Goal: Task Accomplishment & Management: Use online tool/utility

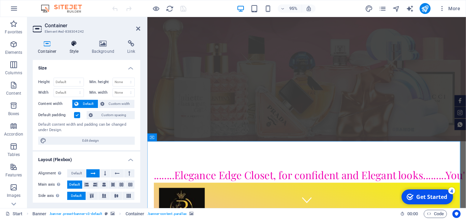
click at [76, 46] on icon at bounding box center [73, 43] width 19 height 7
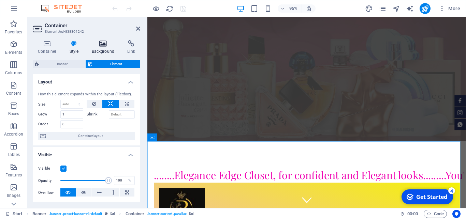
click at [104, 46] on icon at bounding box center [103, 43] width 33 height 7
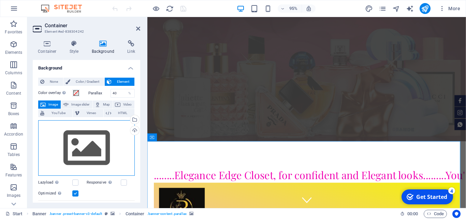
click at [85, 145] on div "Drag files here, click to choose files or select files from Files or our free s…" at bounding box center [86, 148] width 97 height 56
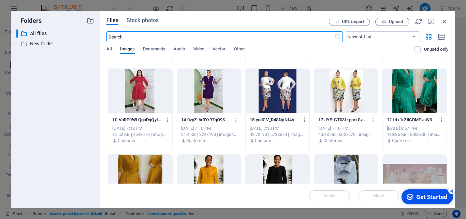
scroll to position [387, 0]
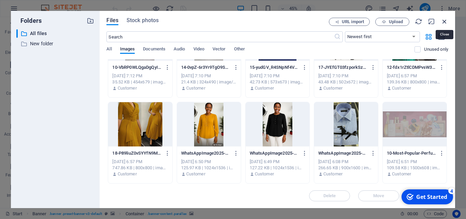
click at [445, 23] on icon "button" at bounding box center [445, 22] width 8 height 8
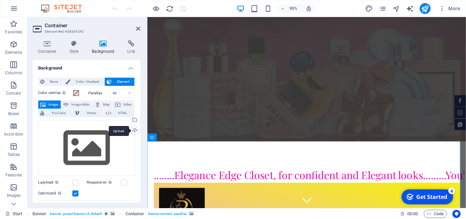
click at [130, 131] on div "Upload" at bounding box center [134, 131] width 10 height 10
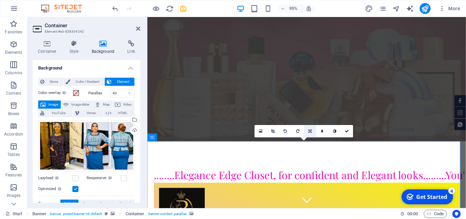
click at [309, 130] on icon at bounding box center [309, 132] width 3 height 4
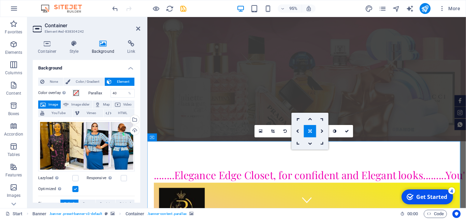
click at [309, 131] on icon at bounding box center [309, 132] width 3 height 4
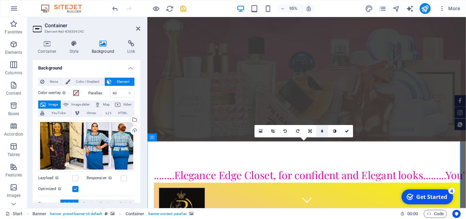
click at [322, 131] on icon at bounding box center [322, 132] width 2 height 4
click at [339, 131] on icon at bounding box center [339, 132] width 3 height 4
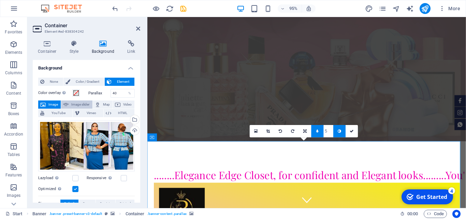
click at [89, 104] on span "Image slider" at bounding box center [80, 105] width 19 height 8
select select "ms"
select select "s"
select select "progressive"
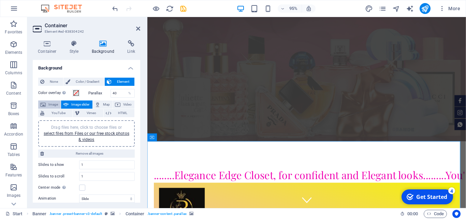
click at [58, 103] on span "Image" at bounding box center [53, 105] width 11 height 8
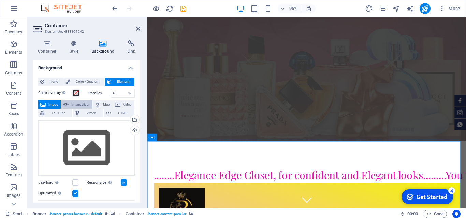
click at [88, 103] on span "Image slider" at bounding box center [80, 105] width 19 height 8
select select "ms"
select select "s"
select select "progressive"
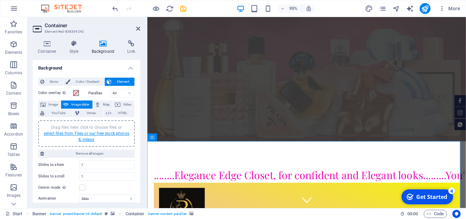
click at [97, 134] on link "select files from Files or our free stock photos & videos" at bounding box center [87, 136] width 86 height 11
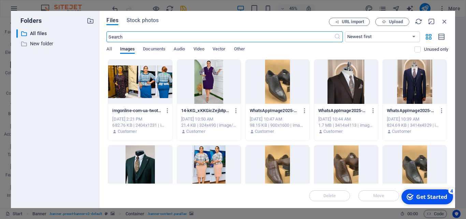
click at [149, 80] on div at bounding box center [140, 82] width 64 height 44
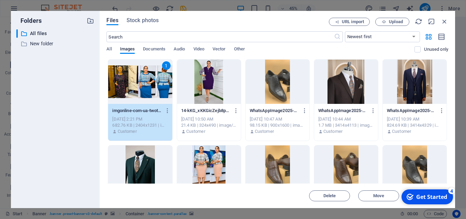
click at [153, 84] on div "1" at bounding box center [140, 82] width 64 height 44
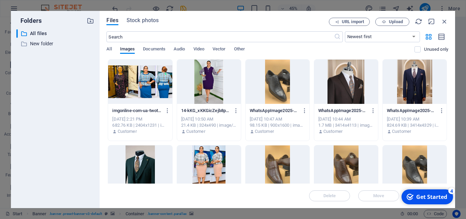
click at [153, 84] on div at bounding box center [140, 82] width 64 height 44
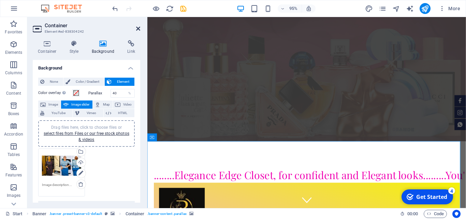
click at [140, 29] on aside "Container Element #ed-838304242 Container Style Background Link Size Height Def…" at bounding box center [87, 112] width 120 height 191
drag, startPoint x: 137, startPoint y: 29, endPoint x: 110, endPoint y: 12, distance: 32.5
click at [137, 29] on icon at bounding box center [138, 28] width 4 height 5
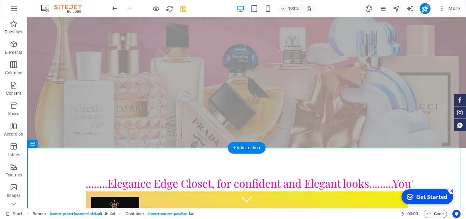
drag, startPoint x: 330, startPoint y: 168, endPoint x: 332, endPoint y: 197, distance: 29.1
select select "ms"
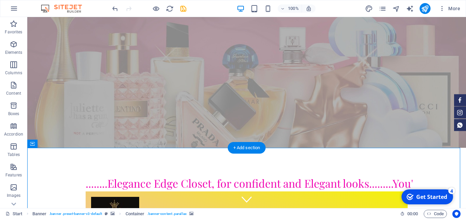
select select "s"
select select "progressive"
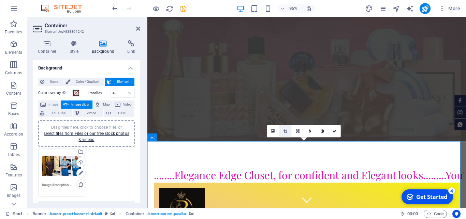
click at [285, 132] on icon at bounding box center [286, 132] width 4 height 4
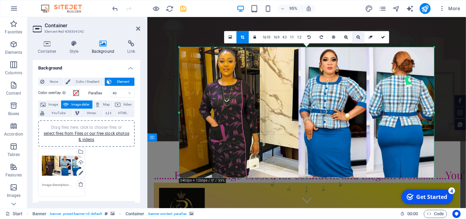
click at [356, 35] on link at bounding box center [358, 37] width 12 height 12
click at [357, 39] on icon at bounding box center [359, 37] width 4 height 4
click at [346, 37] on icon at bounding box center [346, 37] width 4 height 4
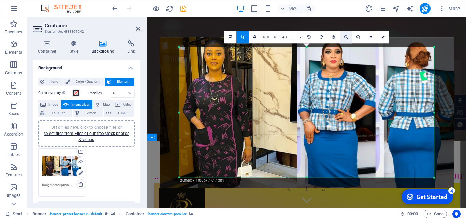
click at [346, 37] on icon at bounding box center [346, 37] width 4 height 4
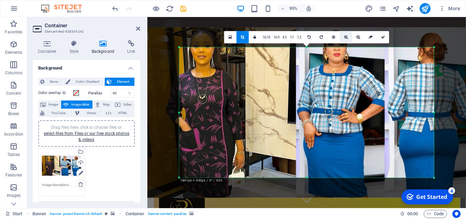
click at [346, 37] on icon at bounding box center [346, 37] width 4 height 4
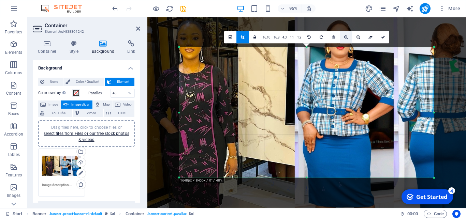
click at [346, 37] on icon at bounding box center [346, 37] width 4 height 4
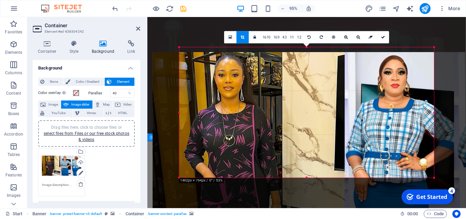
drag, startPoint x: 341, startPoint y: 78, endPoint x: 390, endPoint y: 123, distance: 67.2
click at [390, 123] on div at bounding box center [358, 158] width 411 height 211
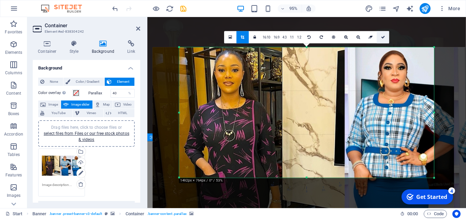
click at [384, 38] on icon at bounding box center [383, 37] width 4 height 4
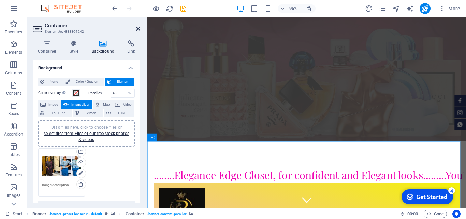
click at [139, 28] on icon at bounding box center [138, 28] width 4 height 5
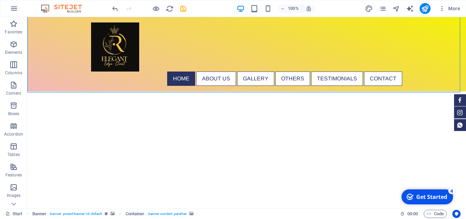
scroll to position [0, 0]
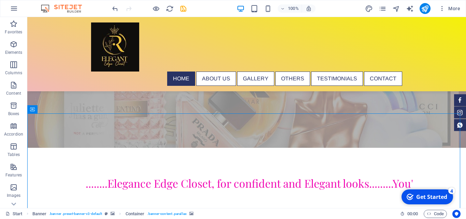
scroll to position [69, 0]
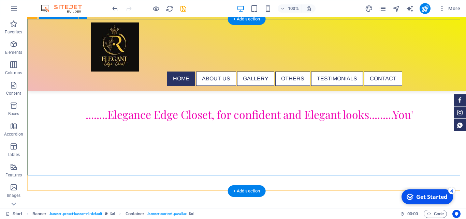
drag, startPoint x: 322, startPoint y: 122, endPoint x: 323, endPoint y: 113, distance: 8.6
drag, startPoint x: 323, startPoint y: 113, endPoint x: 323, endPoint y: 127, distance: 14.7
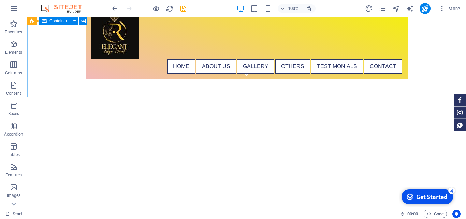
scroll to position [0, 0]
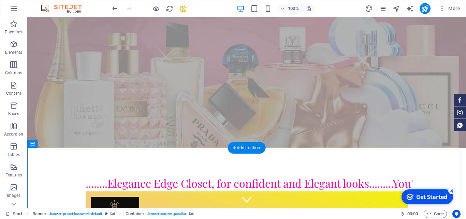
select select "ms"
select select "s"
select select "progressive"
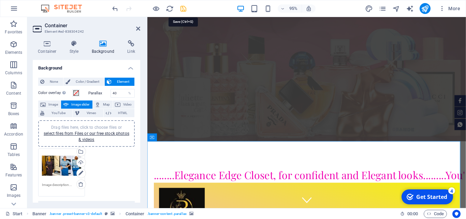
click at [183, 7] on icon "save" at bounding box center [183, 9] width 8 height 8
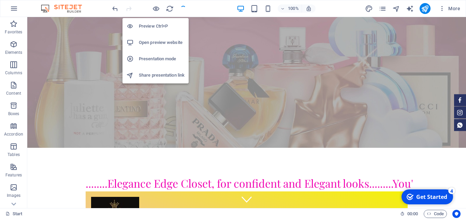
click at [160, 41] on h6 "Open preview website" at bounding box center [162, 43] width 46 height 8
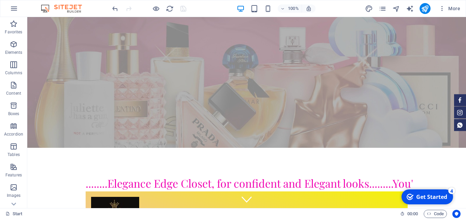
scroll to position [41, 0]
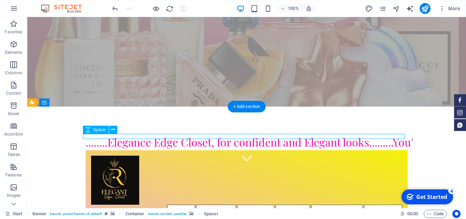
select select "px"
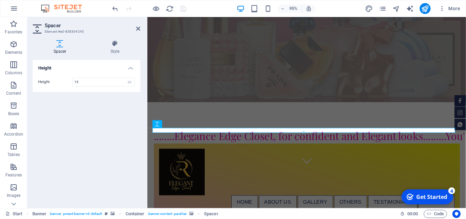
select select "ms"
select select "s"
select select "progressive"
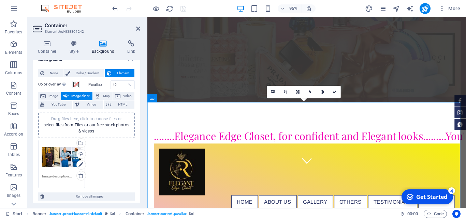
scroll to position [17, 0]
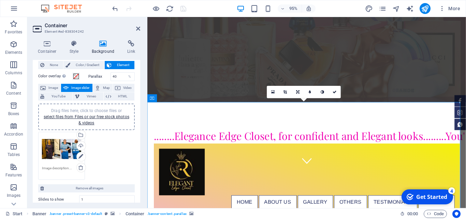
drag, startPoint x: 270, startPoint y: 122, endPoint x: 284, endPoint y: 128, distance: 15.3
click at [295, 90] on link at bounding box center [298, 92] width 12 height 12
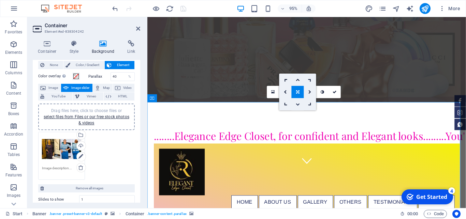
click at [298, 106] on icon at bounding box center [298, 105] width 4 height 4
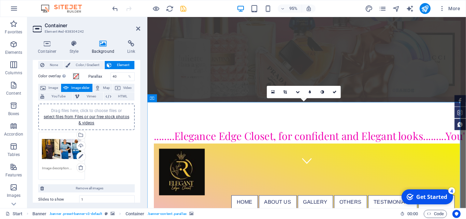
click at [298, 91] on icon at bounding box center [298, 92] width 4 height 4
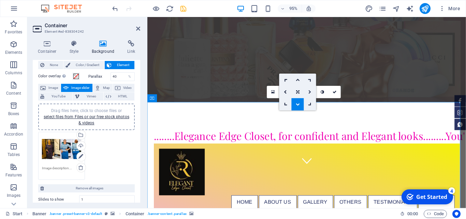
click at [310, 91] on icon at bounding box center [310, 92] width 3 height 4
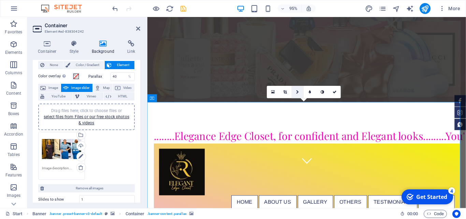
click at [297, 91] on icon at bounding box center [297, 92] width 3 height 4
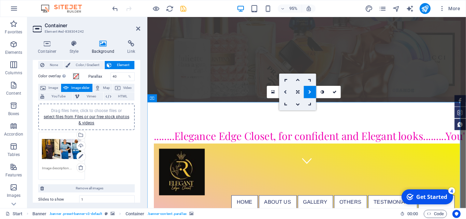
click at [285, 92] on icon at bounding box center [285, 92] width 3 height 4
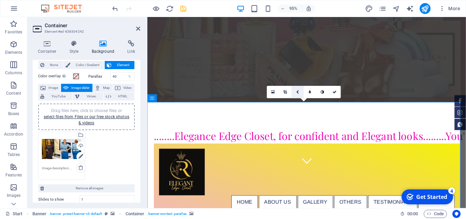
click at [296, 91] on link at bounding box center [298, 92] width 12 height 12
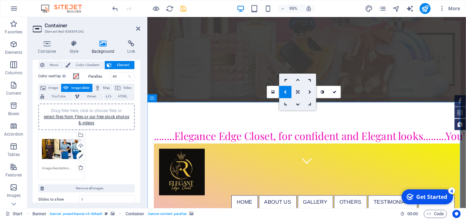
click at [297, 80] on icon at bounding box center [298, 80] width 4 height 4
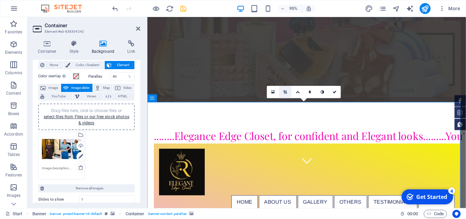
click at [285, 92] on icon at bounding box center [286, 92] width 4 height 4
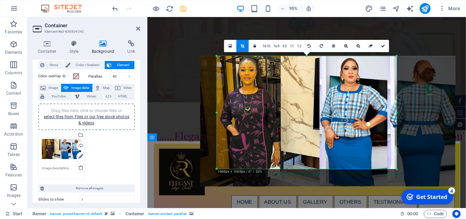
drag, startPoint x: 785, startPoint y: 340, endPoint x: 413, endPoint y: 198, distance: 399.3
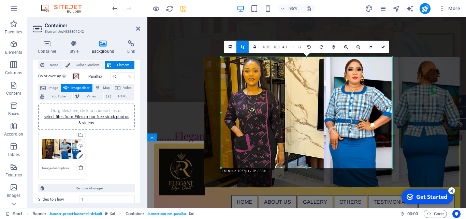
click at [405, 201] on div "checkmark Get Started 4" at bounding box center [428, 197] width 52 height 15
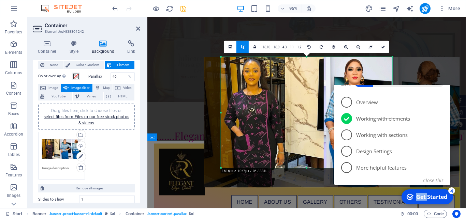
click at [405, 205] on div "checkmark Get Started 4" at bounding box center [428, 197] width 52 height 15
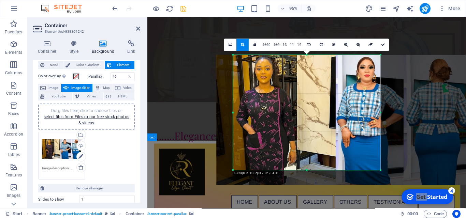
click at [375, 189] on div at bounding box center [344, 121] width 268 height 144
click at [373, 189] on div at bounding box center [344, 121] width 268 height 144
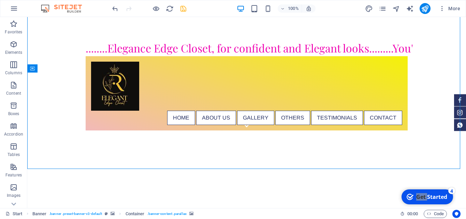
scroll to position [0, 0]
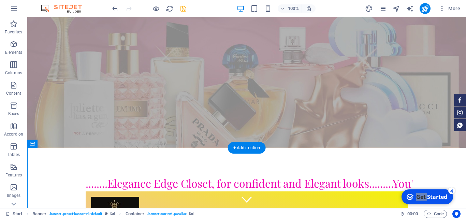
select select "ms"
select select "s"
select select "progressive"
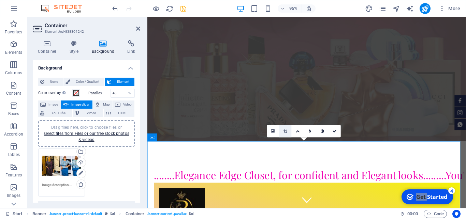
click at [286, 131] on icon at bounding box center [286, 132] width 4 height 4
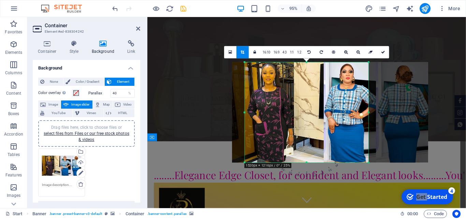
drag, startPoint x: 363, startPoint y: 156, endPoint x: 374, endPoint y: 167, distance: 15.9
click at [368, 163] on div "180 170 160 150 140 130 120 110 100 90 80 70 60 50 40 30 20 10 0 -10 -20 -30 -4…" at bounding box center [307, 112] width 124 height 100
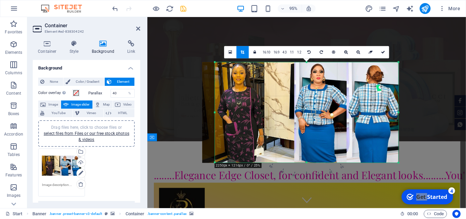
drag, startPoint x: 369, startPoint y: 113, endPoint x: 432, endPoint y: 122, distance: 64.1
click at [432, 122] on div "Drag here to replace the existing content. Press “Ctrl” if you want to create a…" at bounding box center [306, 112] width 319 height 191
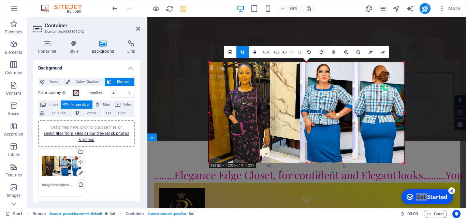
drag, startPoint x: 214, startPoint y: 113, endPoint x: 202, endPoint y: 113, distance: 11.9
click at [209, 113] on div "180 170 160 150 140 130 120 110 100 90 80 70 60 50 40 30 20 10 0 -10 -20 -30 -4…" at bounding box center [306, 112] width 195 height 101
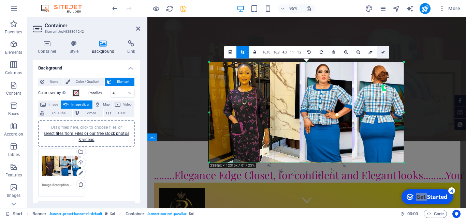
click at [380, 53] on link at bounding box center [383, 52] width 12 height 12
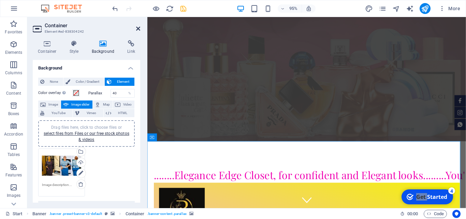
click at [138, 29] on icon at bounding box center [138, 28] width 4 height 5
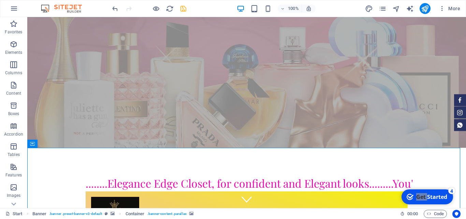
drag, startPoint x: 466, startPoint y: 29, endPoint x: 492, endPoint y: 33, distance: 26.4
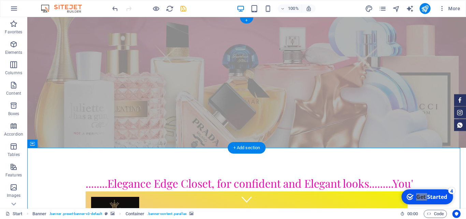
click at [104, 26] on figure at bounding box center [246, 82] width 439 height 131
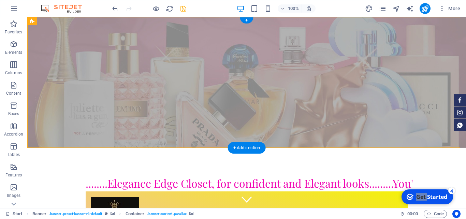
click at [104, 26] on figure at bounding box center [246, 82] width 439 height 131
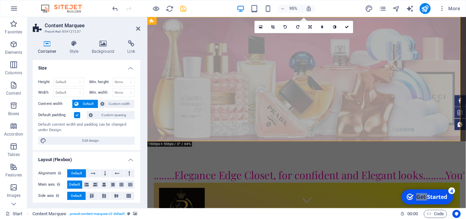
click at [347, 131] on figure at bounding box center [314, 82] width 335 height 131
click at [273, 28] on icon at bounding box center [273, 27] width 4 height 4
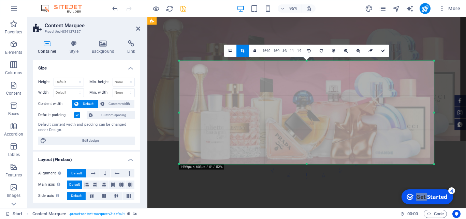
click at [306, 163] on div at bounding box center [306, 112] width 255 height 103
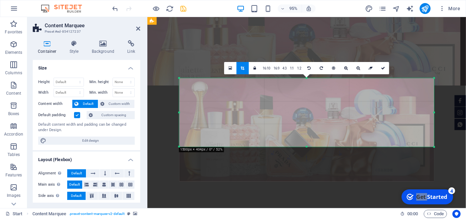
drag, startPoint x: 307, startPoint y: 164, endPoint x: 309, endPoint y: 128, distance: 36.6
click at [309, 128] on div "180 170 160 150 140 130 120 110 100 90 80 70 60 50 40 30 20 10 0 -10 -20 -30 -4…" at bounding box center [306, 112] width 255 height 69
click at [382, 68] on icon at bounding box center [383, 69] width 4 height 4
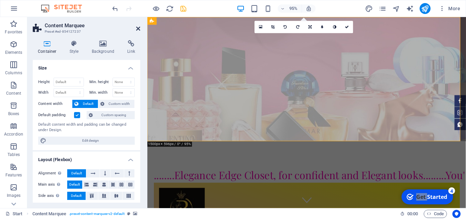
click at [138, 28] on icon at bounding box center [138, 28] width 4 height 5
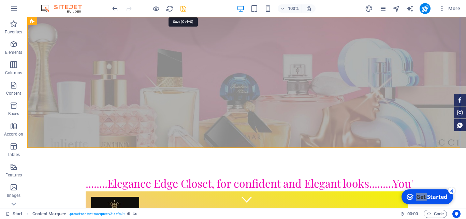
click at [184, 9] on icon "save" at bounding box center [183, 9] width 8 height 8
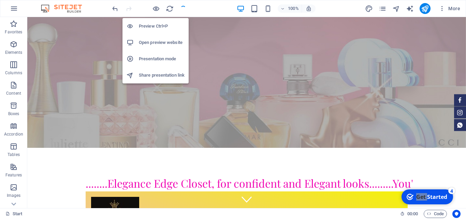
click at [154, 43] on h6 "Open preview website" at bounding box center [162, 43] width 46 height 8
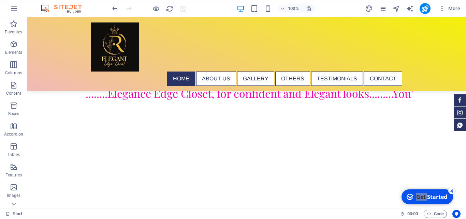
scroll to position [160, 0]
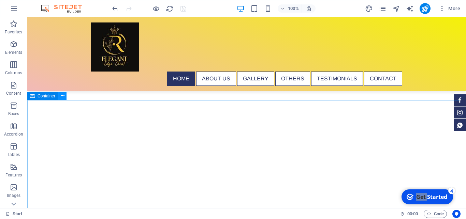
click at [64, 96] on icon at bounding box center [63, 95] width 4 height 7
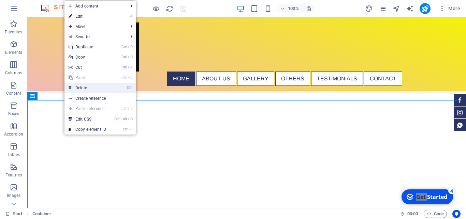
click at [85, 85] on link "⌦ Delete" at bounding box center [87, 88] width 46 height 10
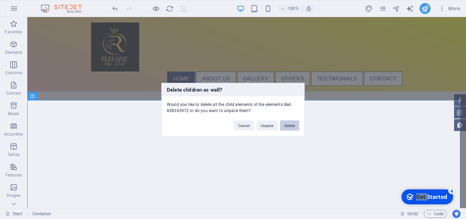
click at [292, 127] on button "Delete" at bounding box center [289, 125] width 19 height 10
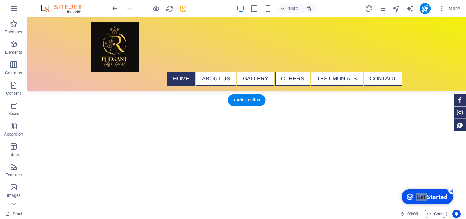
click at [115, 89] on div at bounding box center [246, 85] width 439 height 172
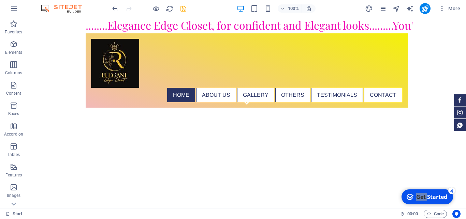
scroll to position [0, 0]
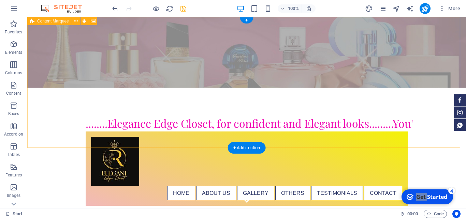
click at [45, 112] on div "........Elegance Edge Closet, for confident and Elegant looks.........You're Mo…" at bounding box center [246, 125] width 439 height 216
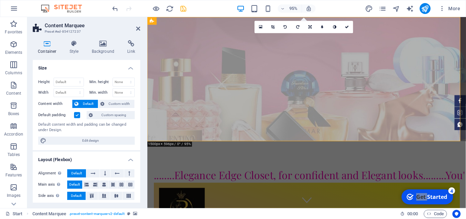
click at [225, 135] on figure at bounding box center [314, 82] width 335 height 131
click at [119, 104] on span "Custom width" at bounding box center [119, 104] width 26 height 8
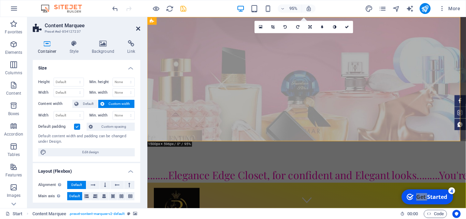
click at [138, 29] on icon at bounding box center [138, 28] width 4 height 5
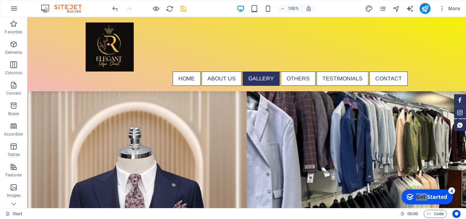
scroll to position [1331, 0]
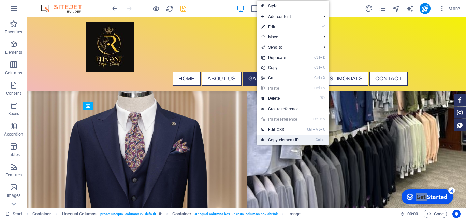
click at [271, 140] on link "Ctrl I Copy element ID" at bounding box center [280, 140] width 46 height 10
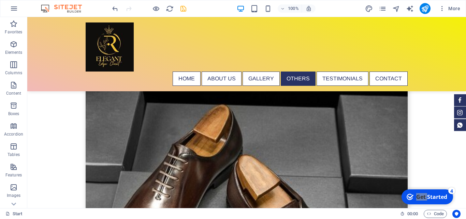
scroll to position [1803, 0]
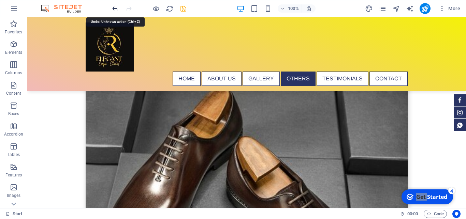
click at [114, 6] on icon "undo" at bounding box center [115, 9] width 8 height 8
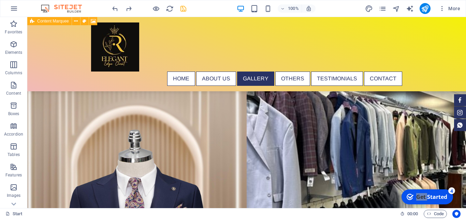
scroll to position [1318, 0]
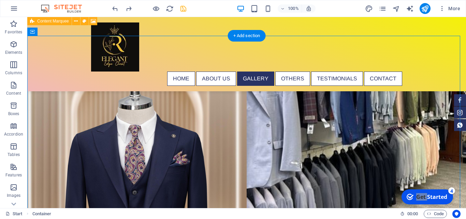
drag, startPoint x: 262, startPoint y: 156, endPoint x: 324, endPoint y: 174, distance: 65.2
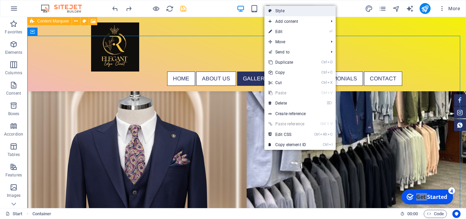
click at [292, 10] on link "Style" at bounding box center [299, 11] width 71 height 10
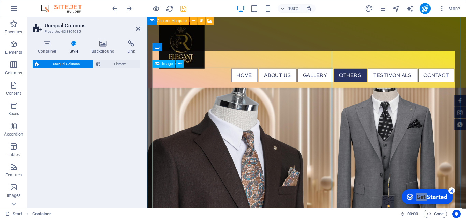
scroll to position [1137, 0]
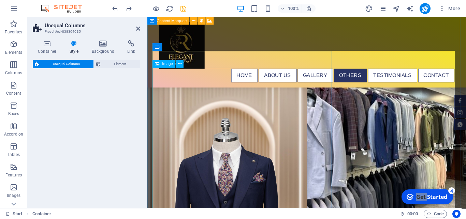
select select "%"
select select "rem"
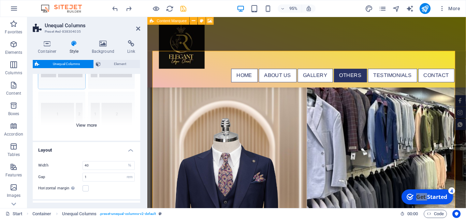
scroll to position [48, 0]
click at [90, 126] on div "40-60 20-80 80-20 30-70 70-30 Default" at bounding box center [86, 89] width 107 height 102
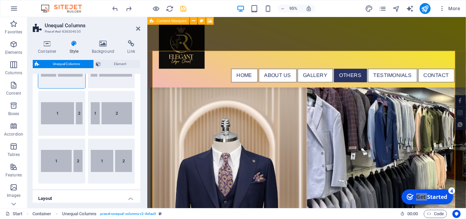
scroll to position [48, 0]
click at [59, 117] on button "80-20" at bounding box center [61, 113] width 47 height 45
type input "80"
type input "1"
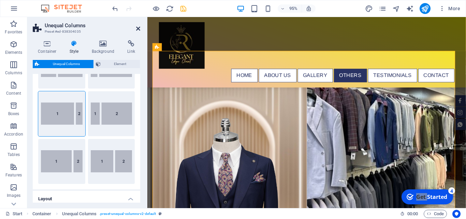
click at [138, 27] on icon at bounding box center [138, 28] width 4 height 5
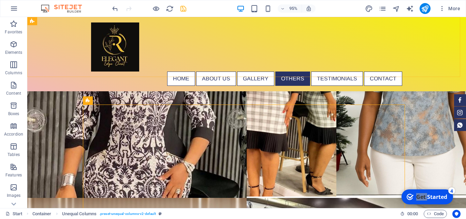
scroll to position [1318, 0]
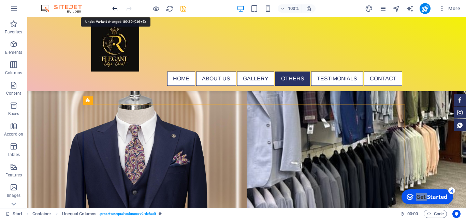
click at [113, 10] on icon "undo" at bounding box center [115, 9] width 8 height 8
click at [115, 9] on icon "undo" at bounding box center [115, 9] width 8 height 8
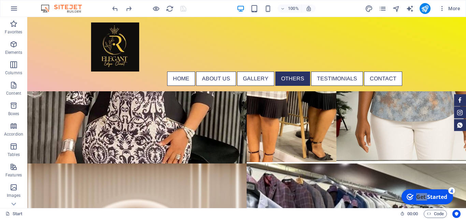
scroll to position [1685, 0]
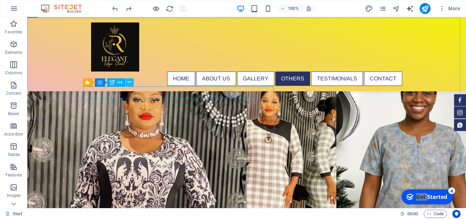
click at [129, 83] on icon at bounding box center [130, 82] width 4 height 7
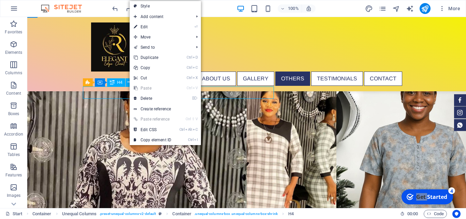
click at [116, 84] on div "H4" at bounding box center [116, 82] width 18 height 8
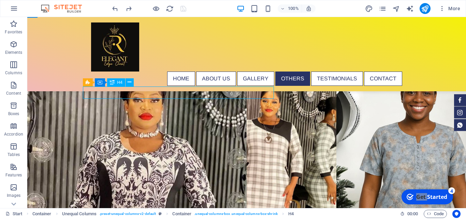
click at [116, 84] on div "H4" at bounding box center [116, 82] width 18 height 8
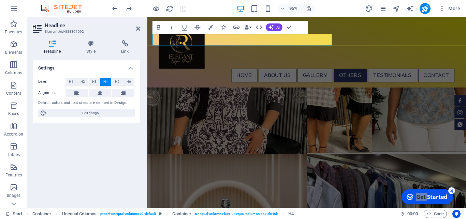
scroll to position [1503, 0]
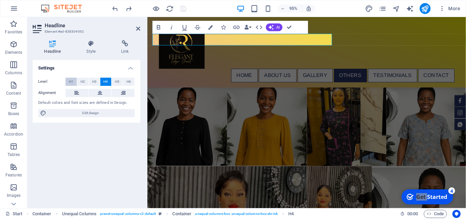
click at [74, 83] on button "H1" at bounding box center [71, 82] width 11 height 8
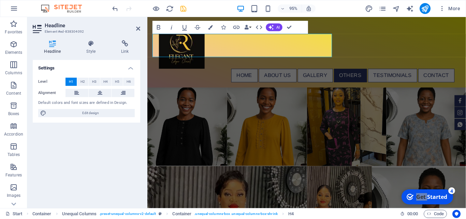
click at [136, 29] on header "Headline Element #ed-838304092" at bounding box center [86, 26] width 107 height 18
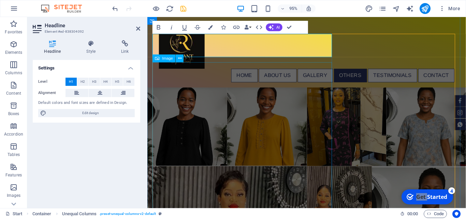
scroll to position [1685, 0]
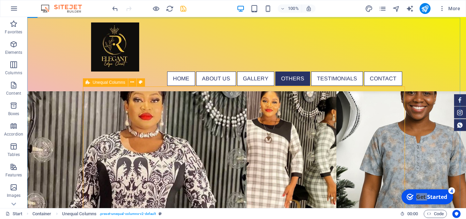
click at [94, 84] on span "Unequal Columns" at bounding box center [109, 83] width 32 height 4
click at [134, 84] on icon at bounding box center [132, 82] width 4 height 7
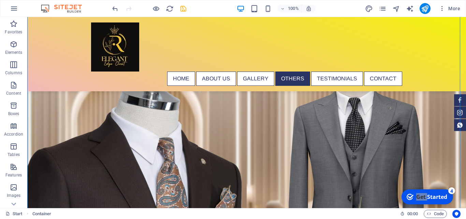
scroll to position [2157, 0]
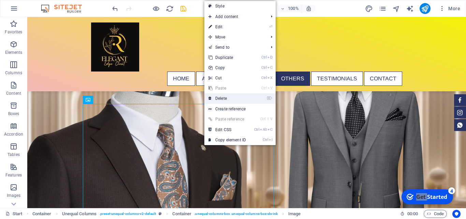
click at [226, 99] on link "⌦ Delete" at bounding box center [227, 98] width 46 height 10
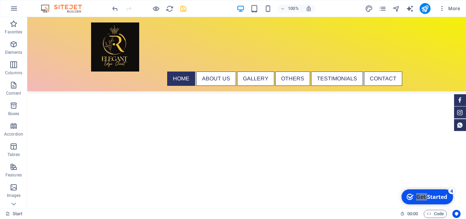
scroll to position [0, 0]
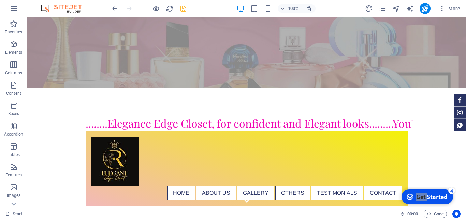
drag, startPoint x: 463, startPoint y: 192, endPoint x: 484, endPoint y: 34, distance: 159.7
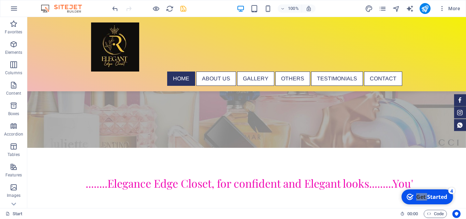
scroll to position [53, 0]
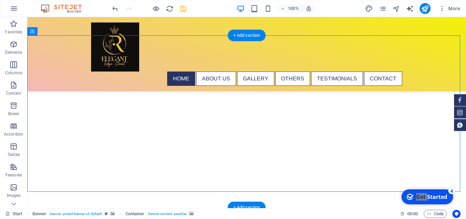
select select "ms"
select select "s"
select select "progressive"
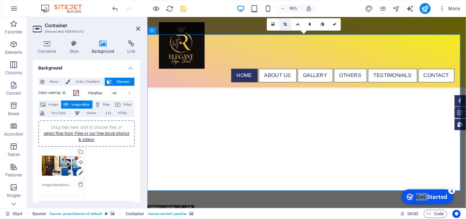
click at [285, 22] on link at bounding box center [285, 24] width 12 height 12
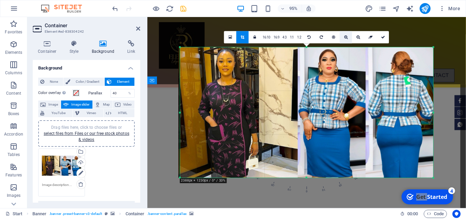
click at [346, 37] on icon at bounding box center [346, 37] width 4 height 4
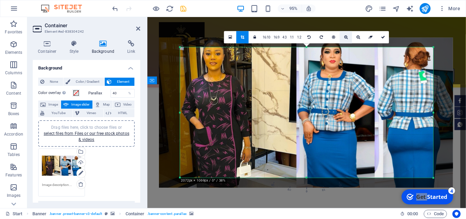
click at [346, 37] on icon at bounding box center [346, 37] width 4 height 4
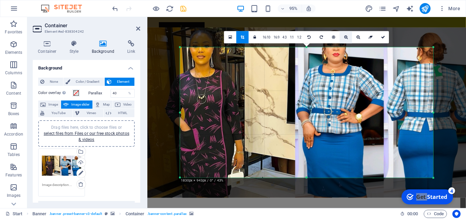
click at [346, 37] on icon at bounding box center [346, 37] width 4 height 4
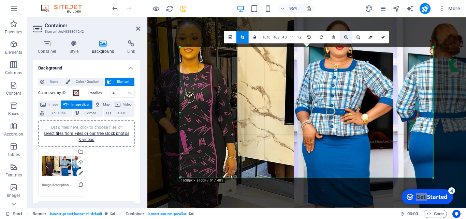
click at [346, 37] on icon at bounding box center [346, 37] width 4 height 4
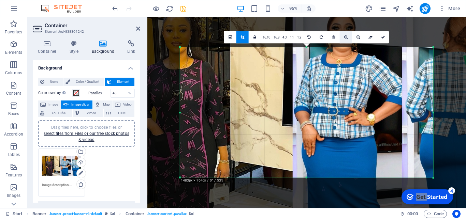
click at [346, 37] on icon at bounding box center [346, 37] width 4 height 4
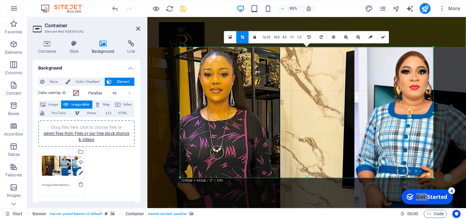
drag, startPoint x: 332, startPoint y: 89, endPoint x: 394, endPoint y: 151, distance: 87.1
click at [394, 151] on div at bounding box center [370, 172] width 489 height 250
click at [358, 40] on link at bounding box center [358, 37] width 12 height 12
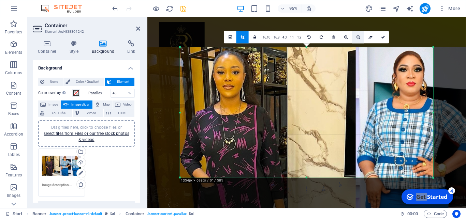
click at [358, 40] on link at bounding box center [358, 37] width 12 height 12
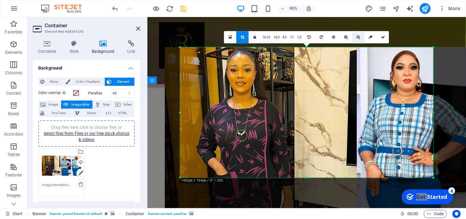
click at [358, 40] on link at bounding box center [358, 37] width 12 height 12
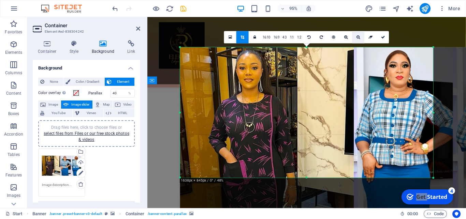
click at [358, 40] on link at bounding box center [358, 37] width 12 height 12
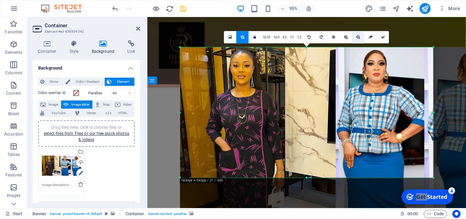
click at [358, 40] on link at bounding box center [358, 37] width 12 height 12
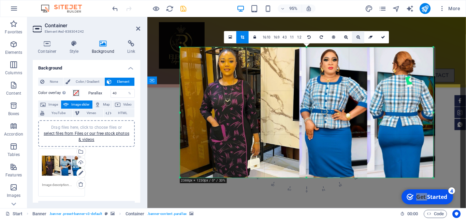
click at [358, 40] on link at bounding box center [358, 37] width 12 height 12
click at [334, 37] on icon at bounding box center [333, 37] width 3 height 4
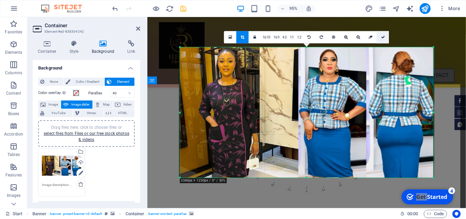
click at [382, 37] on icon at bounding box center [383, 37] width 4 height 4
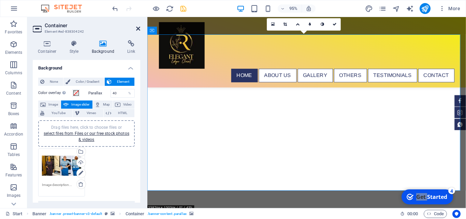
click at [138, 29] on icon at bounding box center [138, 28] width 4 height 5
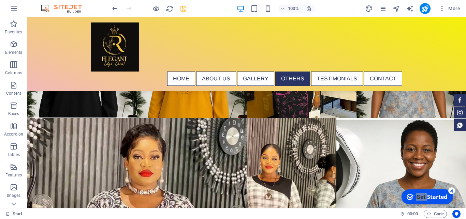
scroll to position [1615, 0]
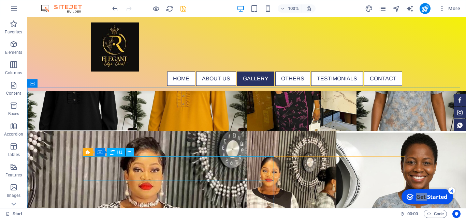
click at [131, 153] on icon at bounding box center [130, 152] width 4 height 7
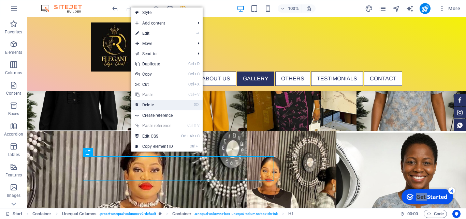
click at [150, 106] on link "⌦ Delete" at bounding box center [154, 105] width 46 height 10
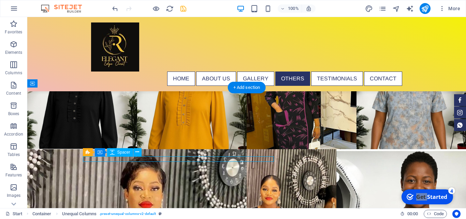
select select "rem"
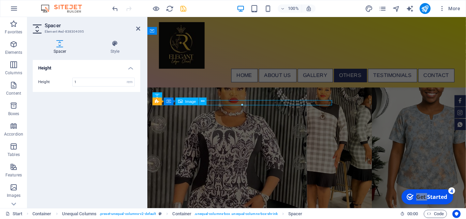
scroll to position [1433, 0]
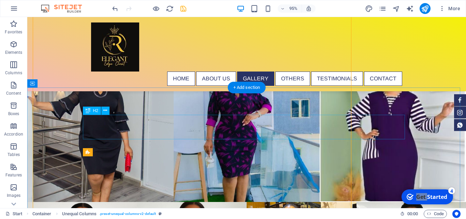
scroll to position [1615, 0]
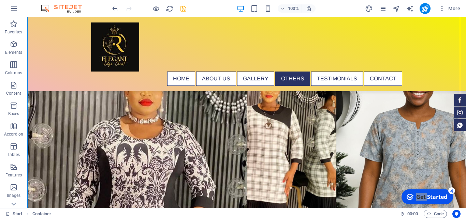
scroll to position [1801, 0]
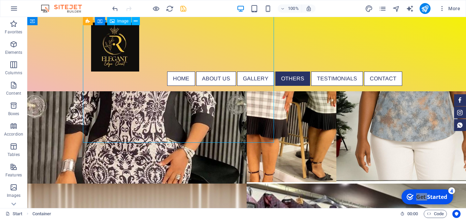
select select "%"
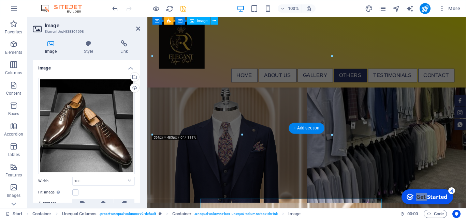
scroll to position [1568, 0]
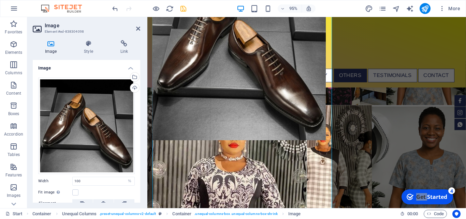
drag, startPoint x: 333, startPoint y: 134, endPoint x: 324, endPoint y: 126, distance: 11.6
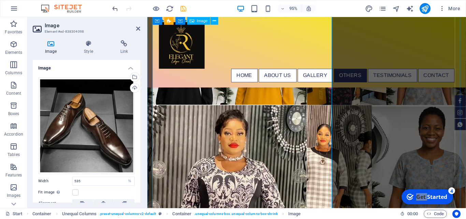
type input "535"
select select "px"
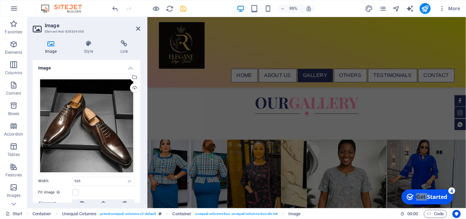
scroll to position [1237, 0]
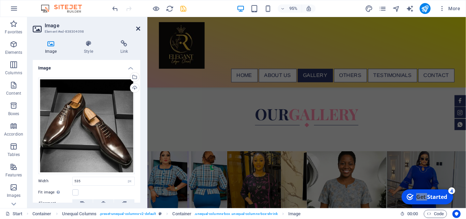
click at [137, 29] on icon at bounding box center [138, 28] width 4 height 5
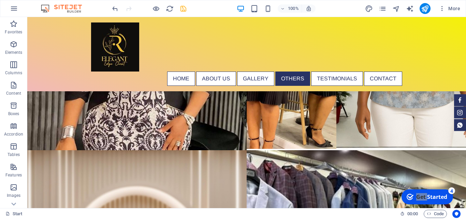
scroll to position [1682, 0]
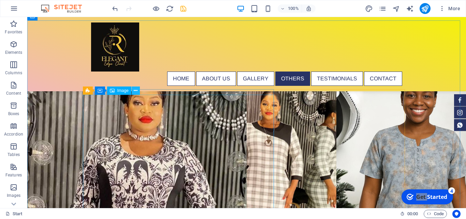
click at [138, 92] on icon at bounding box center [136, 90] width 4 height 7
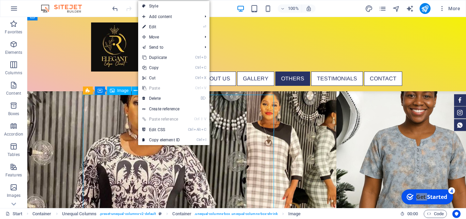
click at [121, 90] on span "Image" at bounding box center [122, 91] width 11 height 4
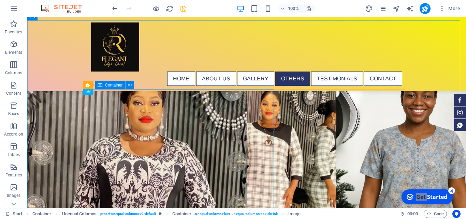
click at [101, 86] on icon at bounding box center [100, 85] width 5 height 8
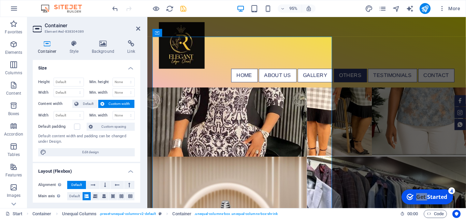
scroll to position [1501, 0]
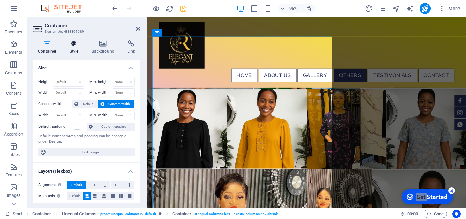
click at [76, 50] on h4 "Style" at bounding box center [75, 47] width 22 height 14
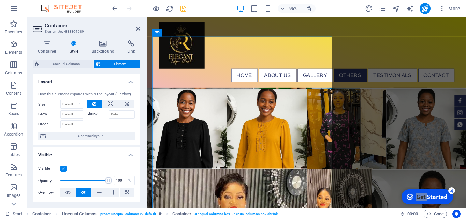
click at [76, 46] on icon at bounding box center [73, 43] width 19 height 7
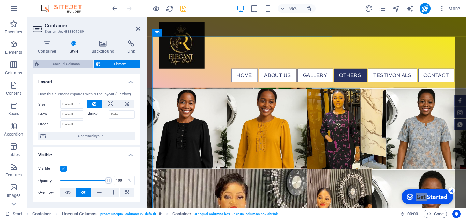
click at [71, 64] on span "Unequal Columns" at bounding box center [66, 64] width 50 height 8
select select "%"
select select "rem"
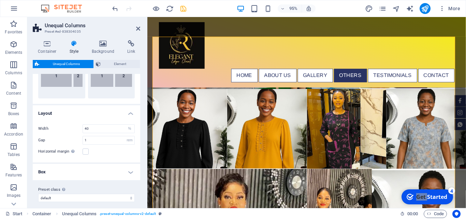
scroll to position [137, 0]
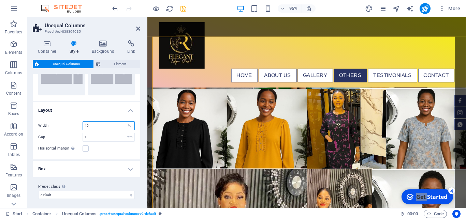
drag, startPoint x: 95, startPoint y: 127, endPoint x: 81, endPoint y: 127, distance: 14.7
click at [83, 127] on input "40" at bounding box center [109, 126] width 52 height 8
type input "70"
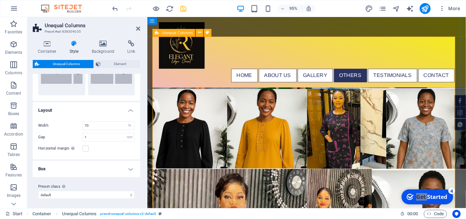
click at [137, 28] on icon at bounding box center [138, 28] width 4 height 5
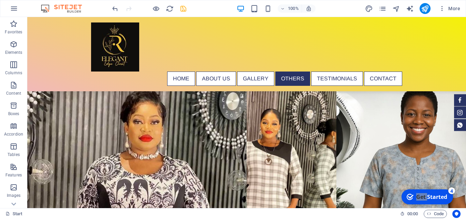
scroll to position [1669, 0]
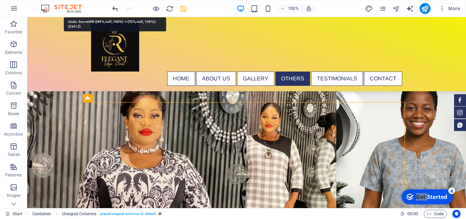
click at [115, 10] on icon "undo" at bounding box center [115, 9] width 8 height 8
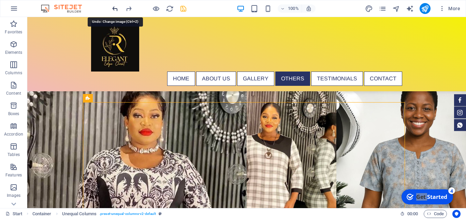
click at [115, 10] on icon "undo" at bounding box center [115, 9] width 8 height 8
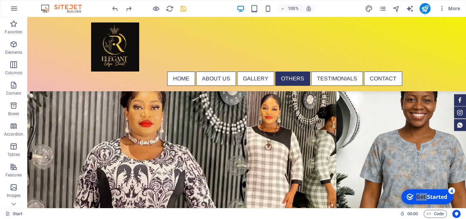
scroll to position [1628, 0]
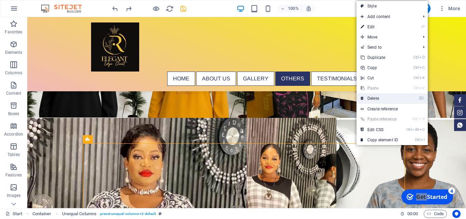
click at [373, 97] on link "⌦ Delete" at bounding box center [380, 98] width 46 height 10
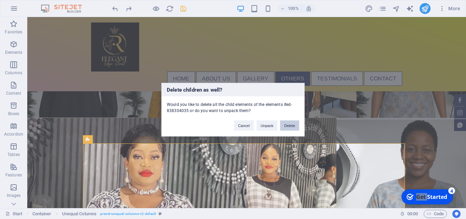
click at [290, 129] on button "Delete" at bounding box center [289, 125] width 19 height 10
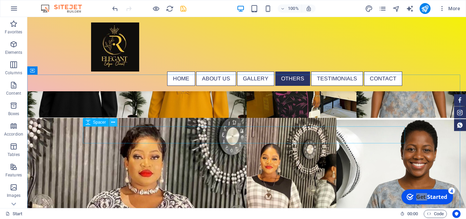
click at [112, 121] on icon at bounding box center [113, 122] width 4 height 7
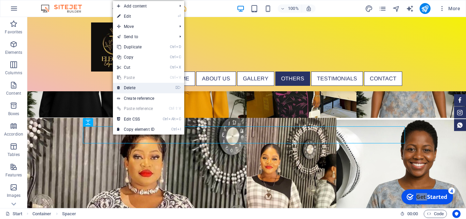
click at [134, 86] on link "⌦ Delete" at bounding box center [136, 88] width 46 height 10
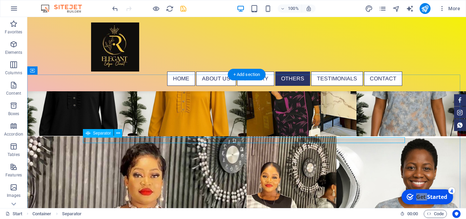
select select "px"
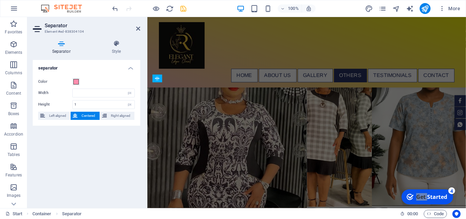
scroll to position [1446, 0]
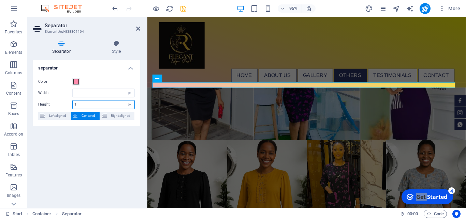
drag, startPoint x: 79, startPoint y: 103, endPoint x: 66, endPoint y: 103, distance: 13.3
click at [73, 103] on input "1" at bounding box center [104, 105] width 62 height 8
click at [79, 107] on input "1" at bounding box center [104, 105] width 62 height 8
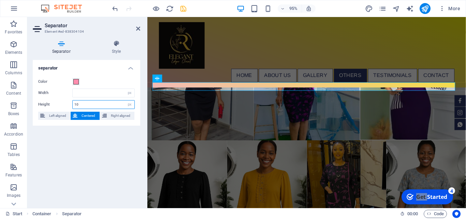
type input "10"
click at [108, 147] on div "separator Color Width px rem % vh vw Height 10 px rem vh vw Left aligned Center…" at bounding box center [86, 131] width 107 height 143
click at [135, 45] on icon at bounding box center [116, 43] width 48 height 7
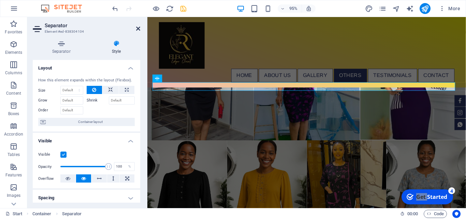
click at [138, 29] on icon at bounding box center [138, 28] width 4 height 5
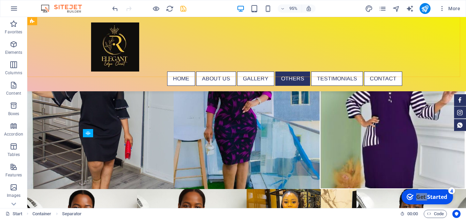
scroll to position [1628, 0]
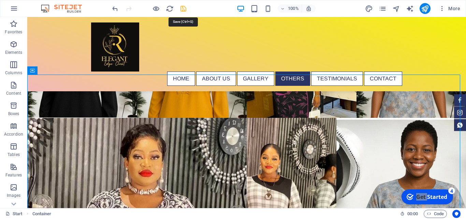
click at [185, 9] on icon "save" at bounding box center [183, 9] width 8 height 8
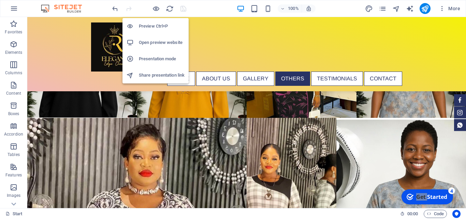
click at [159, 43] on h6 "Open preview website" at bounding box center [162, 43] width 46 height 8
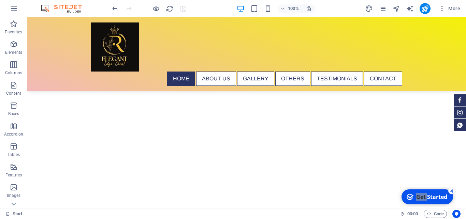
scroll to position [179, 0]
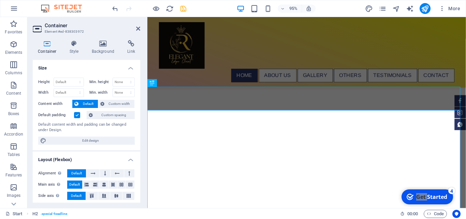
click at [387, 80] on div at bounding box center [314, 71] width 335 height 182
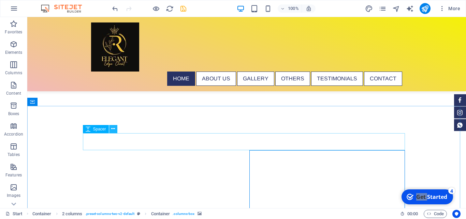
click at [113, 130] on icon at bounding box center [113, 129] width 4 height 7
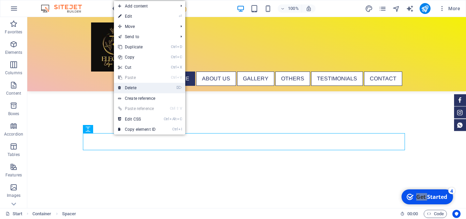
click at [138, 88] on link "⌦ Delete" at bounding box center [137, 88] width 46 height 10
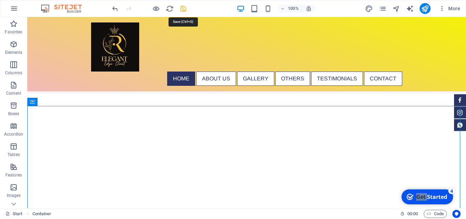
click at [180, 11] on icon "save" at bounding box center [183, 9] width 8 height 8
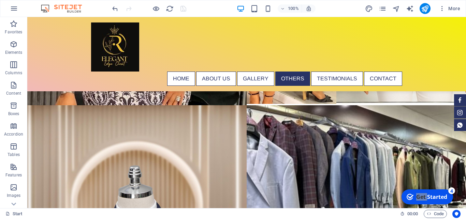
scroll to position [1888, 0]
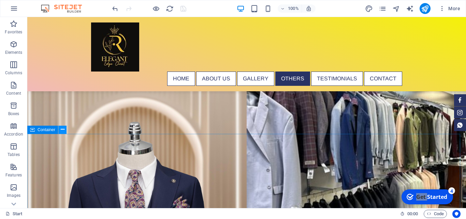
click at [64, 130] on icon at bounding box center [63, 129] width 4 height 7
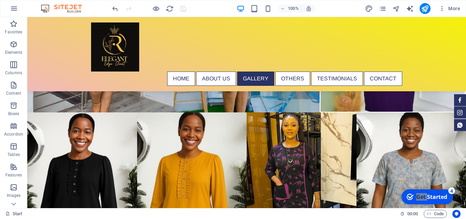
scroll to position [1589, 0]
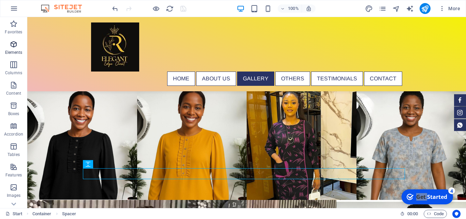
click at [14, 49] on span "Elements" at bounding box center [13, 48] width 27 height 16
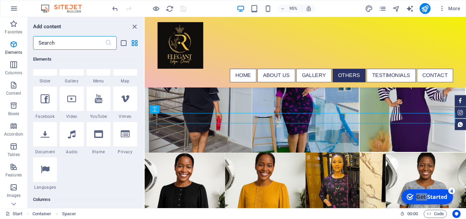
scroll to position [296, 0]
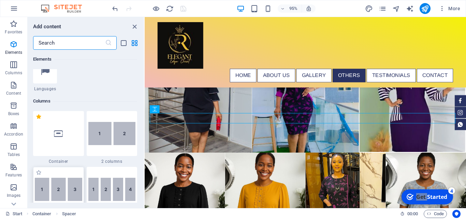
click at [58, 193] on img at bounding box center [58, 189] width 47 height 23
click at [145, 193] on div "Drag here to replace the existing content. Press “Ctrl” if you want to create a…" at bounding box center [305, 112] width 321 height 191
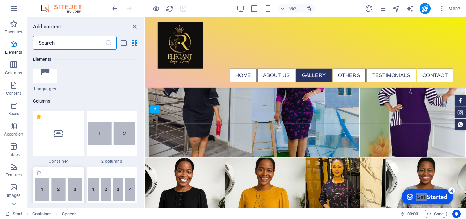
click at [145, 193] on div "Drag here to replace the existing content. Press “Ctrl” if you want to create a…" at bounding box center [305, 112] width 321 height 191
click at [145, 194] on div "Drag here to replace the existing content. Press “Ctrl” if you want to create a…" at bounding box center [305, 112] width 321 height 191
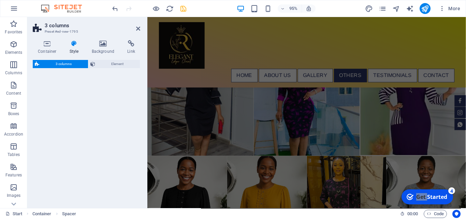
scroll to position [1412, 0]
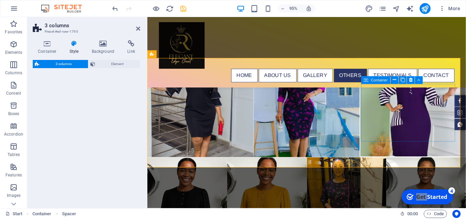
select select "rem"
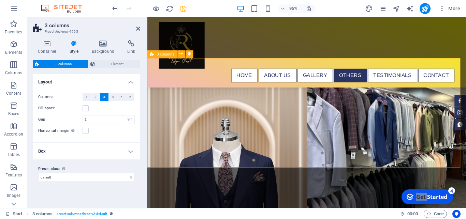
scroll to position [1753, 0]
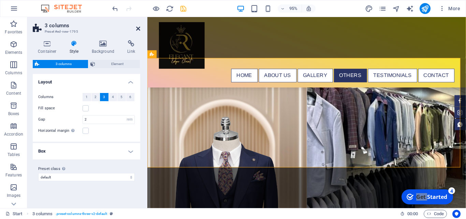
click at [137, 28] on icon at bounding box center [138, 28] width 4 height 5
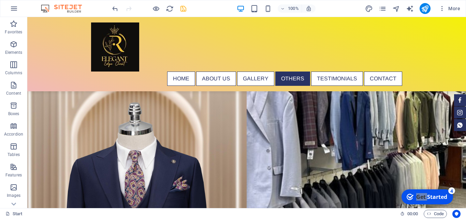
scroll to position [1913, 0]
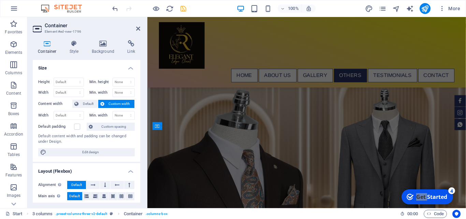
scroll to position [1705, 0]
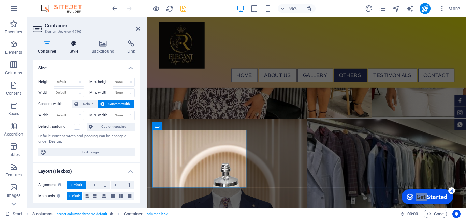
click at [76, 50] on h4 "Style" at bounding box center [75, 47] width 22 height 14
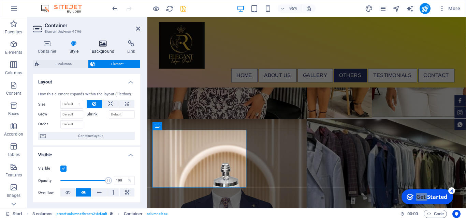
click at [100, 43] on icon at bounding box center [103, 43] width 33 height 7
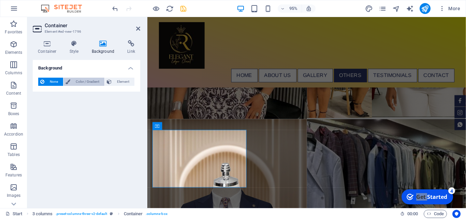
click at [91, 83] on span "Color / Gradient" at bounding box center [87, 82] width 30 height 8
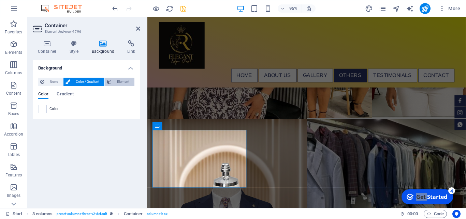
click at [119, 79] on span "Element" at bounding box center [123, 82] width 19 height 8
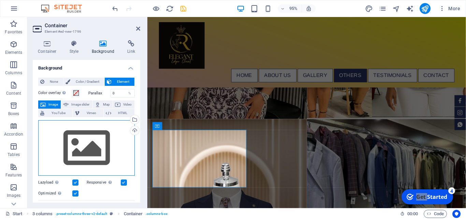
click at [117, 131] on div "Drag files here, click to choose files or select files from Files or our free s…" at bounding box center [86, 148] width 97 height 56
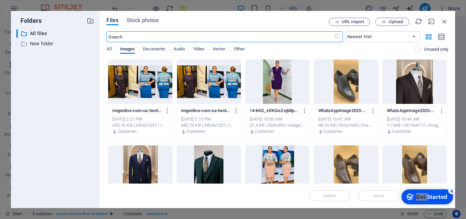
scroll to position [1884, 0]
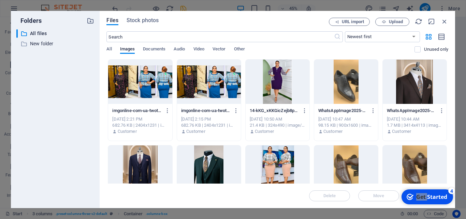
drag, startPoint x: 449, startPoint y: 79, endPoint x: 450, endPoint y: 96, distance: 16.4
click at [450, 96] on div "Files Stock photos URL import Upload ​ Newest first Oldest first Name (A-Z) Nam…" at bounding box center [278, 110] width 356 height 198
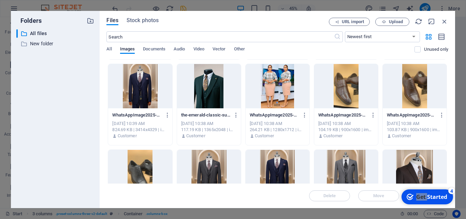
scroll to position [77, 0]
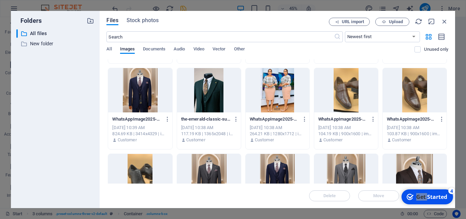
click at [406, 94] on div at bounding box center [415, 90] width 64 height 44
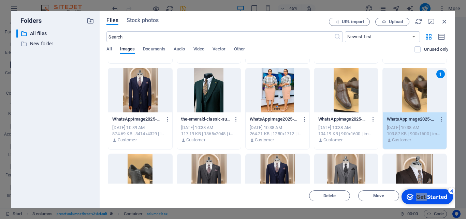
click at [406, 94] on div "1" at bounding box center [415, 90] width 64 height 44
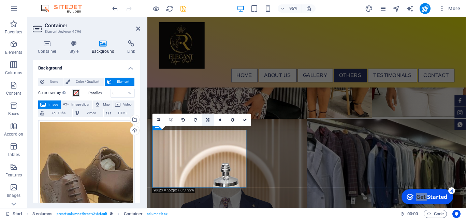
click at [209, 120] on icon at bounding box center [207, 120] width 3 height 4
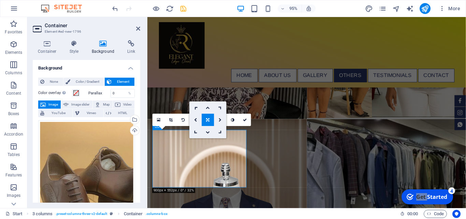
click at [209, 120] on icon at bounding box center [207, 120] width 3 height 4
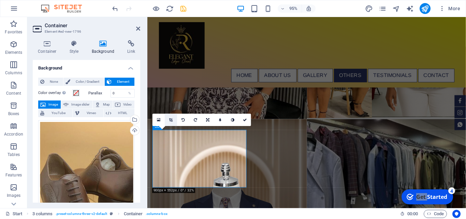
click at [173, 119] on link at bounding box center [171, 120] width 12 height 12
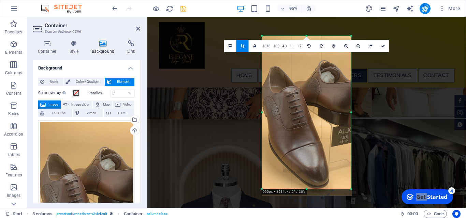
drag, startPoint x: 349, startPoint y: 113, endPoint x: 353, endPoint y: 113, distance: 4.1
click at [351, 113] on div "180 170 160 150 140 130 120 110 100 90 80 70 60 50 40 30 20 10 0 -10 -20 -30 -4…" at bounding box center [306, 112] width 89 height 153
click at [307, 188] on div at bounding box center [306, 115] width 89 height 159
drag, startPoint x: 306, startPoint y: 189, endPoint x: 314, endPoint y: 201, distance: 14.3
click at [314, 189] on div "180 170 160 150 140 130 120 110 100 90 80 70 60 50 40 30 20 10 0 -10 -20 -30 -4…" at bounding box center [306, 112] width 89 height 153
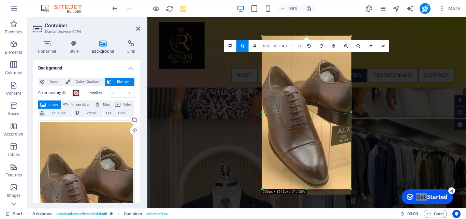
drag, startPoint x: 306, startPoint y: 190, endPoint x: 307, endPoint y: 194, distance: 4.2
click at [307, 189] on div "180 170 160 150 140 130 120 110 100 90 80 70 60 50 40 30 20 10 0 -10 -20 -30 -4…" at bounding box center [306, 112] width 89 height 153
click at [382, 47] on icon at bounding box center [383, 46] width 4 height 4
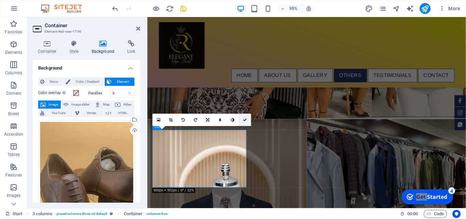
click at [246, 119] on icon at bounding box center [245, 120] width 4 height 4
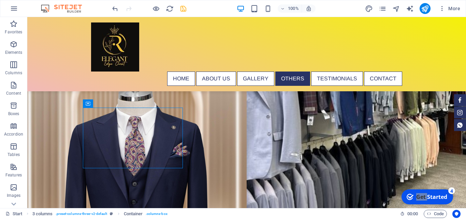
scroll to position [1936, 0]
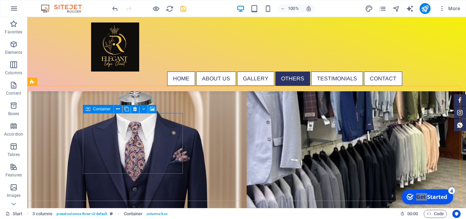
click at [105, 110] on span "Container" at bounding box center [102, 109] width 18 height 4
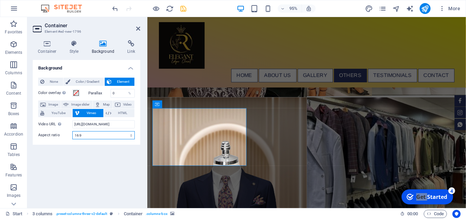
click at [72, 131] on select "16:10 16:9 4:3 2:1 1:1" at bounding box center [103, 135] width 62 height 8
select select "ar1_1"
click option "1:1" at bounding box center [0, 0] width 0 height 0
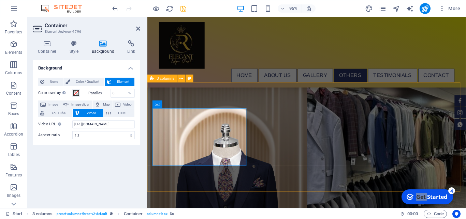
scroll to position [1936, 0]
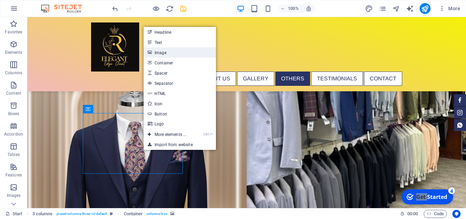
click at [157, 54] on link "Image" at bounding box center [180, 52] width 72 height 10
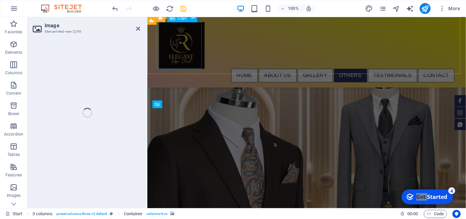
scroll to position [1727, 0]
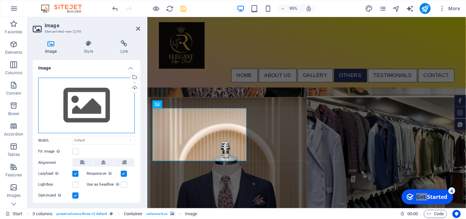
click at [91, 103] on div "Drag files here, click to choose files or select files from Files or our free s…" at bounding box center [86, 106] width 97 height 56
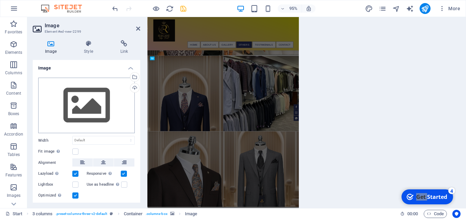
click at [91, 103] on body "ELEGANCE EDGE CLOSET Start (en) Favorites Elements Columns Content Boxes Accord…" at bounding box center [233, 109] width 466 height 219
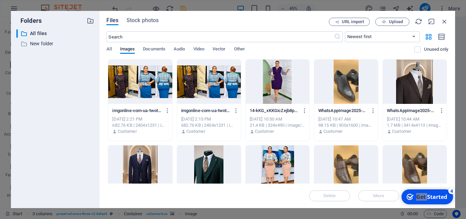
click at [407, 165] on div at bounding box center [415, 168] width 64 height 44
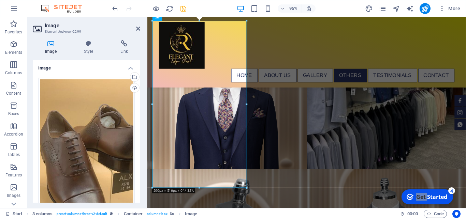
scroll to position [1765, 0]
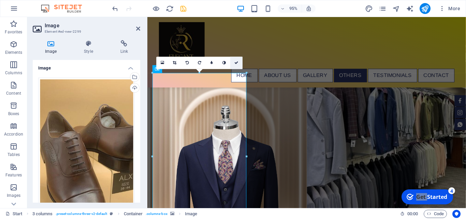
click at [236, 63] on icon at bounding box center [236, 63] width 4 height 4
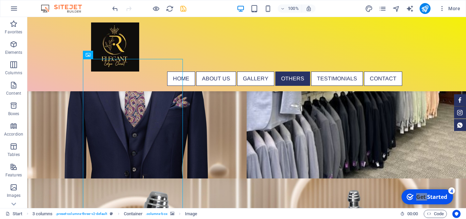
scroll to position [1949, 0]
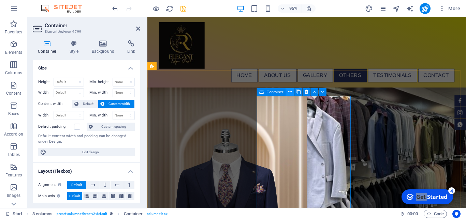
click at [290, 93] on icon at bounding box center [290, 92] width 3 height 7
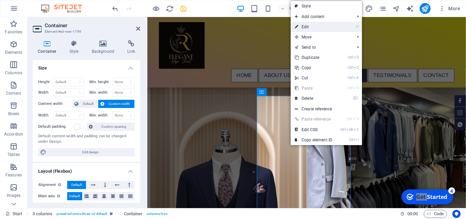
click at [309, 26] on link "⏎ Edit" at bounding box center [314, 27] width 46 height 10
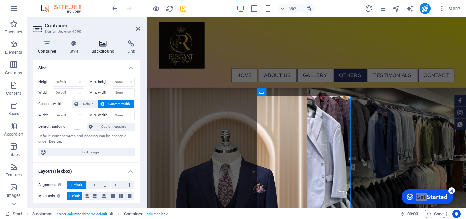
click at [106, 49] on h4 "Background" at bounding box center [105, 47] width 36 height 14
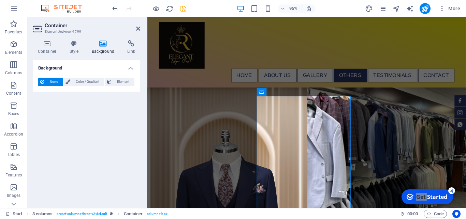
click at [103, 47] on h4 "Background" at bounding box center [105, 47] width 36 height 14
click at [115, 79] on span "Element" at bounding box center [123, 82] width 19 height 8
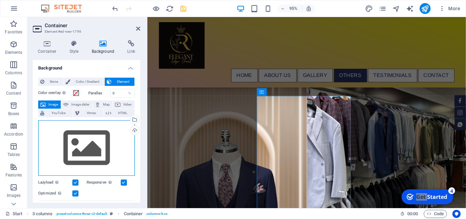
click at [88, 143] on div "Drag files here, click to choose files or select files from Files or our free s…" at bounding box center [86, 148] width 97 height 56
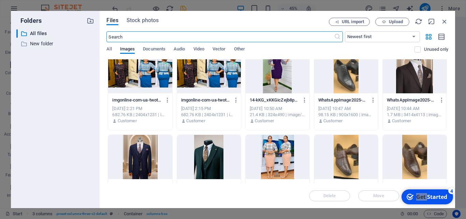
scroll to position [0, 0]
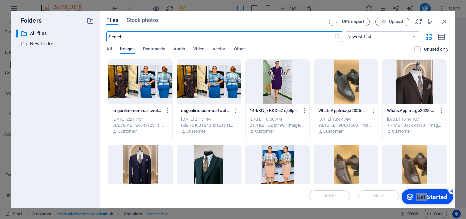
click at [343, 85] on div at bounding box center [346, 82] width 64 height 44
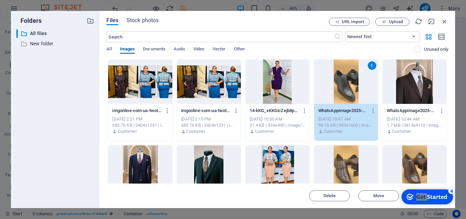
click at [343, 85] on div "1" at bounding box center [346, 82] width 64 height 44
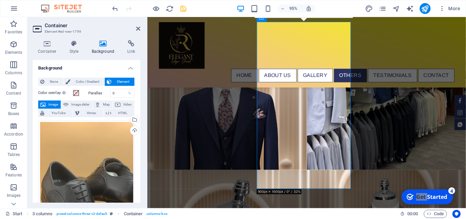
scroll to position [1785, 0]
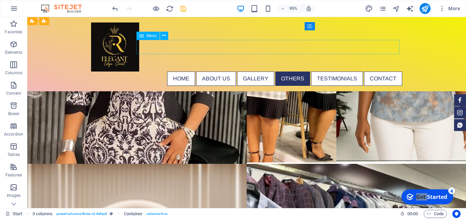
scroll to position [2018, 0]
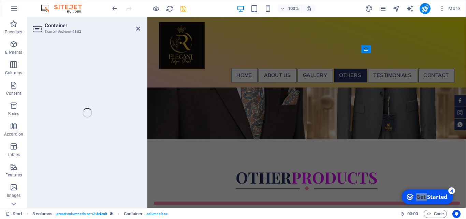
scroll to position [1785, 0]
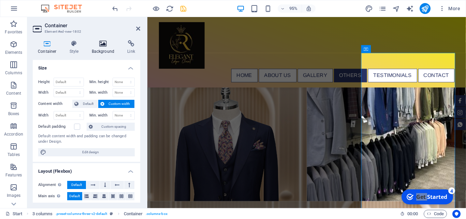
click at [101, 46] on icon at bounding box center [103, 43] width 33 height 7
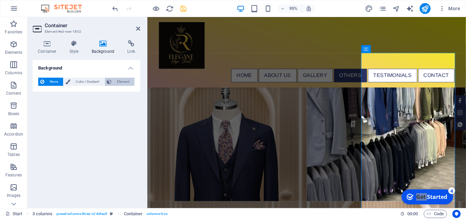
click at [121, 80] on span "Element" at bounding box center [123, 82] width 19 height 8
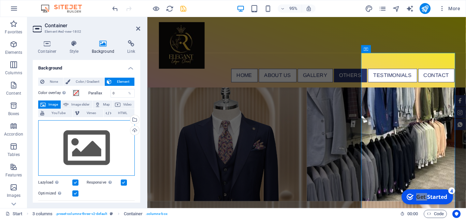
click at [87, 138] on div "Drag files here, click to choose files or select files from Files or our free s…" at bounding box center [86, 148] width 97 height 56
click at [87, 138] on body "ELEGANCE EDGE CLOSET Start (en) Favorites Elements Columns Content Boxes Accord…" at bounding box center [233, 109] width 466 height 219
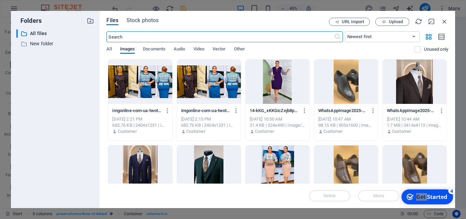
scroll to position [1990, 0]
click at [394, 25] on button "Upload" at bounding box center [392, 22] width 34 height 8
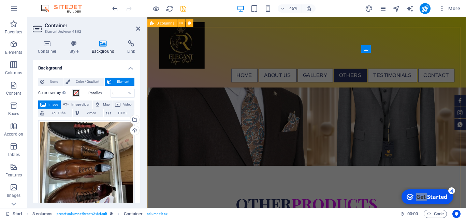
scroll to position [1785, 0]
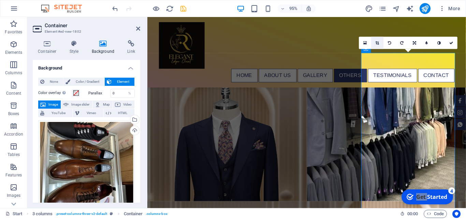
click at [378, 41] on icon at bounding box center [378, 43] width 4 height 4
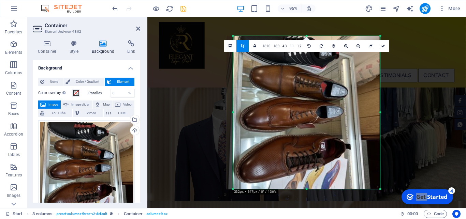
drag, startPoint x: 231, startPoint y: 113, endPoint x: 238, endPoint y: 114, distance: 7.2
click at [238, 114] on div "180 170 160 150 140 130 120 110 100 90 80 70 60 50 40 30 20 10 0 -10 -20 -30 -4…" at bounding box center [306, 112] width 147 height 153
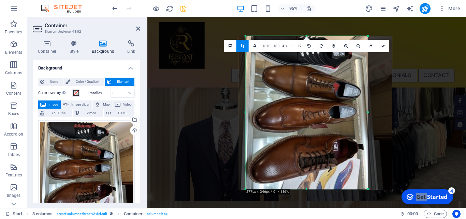
drag, startPoint x: 381, startPoint y: 113, endPoint x: 355, endPoint y: 113, distance: 26.3
click at [355, 113] on div "180 170 160 150 140 130 120 110 100 90 80 70 60 50 40 30 20 10 0 -10 -20 -30 -4…" at bounding box center [307, 112] width 122 height 153
click at [383, 46] on icon at bounding box center [383, 46] width 4 height 4
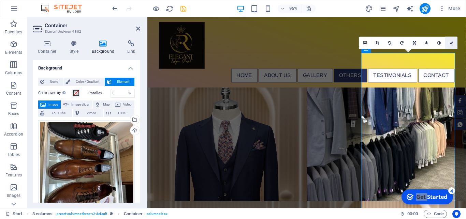
click at [451, 42] on icon at bounding box center [451, 43] width 4 height 4
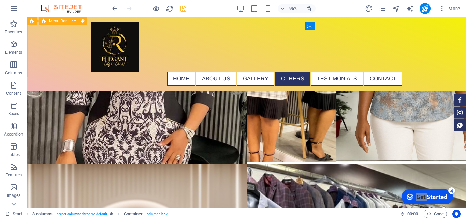
scroll to position [2018, 0]
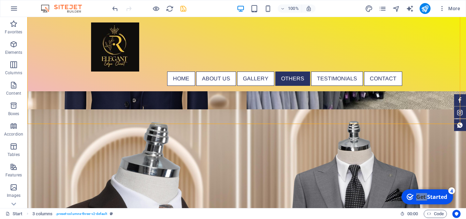
scroll to position [2047, 0]
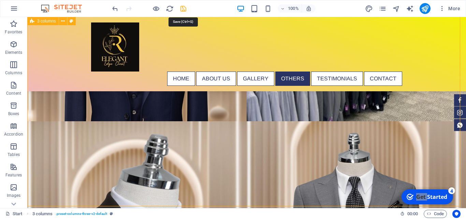
click at [183, 9] on icon "save" at bounding box center [183, 9] width 8 height 8
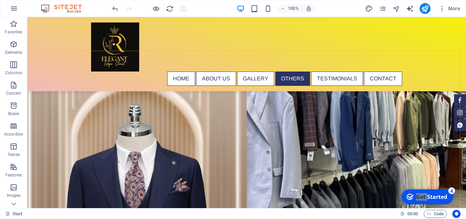
scroll to position [1971, 0]
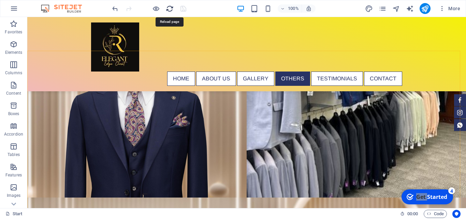
click at [171, 10] on icon "reload" at bounding box center [170, 9] width 8 height 8
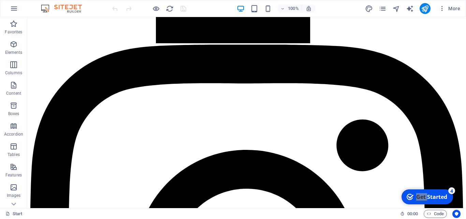
scroll to position [2005, 0]
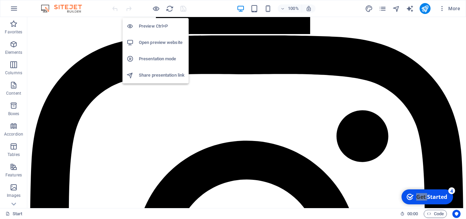
click at [156, 42] on h6 "Open preview website" at bounding box center [162, 43] width 46 height 8
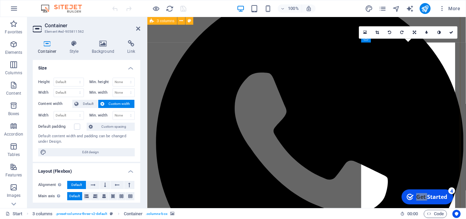
scroll to position [1796, 0]
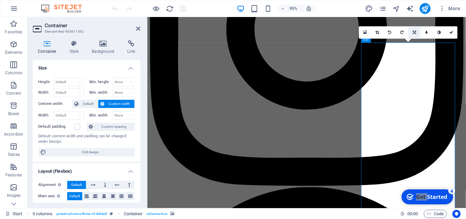
click at [415, 32] on icon at bounding box center [414, 33] width 3 height 4
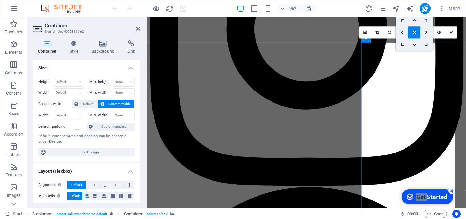
click at [426, 32] on icon at bounding box center [426, 33] width 3 height 4
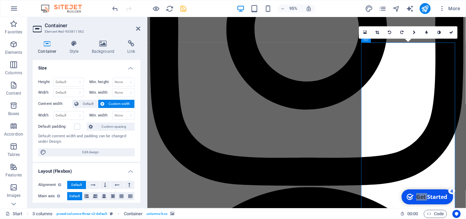
click at [426, 32] on icon at bounding box center [427, 33] width 2 height 4
click at [385, 32] on icon at bounding box center [384, 33] width 3 height 4
click at [386, 33] on icon at bounding box center [384, 33] width 3 height 4
click at [371, 32] on icon at bounding box center [373, 33] width 4 height 4
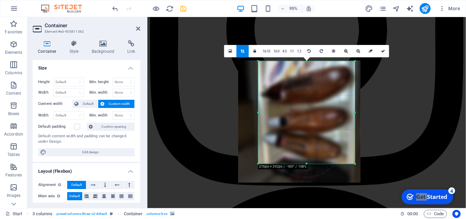
drag, startPoint x: 306, startPoint y: 174, endPoint x: 307, endPoint y: 154, distance: 19.9
click at [307, 154] on div "180 170 160 150 140 130 120 110 100 90 80 70 60 50 40 30 20 10 0 -10 -20 -30 -4…" at bounding box center [306, 112] width 97 height 103
drag, startPoint x: 381, startPoint y: 50, endPoint x: 246, endPoint y: 35, distance: 135.9
click at [381, 50] on icon at bounding box center [383, 51] width 4 height 4
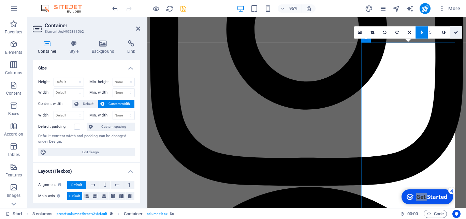
click at [455, 31] on icon at bounding box center [456, 33] width 4 height 4
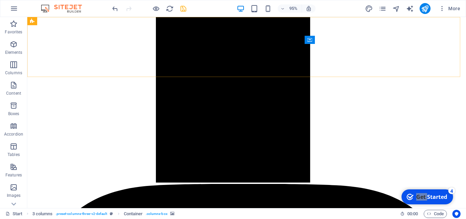
scroll to position [2005, 0]
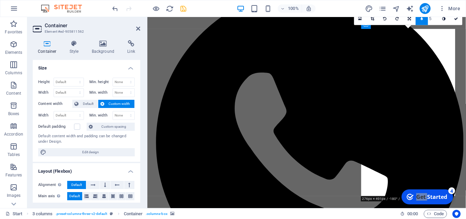
scroll to position [1811, 0]
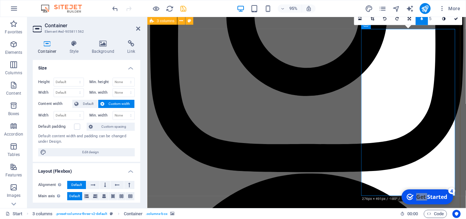
click at [422, 19] on icon at bounding box center [422, 19] width 2 height 4
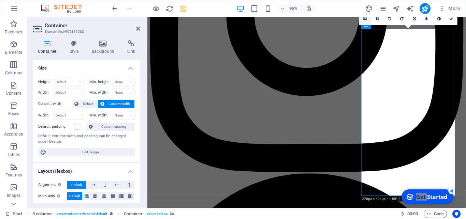
click at [362, 19] on link at bounding box center [365, 19] width 12 height 12
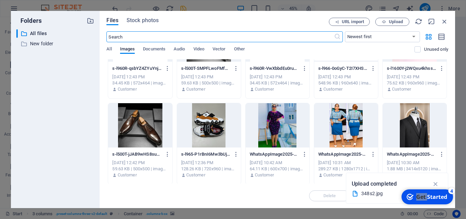
scroll to position [1045, 0]
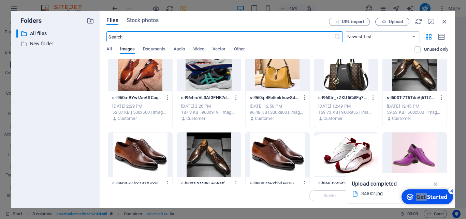
click at [409, 160] on div at bounding box center [415, 155] width 64 height 44
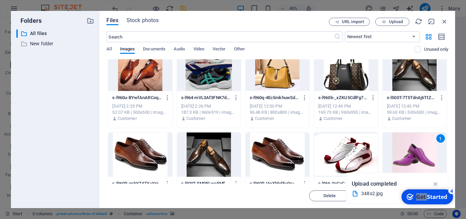
click at [409, 160] on div "1" at bounding box center [415, 155] width 64 height 44
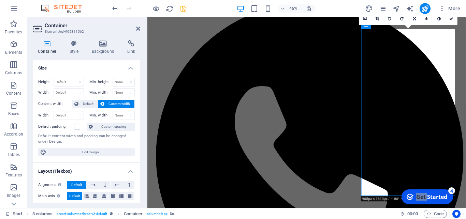
scroll to position [1811, 0]
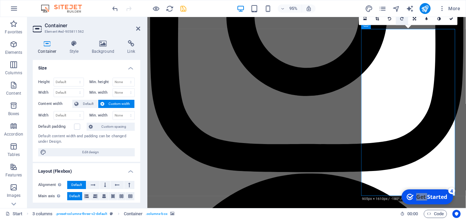
click at [402, 18] on icon at bounding box center [402, 19] width 3 height 4
click at [377, 19] on icon at bounding box center [378, 19] width 4 height 4
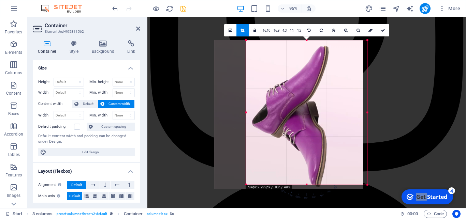
drag, startPoint x: 230, startPoint y: 111, endPoint x: 303, endPoint y: 172, distance: 95.5
click at [264, 122] on div "180 170 160 150 140 130 120 110 100 90 80 70 60 50 40 30 20 10 0 -10 -20 -30 -4…" at bounding box center [306, 113] width 121 height 145
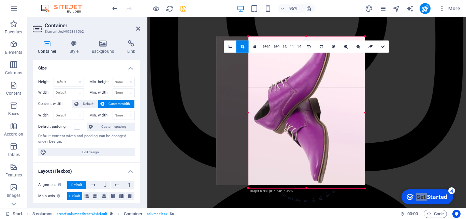
drag, startPoint x: 306, startPoint y: 184, endPoint x: 306, endPoint y: 192, distance: 7.5
click at [306, 189] on div "180 170 160 150 140 130 120 110 100 90 80 70 60 50 40 30 20 10 0 -10 -20 -30 -4…" at bounding box center [306, 113] width 117 height 152
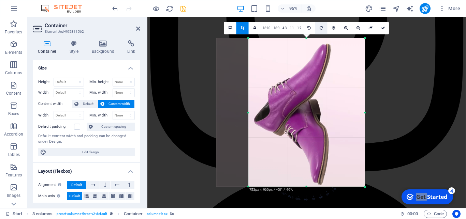
click at [321, 28] on icon at bounding box center [321, 28] width 3 height 4
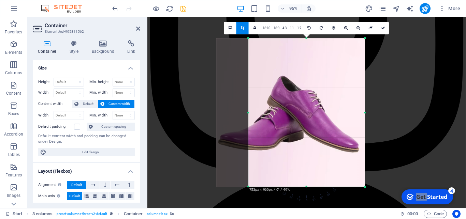
click at [247, 113] on div at bounding box center [290, 113] width 149 height 149
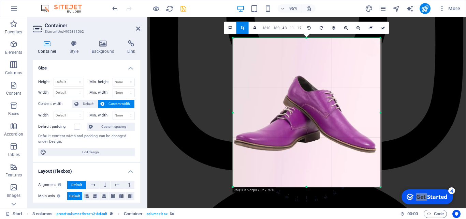
drag, startPoint x: 248, startPoint y: 112, endPoint x: 215, endPoint y: 110, distance: 33.2
click at [215, 110] on div "Icon Banner Container Social Media Icons Social Media Icons Icon Menu Content M…" at bounding box center [306, 112] width 319 height 191
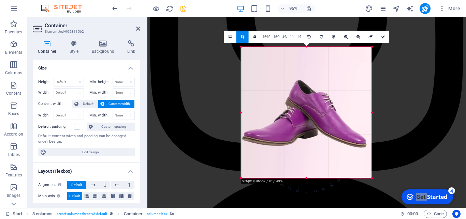
drag, startPoint x: 381, startPoint y: 113, endPoint x: 363, endPoint y: 113, distance: 18.1
click at [363, 113] on div "180 170 160 150 140 130 120 110 100 90 80 70 60 50 40 30 20 10 0 -10 -20 -30 -4…" at bounding box center [306, 112] width 131 height 131
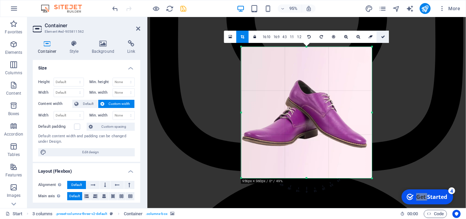
click at [382, 36] on icon at bounding box center [383, 37] width 4 height 4
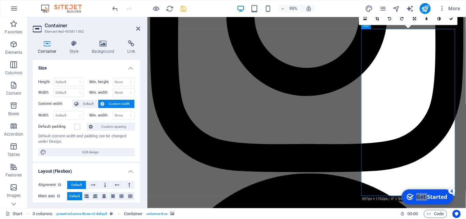
drag, startPoint x: 402, startPoint y: 127, endPoint x: 416, endPoint y: 133, distance: 15.0
click at [414, 19] on icon at bounding box center [414, 19] width 3 height 4
click at [377, 20] on icon at bounding box center [378, 19] width 4 height 4
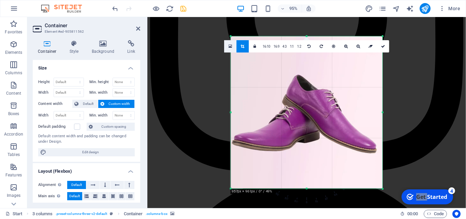
click at [226, 43] on link at bounding box center [230, 46] width 12 height 12
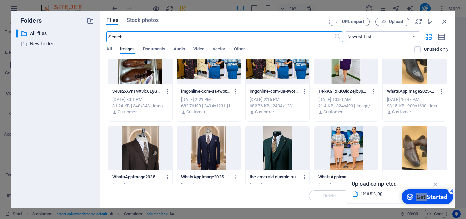
scroll to position [0, 0]
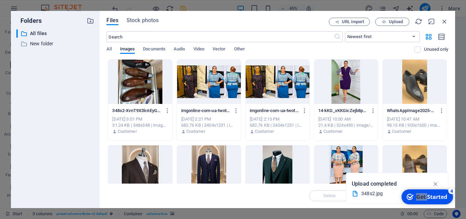
click at [148, 78] on div at bounding box center [140, 82] width 64 height 44
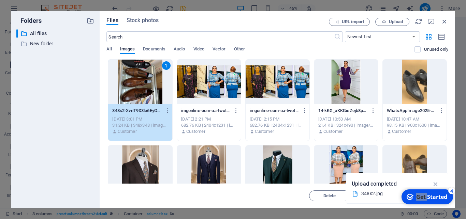
click at [148, 78] on div "1" at bounding box center [140, 82] width 64 height 44
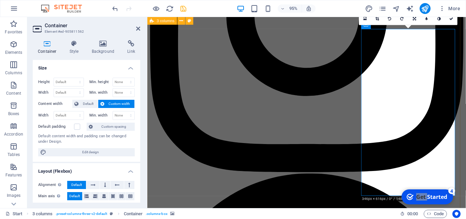
drag, startPoint x: 392, startPoint y: 135, endPoint x: 419, endPoint y: 136, distance: 26.3
click at [377, 19] on icon at bounding box center [378, 19] width 4 height 4
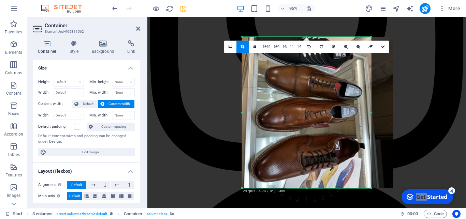
drag, startPoint x: 384, startPoint y: 113, endPoint x: 360, endPoint y: 112, distance: 23.9
click at [360, 112] on div "180 170 160 150 140 130 120 110 100 90 80 70 60 50 40 30 20 10 0 -10 -20 -30 -4…" at bounding box center [306, 112] width 129 height 151
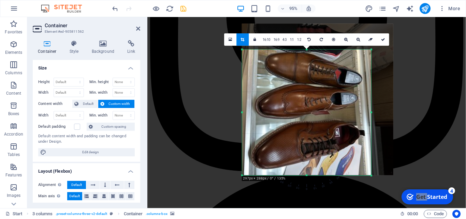
drag, startPoint x: 307, startPoint y: 37, endPoint x: 309, endPoint y: 64, distance: 27.3
click at [309, 64] on div "180 170 160 150 140 130 120 110 100 90 80 70 60 50 40 30 20 10 0 -10 -20 -30 -4…" at bounding box center [306, 113] width 129 height 126
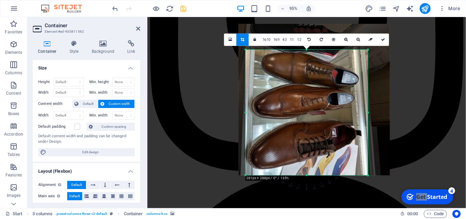
drag, startPoint x: 243, startPoint y: 114, endPoint x: 250, endPoint y: 113, distance: 7.3
click at [251, 113] on div "180 170 160 150 140 130 120 110 100 90 80 70 60 50 40 30 20 10 0 -10 -20 -30 -4…" at bounding box center [307, 113] width 122 height 126
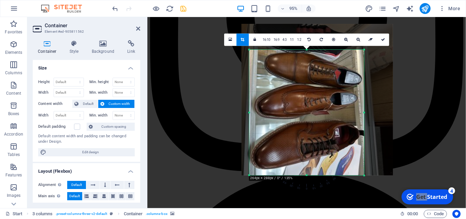
drag, startPoint x: 368, startPoint y: 112, endPoint x: 361, endPoint y: 113, distance: 7.2
click at [361, 113] on div "180 170 160 150 140 130 120 110 100 90 80 70 60 50 40 30 20 10 0 -10 -20 -30 -4…" at bounding box center [306, 113] width 115 height 126
click at [381, 41] on icon at bounding box center [383, 40] width 4 height 4
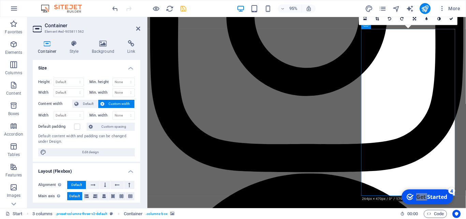
drag, startPoint x: 409, startPoint y: 134, endPoint x: 421, endPoint y: 132, distance: 11.8
click at [377, 18] on icon at bounding box center [378, 19] width 4 height 4
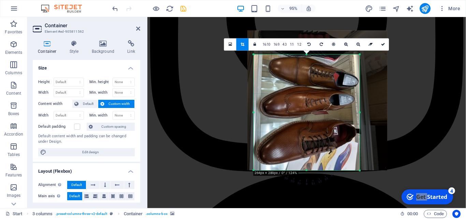
click at [305, 122] on div at bounding box center [317, 101] width 140 height 140
click at [384, 44] on icon at bounding box center [383, 45] width 4 height 4
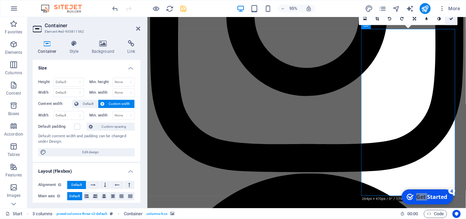
click at [451, 19] on icon at bounding box center [451, 19] width 4 height 4
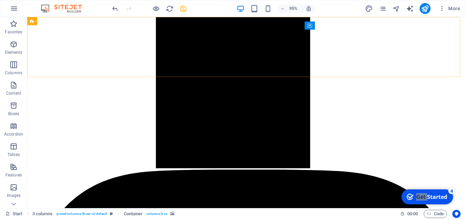
scroll to position [2019, 0]
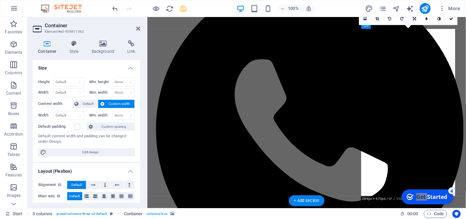
scroll to position [1811, 0]
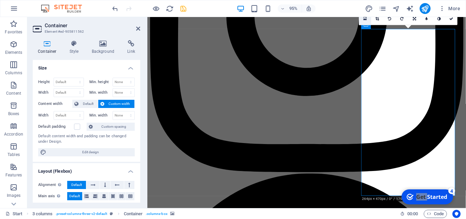
click at [365, 19] on icon at bounding box center [365, 19] width 4 height 4
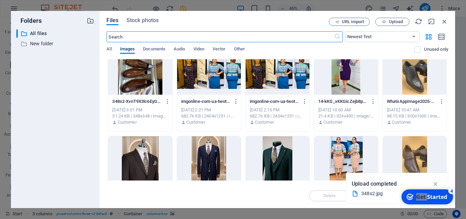
scroll to position [0, 0]
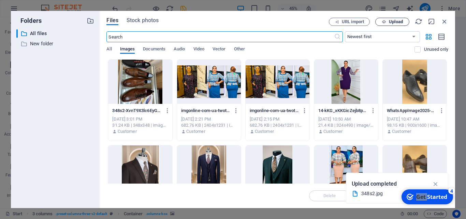
click at [389, 20] on span "Upload" at bounding box center [396, 22] width 14 height 4
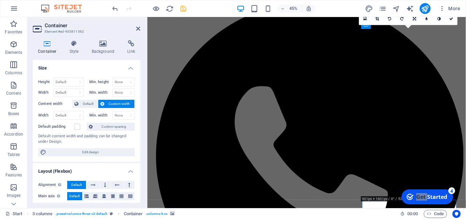
scroll to position [1811, 0]
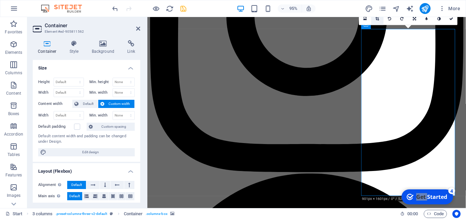
click at [377, 17] on section "Favorites Elements Columns Content Boxes Accordion Tables Features Images Slide…" at bounding box center [233, 112] width 466 height 191
click at [378, 17] on header "95% More" at bounding box center [233, 8] width 466 height 17
click at [378, 19] on icon at bounding box center [378, 19] width 4 height 4
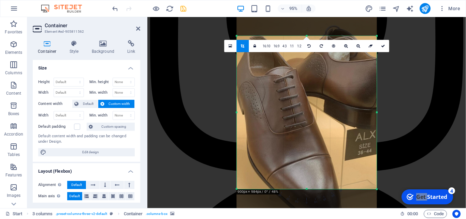
drag, startPoint x: 306, startPoint y: 189, endPoint x: 307, endPoint y: 220, distance: 30.7
drag, startPoint x: 307, startPoint y: 189, endPoint x: 307, endPoint y: 200, distance: 10.9
click at [307, 189] on div "180 170 160 150 140 130 120 110 100 90 80 70 60 50 40 30 20 10 0 -10 -20 -30 -4…" at bounding box center [307, 112] width 140 height 153
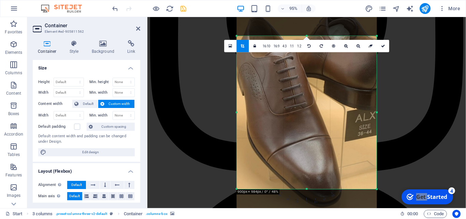
drag, startPoint x: 328, startPoint y: 122, endPoint x: 321, endPoint y: 104, distance: 19.3
click at [321, 104] on div at bounding box center [307, 93] width 140 height 249
drag, startPoint x: 306, startPoint y: 190, endPoint x: 315, endPoint y: 195, distance: 10.4
click at [306, 189] on div "180 170 160 150 140 130 120 110 100 90 80 70 60 50 40 30 20 10 0 -10 -20 -30 -4…" at bounding box center [307, 112] width 140 height 153
click at [346, 45] on icon at bounding box center [346, 46] width 4 height 4
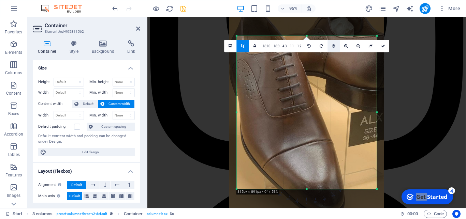
click at [336, 46] on link at bounding box center [334, 46] width 12 height 12
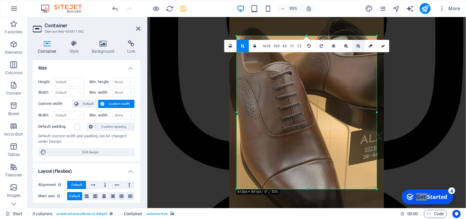
click at [357, 46] on icon at bounding box center [359, 46] width 4 height 4
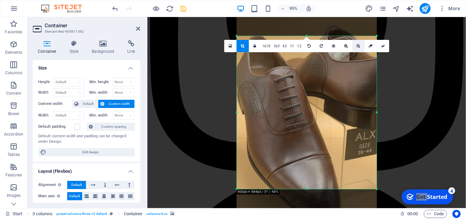
click at [357, 46] on icon at bounding box center [359, 46] width 4 height 4
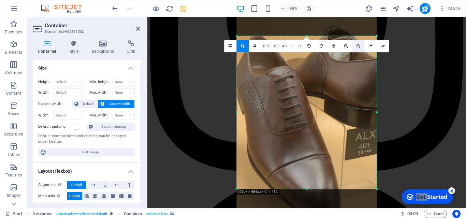
click at [357, 46] on icon at bounding box center [359, 46] width 4 height 4
click at [382, 45] on icon at bounding box center [383, 46] width 4 height 4
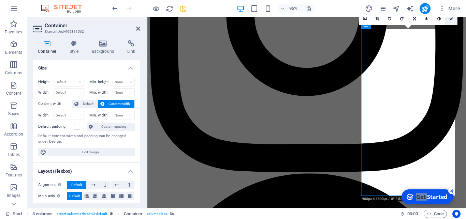
click at [452, 19] on icon at bounding box center [451, 19] width 4 height 4
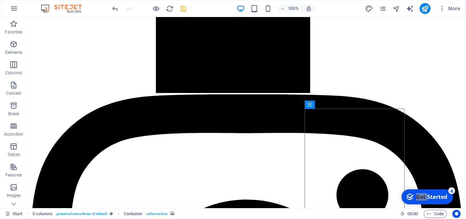
scroll to position [1949, 0]
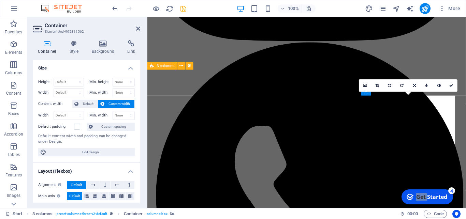
scroll to position [1740, 0]
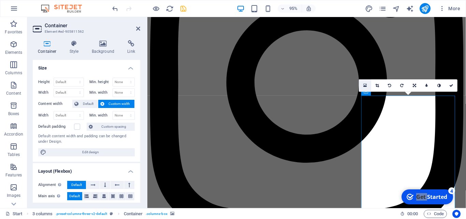
click at [366, 85] on icon at bounding box center [365, 86] width 4 height 4
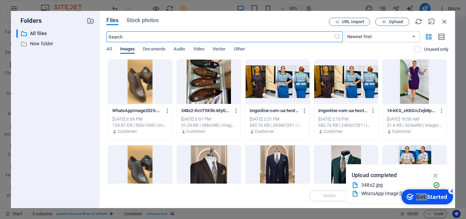
scroll to position [1921, 0]
click at [144, 78] on div at bounding box center [140, 82] width 64 height 44
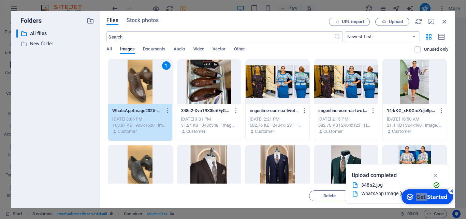
click at [143, 77] on div "1" at bounding box center [140, 82] width 64 height 44
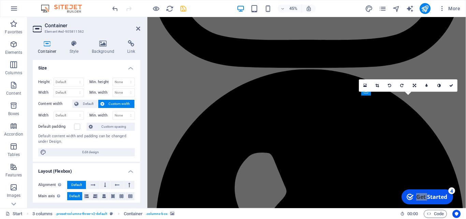
scroll to position [1740, 0]
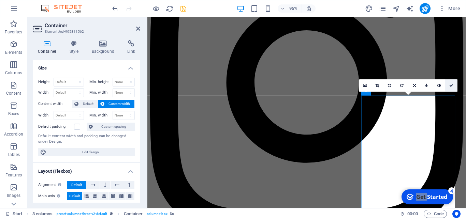
click at [453, 85] on link at bounding box center [451, 85] width 12 height 12
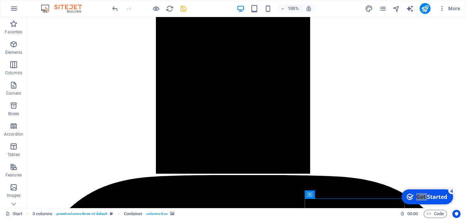
scroll to position [1859, 0]
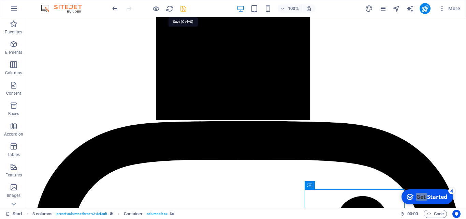
click at [185, 10] on icon "save" at bounding box center [183, 9] width 8 height 8
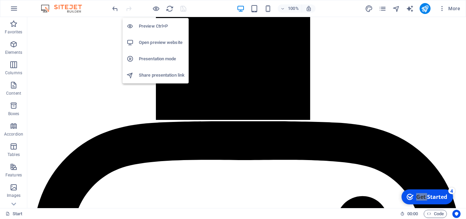
click at [156, 43] on h6 "Open preview website" at bounding box center [162, 43] width 46 height 8
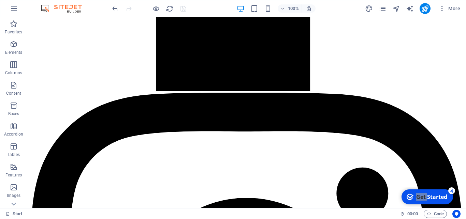
scroll to position [1888, 0]
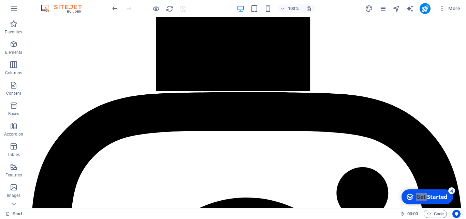
drag, startPoint x: 464, startPoint y: 205, endPoint x: 466, endPoint y: 226, distance: 20.5
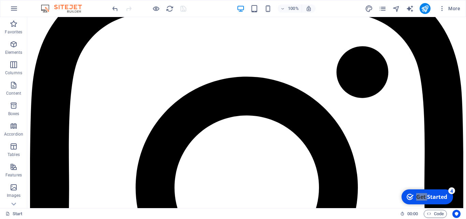
drag, startPoint x: 465, startPoint y: 206, endPoint x: 461, endPoint y: 179, distance: 26.9
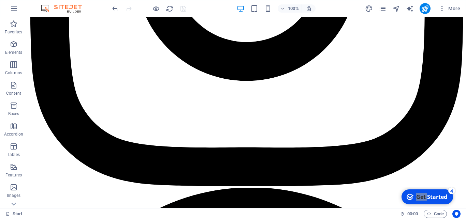
scroll to position [2191, 0]
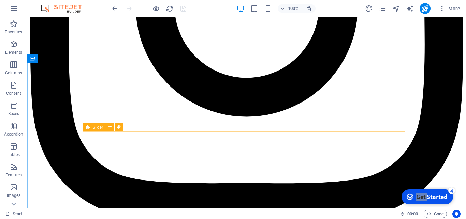
click at [98, 129] on span "Slider" at bounding box center [98, 128] width 11 height 4
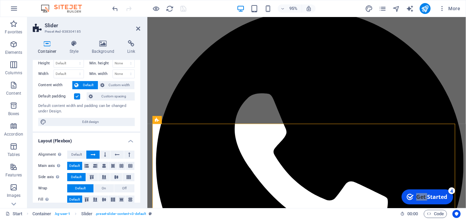
scroll to position [0, 0]
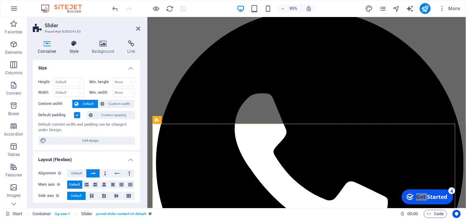
click at [71, 43] on icon at bounding box center [73, 43] width 19 height 7
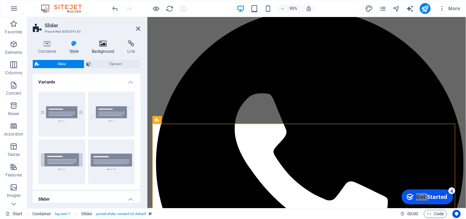
click at [105, 45] on icon at bounding box center [103, 43] width 33 height 7
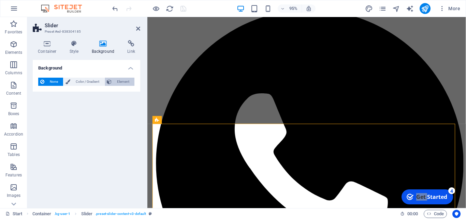
click at [125, 82] on span "Element" at bounding box center [123, 82] width 19 height 8
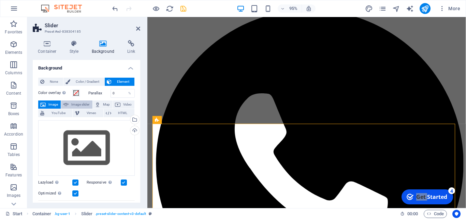
click at [90, 104] on span "Image slider" at bounding box center [80, 105] width 19 height 8
select select "ms"
select select "s"
select select "progressive"
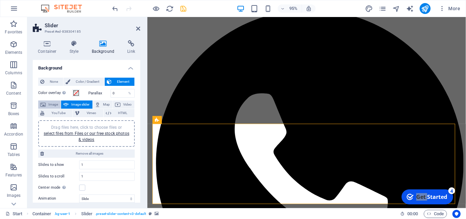
click at [57, 104] on span "Image" at bounding box center [53, 105] width 11 height 8
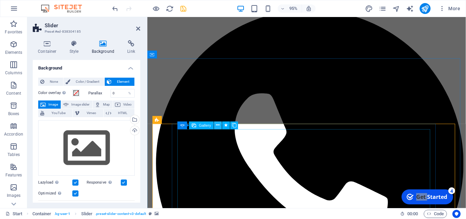
click at [217, 125] on icon at bounding box center [217, 125] width 3 height 7
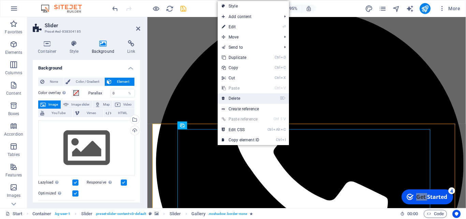
click at [235, 99] on link "⌦ Delete" at bounding box center [241, 98] width 46 height 10
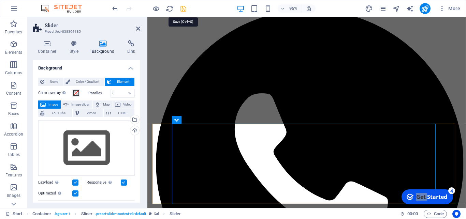
click at [185, 11] on icon "save" at bounding box center [183, 9] width 8 height 8
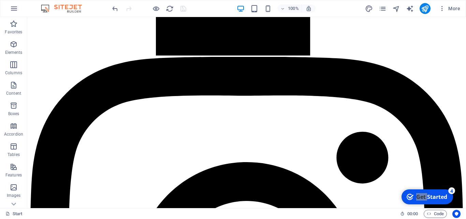
scroll to position [1894, 0]
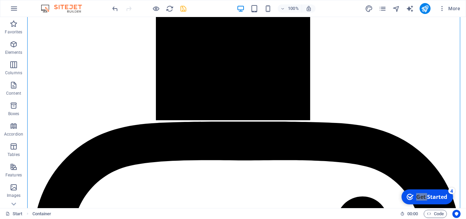
scroll to position [1807, 0]
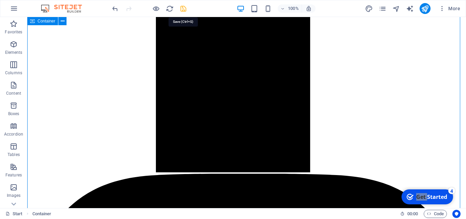
click at [184, 9] on icon "save" at bounding box center [183, 9] width 8 height 8
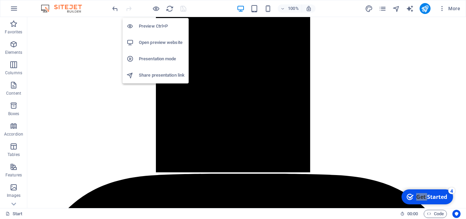
click at [155, 41] on h6 "Open preview website" at bounding box center [162, 43] width 46 height 8
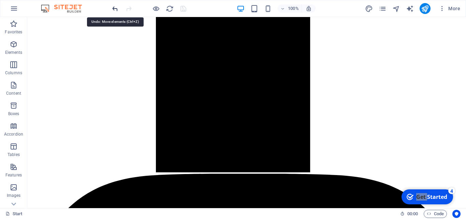
click at [115, 10] on icon "undo" at bounding box center [115, 9] width 8 height 8
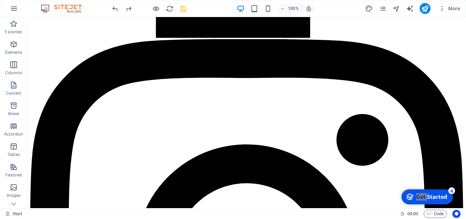
scroll to position [1924, 0]
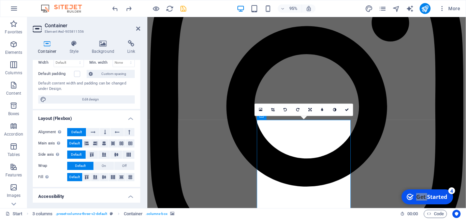
scroll to position [83, 0]
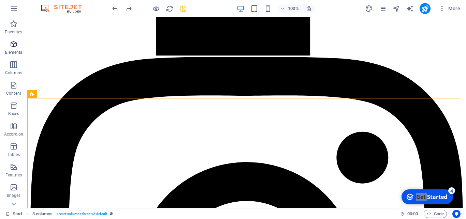
click at [14, 47] on icon "button" at bounding box center [14, 44] width 8 height 8
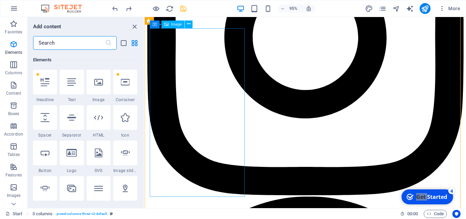
scroll to position [73, 0]
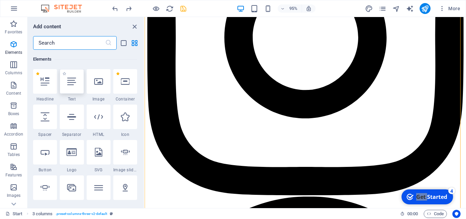
click at [73, 85] on icon at bounding box center [71, 81] width 9 height 9
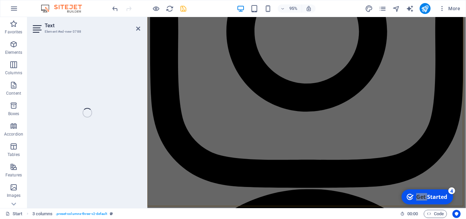
scroll to position [1812, 0]
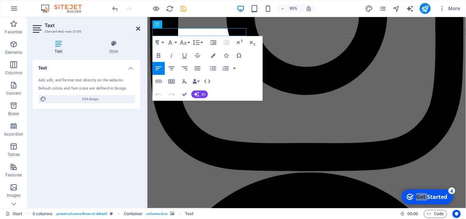
click at [138, 30] on icon at bounding box center [138, 28] width 4 height 5
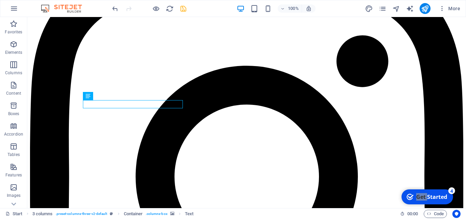
scroll to position [1919, 0]
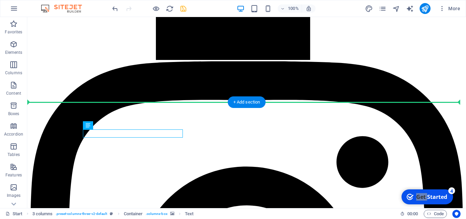
drag, startPoint x: 136, startPoint y: 144, endPoint x: 115, endPoint y: 121, distance: 30.7
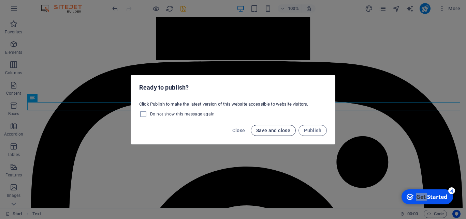
click at [278, 132] on span "Save and close" at bounding box center [273, 130] width 34 height 5
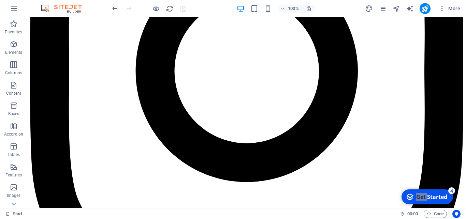
scroll to position [2150, 0]
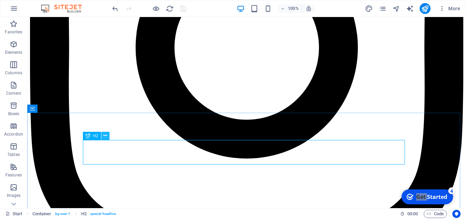
click at [106, 135] on icon at bounding box center [105, 135] width 4 height 7
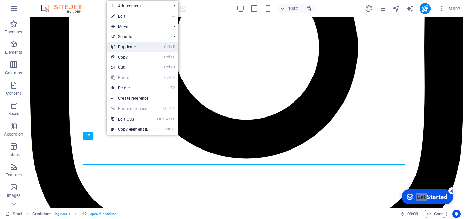
click at [126, 47] on link "Ctrl D Duplicate" at bounding box center [130, 47] width 46 height 10
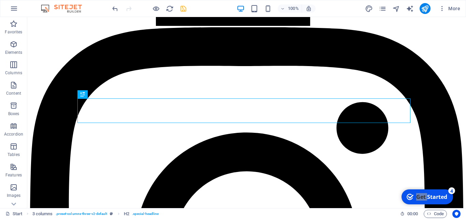
scroll to position [1923, 0]
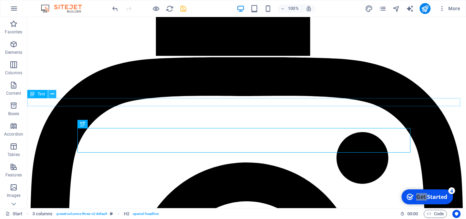
click at [54, 95] on button at bounding box center [52, 94] width 8 height 8
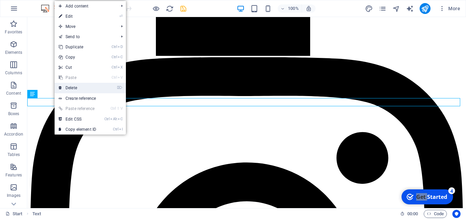
click at [72, 88] on link "⌦ Delete" at bounding box center [78, 88] width 46 height 10
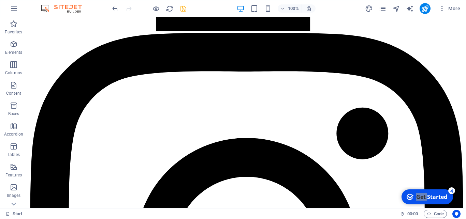
scroll to position [1936, 0]
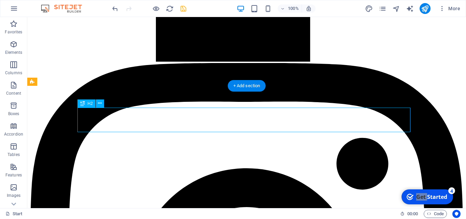
scroll to position [1727, 0]
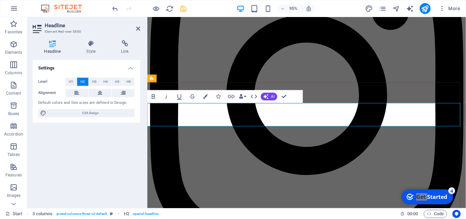
click at [152, 99] on icon "button" at bounding box center [153, 97] width 3 height 4
click at [165, 97] on icon "button" at bounding box center [167, 97] width 8 height 8
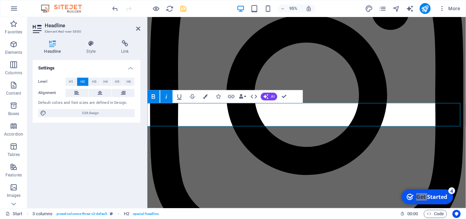
click at [165, 97] on icon "button" at bounding box center [167, 97] width 8 height 8
click at [245, 96] on button "Data Bindings" at bounding box center [242, 96] width 9 height 13
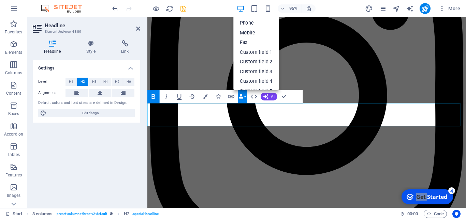
scroll to position [75, 0]
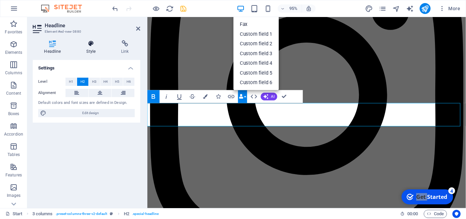
click at [92, 46] on icon at bounding box center [91, 43] width 32 height 7
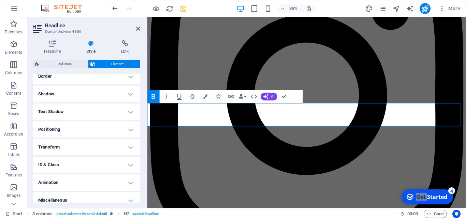
scroll to position [165, 0]
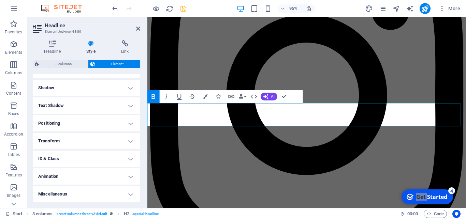
click at [126, 176] on h4 "Animation" at bounding box center [86, 177] width 107 height 16
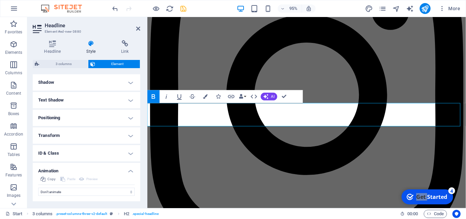
scroll to position [187, 0]
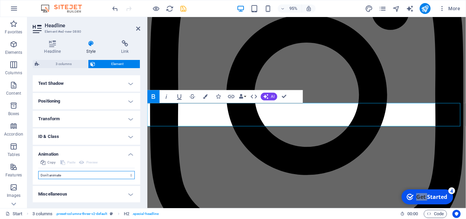
click at [38, 171] on select "Don't animate Show / Hide Slide up/down Zoom in/out Slide left to right Slide r…" at bounding box center [86, 175] width 97 height 8
select select "flash"
click option "Blink" at bounding box center [0, 0] width 0 height 0
select select "scroll"
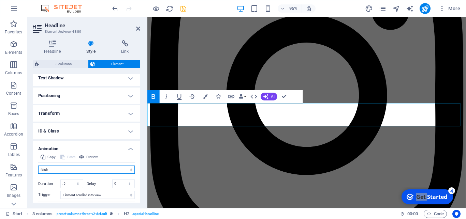
scroll to position [217, 0]
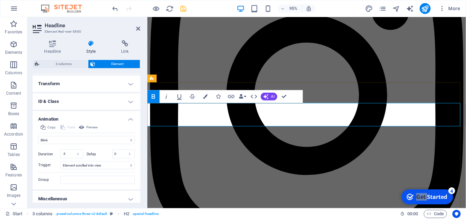
click at [205, 98] on icon "button" at bounding box center [205, 97] width 4 height 4
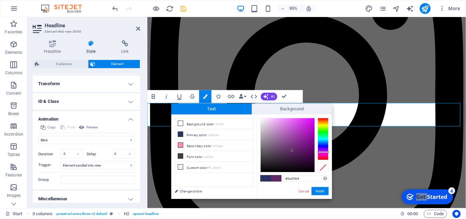
click at [323, 152] on div at bounding box center [323, 139] width 11 height 42
type input "#de0ef6"
click at [311, 120] on div at bounding box center [288, 145] width 54 height 54
click at [324, 192] on button "Apply" at bounding box center [320, 191] width 17 height 8
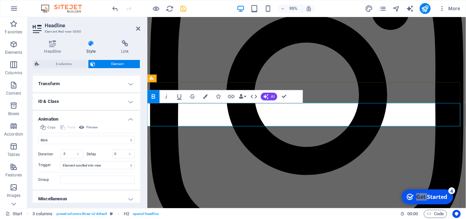
click at [185, 11] on icon "save" at bounding box center [183, 9] width 8 height 8
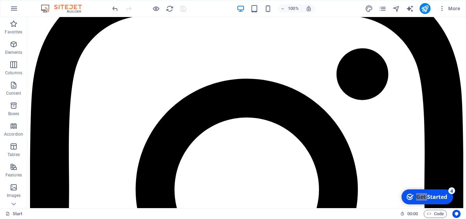
scroll to position [1954, 0]
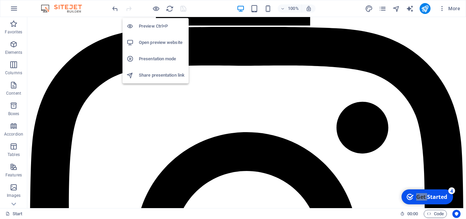
click at [160, 42] on h6 "Open preview website" at bounding box center [162, 43] width 46 height 8
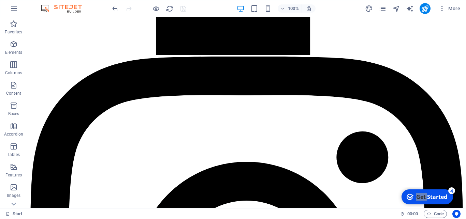
scroll to position [1888, 0]
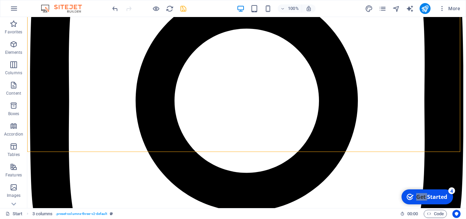
scroll to position [2102, 0]
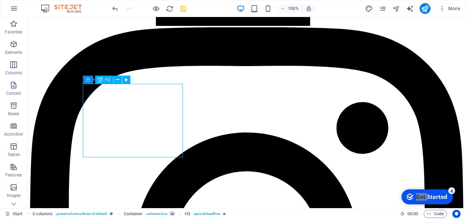
scroll to position [1888, 0]
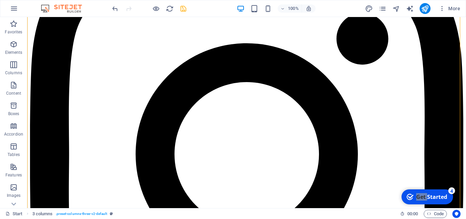
scroll to position [2079, 0]
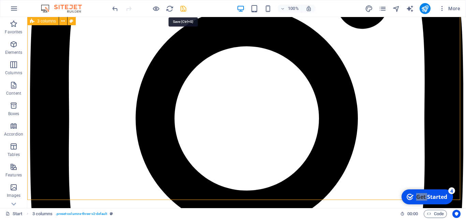
click at [184, 10] on icon "save" at bounding box center [183, 9] width 8 height 8
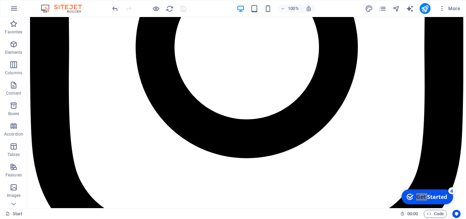
scroll to position [2067, 0]
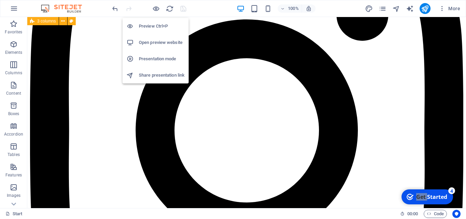
click at [167, 44] on h6 "Open preview website" at bounding box center [162, 43] width 46 height 8
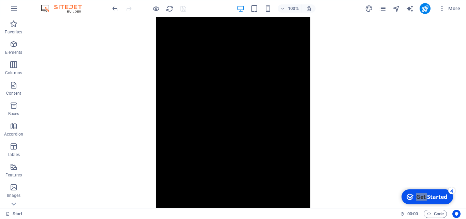
scroll to position [1580, 0]
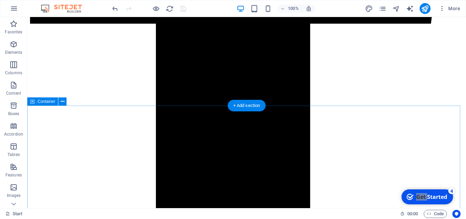
click at [47, 102] on span "Container" at bounding box center [47, 102] width 18 height 4
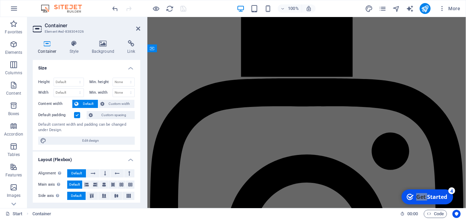
scroll to position [1398, 0]
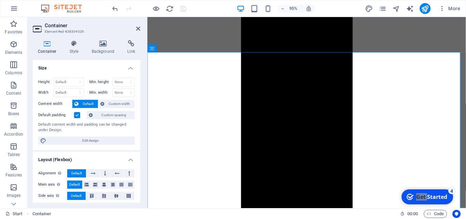
click at [46, 49] on h4 "Container" at bounding box center [49, 47] width 32 height 14
click at [73, 45] on icon at bounding box center [73, 43] width 19 height 7
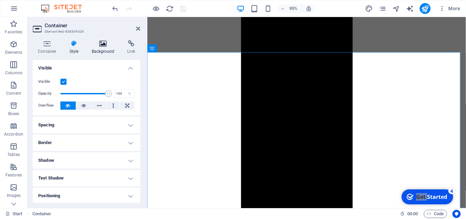
click at [103, 47] on icon at bounding box center [103, 43] width 33 height 7
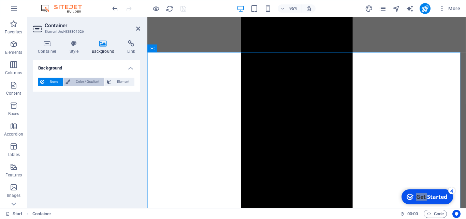
click at [83, 80] on span "Color / Gradient" at bounding box center [87, 82] width 30 height 8
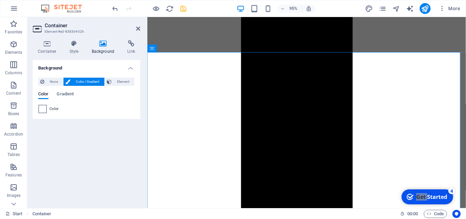
click at [41, 110] on span at bounding box center [43, 109] width 8 height 8
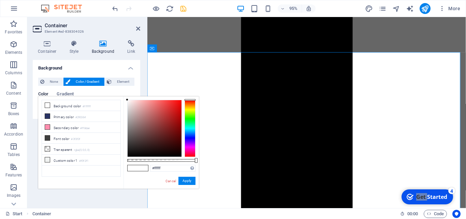
click at [189, 127] on div at bounding box center [190, 128] width 11 height 57
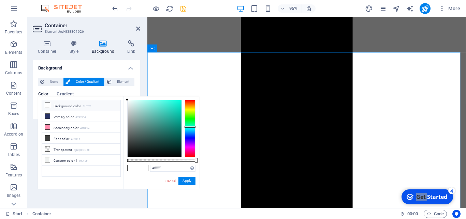
type input "#bcf2eb"
click at [139, 103] on div at bounding box center [155, 128] width 54 height 57
click at [186, 180] on button "Apply" at bounding box center [186, 181] width 17 height 8
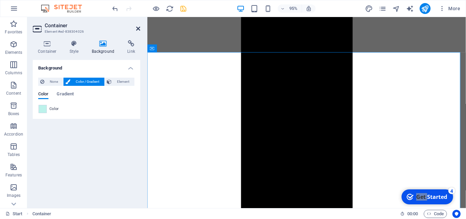
click at [139, 29] on icon at bounding box center [138, 28] width 4 height 5
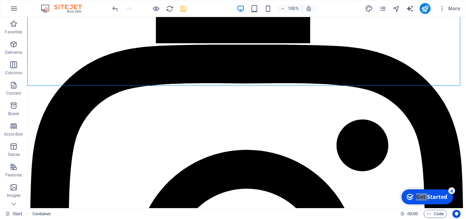
scroll to position [1894, 0]
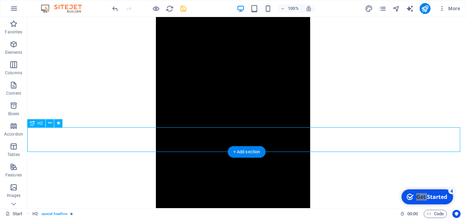
select select "flash"
select select "s"
select select "scroll"
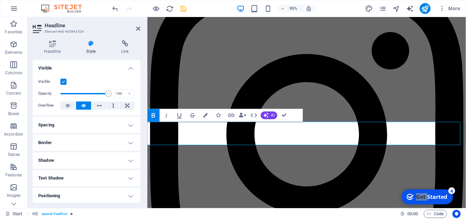
click at [91, 47] on h4 "Style" at bounding box center [92, 47] width 35 height 14
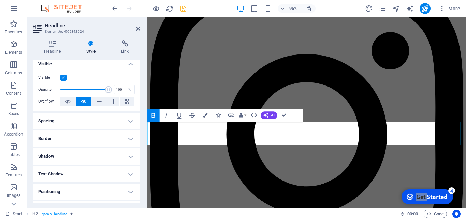
scroll to position [0, 0]
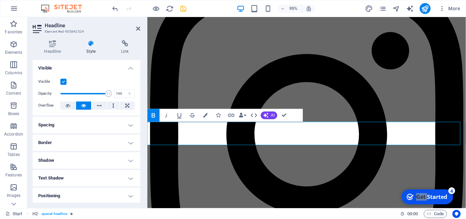
drag, startPoint x: 139, startPoint y: 29, endPoint x: 111, endPoint y: 12, distance: 33.1
click at [139, 29] on icon at bounding box center [138, 28] width 4 height 5
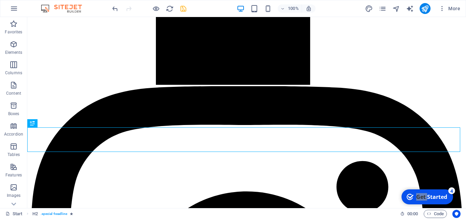
scroll to position [1948, 0]
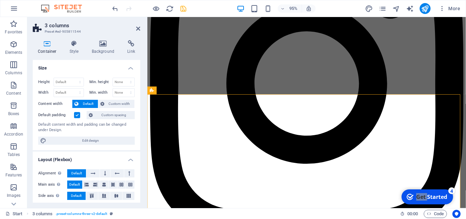
select select "rem"
click at [73, 46] on icon at bounding box center [73, 43] width 19 height 7
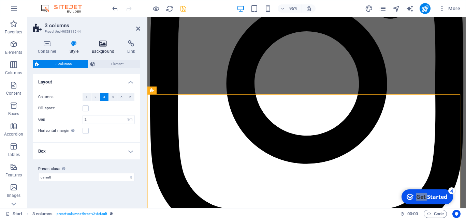
click at [101, 47] on h4 "Background" at bounding box center [105, 47] width 36 height 14
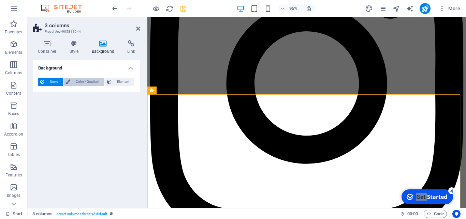
click at [90, 80] on span "Color / Gradient" at bounding box center [87, 82] width 30 height 8
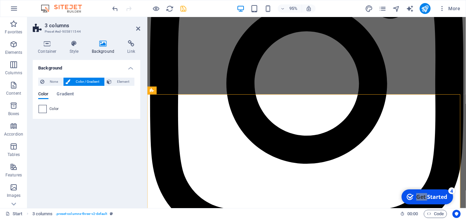
click at [41, 109] on span at bounding box center [43, 109] width 8 height 8
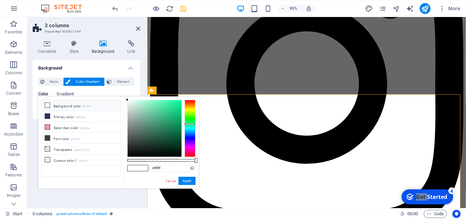
click at [190, 124] on div at bounding box center [190, 128] width 11 height 57
type input "#a5f2d2"
click at [144, 103] on div at bounding box center [155, 128] width 54 height 57
click at [187, 180] on button "Apply" at bounding box center [186, 181] width 17 height 8
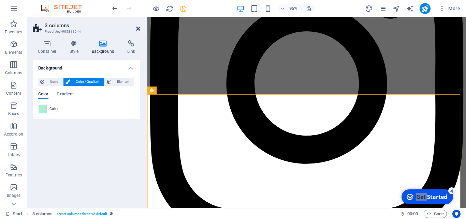
click at [140, 29] on icon at bounding box center [138, 28] width 4 height 5
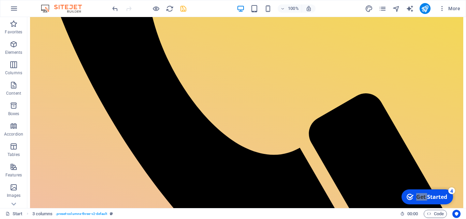
scroll to position [439, 0]
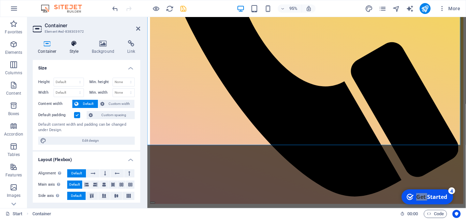
scroll to position [449, 0]
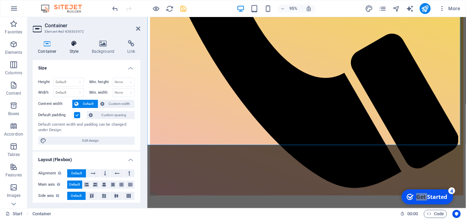
click at [77, 47] on icon at bounding box center [73, 43] width 19 height 7
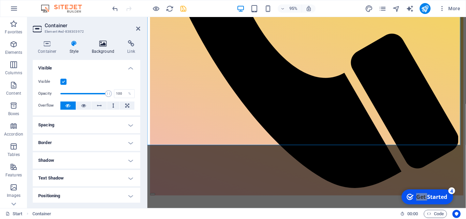
click at [108, 43] on icon at bounding box center [103, 43] width 33 height 7
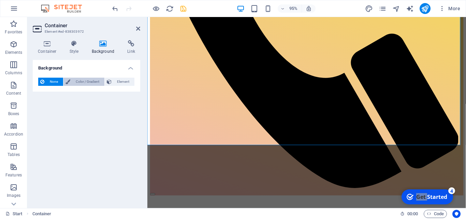
click at [85, 81] on span "Color / Gradient" at bounding box center [87, 82] width 30 height 8
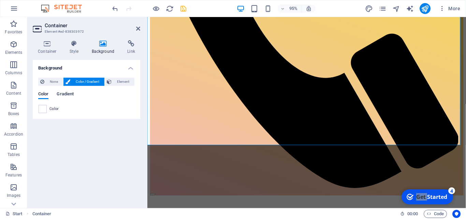
click at [67, 94] on span "Gradient" at bounding box center [65, 95] width 17 height 10
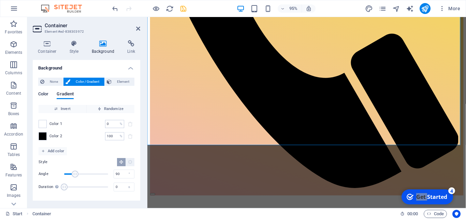
click at [46, 94] on span "Color" at bounding box center [43, 95] width 10 height 10
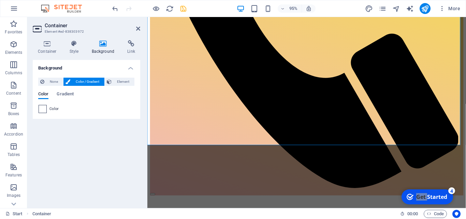
click at [43, 109] on span at bounding box center [43, 109] width 8 height 8
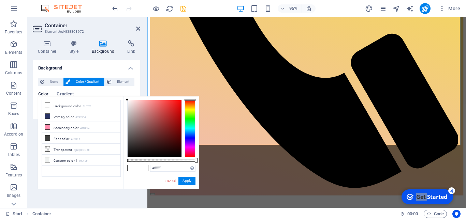
click at [191, 137] on div at bounding box center [190, 128] width 11 height 57
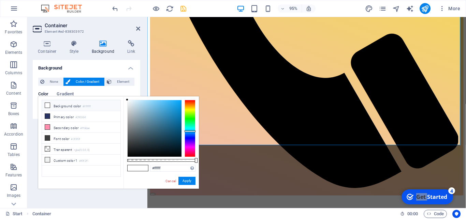
click at [191, 131] on div at bounding box center [190, 128] width 11 height 57
type input "#dde8ed"
click at [131, 104] on div at bounding box center [155, 128] width 54 height 57
drag, startPoint x: 138, startPoint y: 28, endPoint x: 111, endPoint y: 11, distance: 32.5
click at [138, 28] on icon at bounding box center [138, 28] width 4 height 5
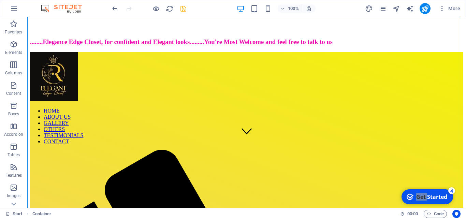
scroll to position [325, 0]
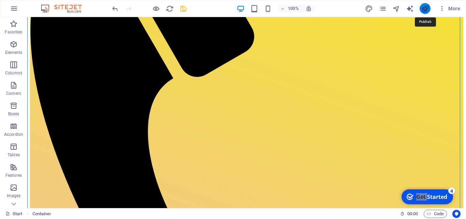
click at [427, 8] on icon "publish" at bounding box center [425, 9] width 8 height 8
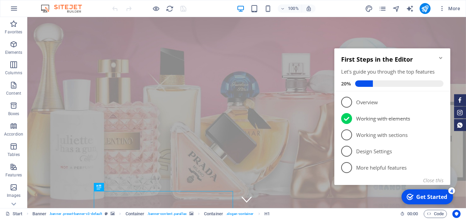
click at [442, 59] on icon "Minimize checklist" at bounding box center [440, 57] width 5 height 5
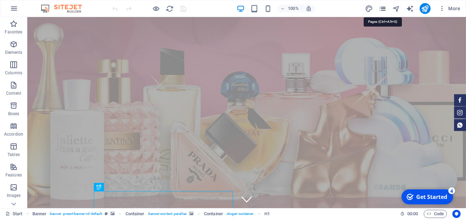
click at [384, 8] on icon "pages" at bounding box center [383, 9] width 8 height 8
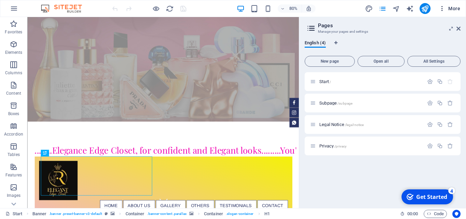
click at [444, 9] on icon "button" at bounding box center [442, 8] width 7 height 7
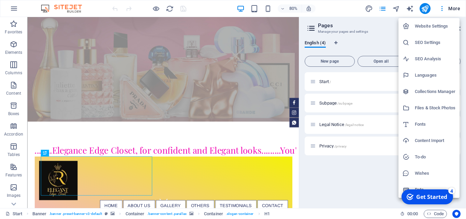
click at [15, 9] on div at bounding box center [233, 109] width 466 height 219
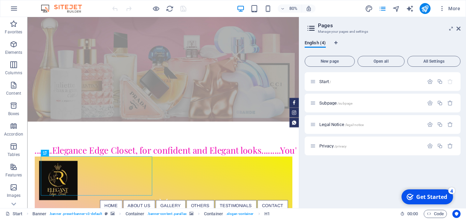
click at [12, 7] on icon "button" at bounding box center [14, 8] width 8 height 8
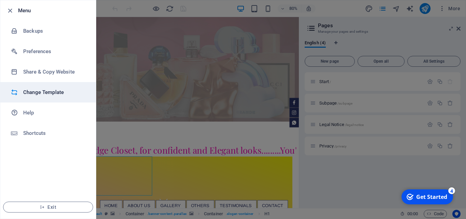
click at [49, 93] on h6 "Change Template" at bounding box center [54, 92] width 63 height 8
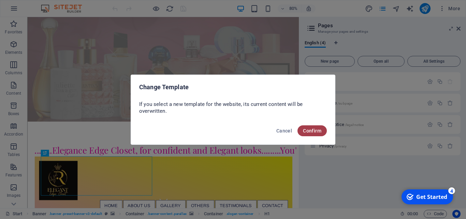
click at [315, 131] on span "Confirm" at bounding box center [312, 130] width 18 height 5
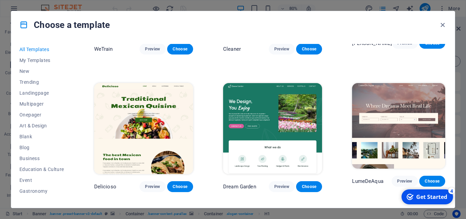
scroll to position [1001, 0]
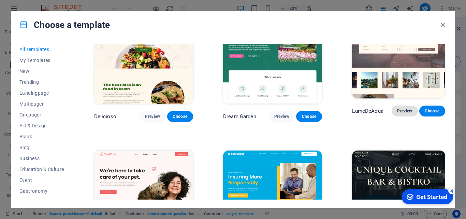
click at [398, 108] on span "Preview" at bounding box center [404, 110] width 15 height 5
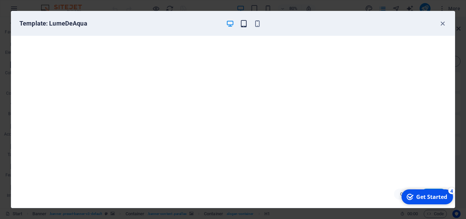
click at [244, 23] on icon "button" at bounding box center [244, 24] width 8 height 8
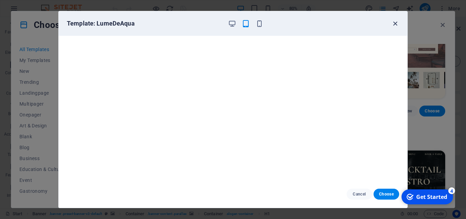
click at [394, 23] on icon "button" at bounding box center [395, 24] width 8 height 8
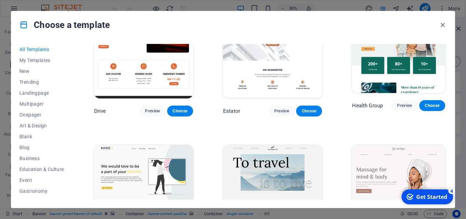
scroll to position [1353, 0]
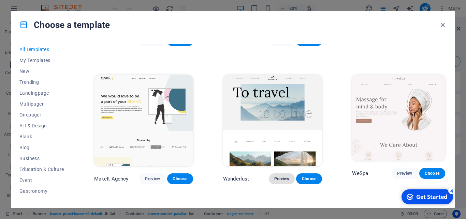
click at [278, 176] on span "Preview" at bounding box center [281, 178] width 15 height 5
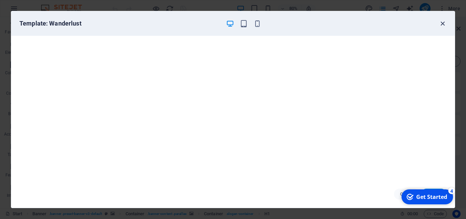
click at [440, 21] on icon "button" at bounding box center [443, 24] width 8 height 8
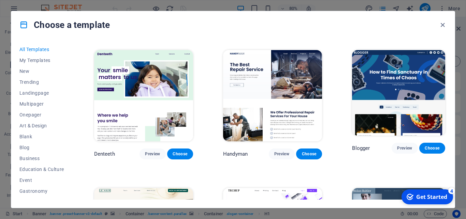
scroll to position [1951, 0]
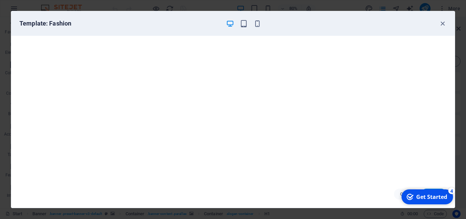
scroll to position [2, 0]
click at [243, 22] on icon "button" at bounding box center [244, 24] width 8 height 8
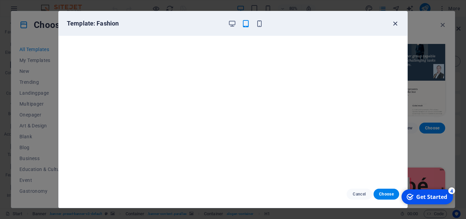
click at [395, 23] on icon "button" at bounding box center [395, 24] width 8 height 8
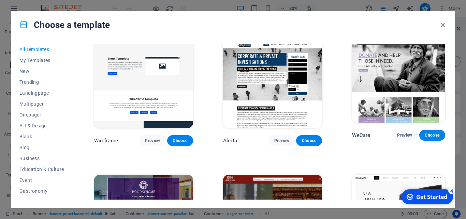
scroll to position [3479, 0]
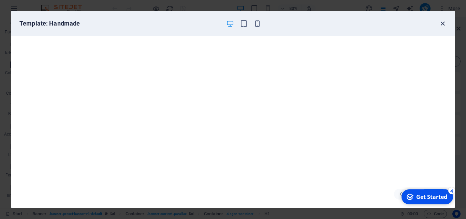
click at [444, 23] on icon "button" at bounding box center [443, 24] width 8 height 8
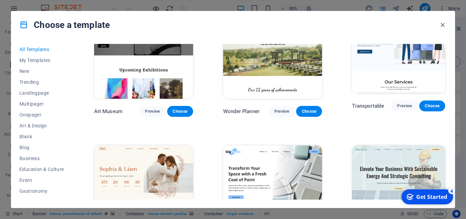
scroll to position [0, 0]
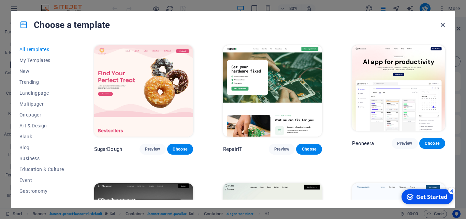
click at [443, 23] on icon "button" at bounding box center [443, 25] width 8 height 8
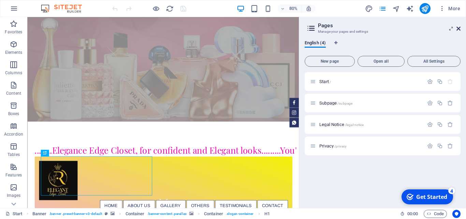
click at [459, 29] on icon at bounding box center [459, 28] width 4 height 5
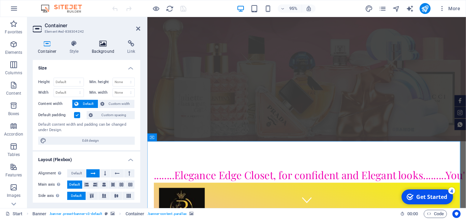
click at [101, 47] on h4 "Background" at bounding box center [105, 47] width 36 height 14
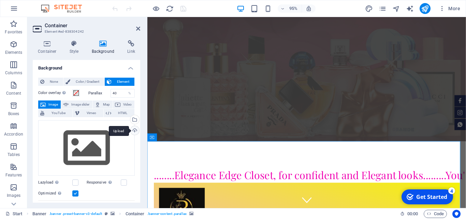
click at [129, 130] on div "Upload" at bounding box center [134, 131] width 10 height 10
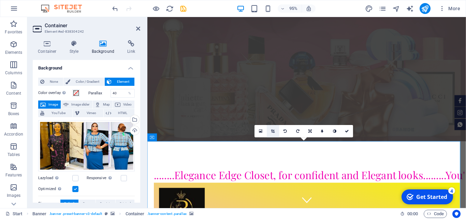
click at [273, 132] on icon at bounding box center [273, 132] width 4 height 4
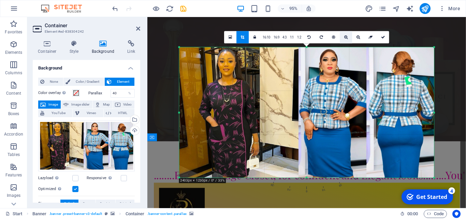
click at [346, 39] on icon at bounding box center [346, 37] width 4 height 4
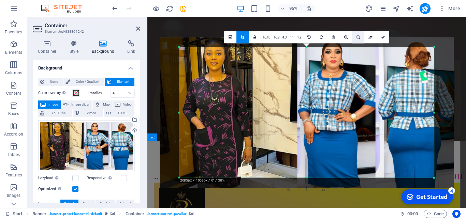
click at [360, 37] on link at bounding box center [358, 37] width 12 height 12
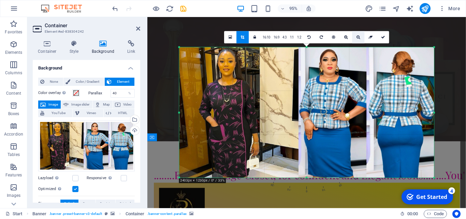
click at [357, 37] on icon at bounding box center [359, 37] width 4 height 4
click at [268, 37] on link "16:10" at bounding box center [266, 38] width 11 height 12
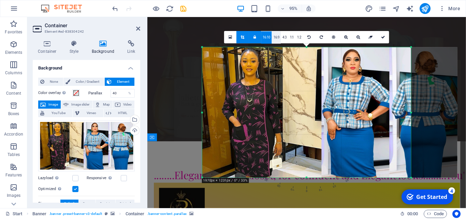
click at [279, 38] on link "16:9" at bounding box center [276, 38] width 9 height 12
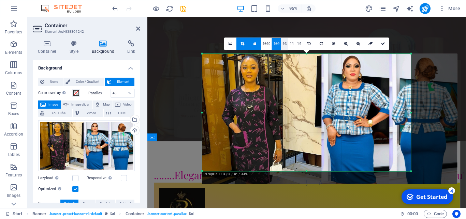
click at [285, 44] on link "4:3" at bounding box center [284, 44] width 7 height 12
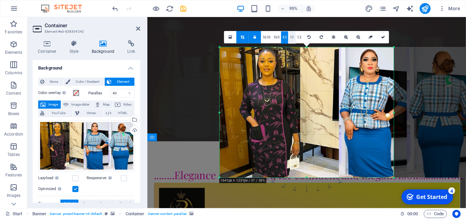
click at [292, 38] on link "1:1" at bounding box center [291, 38] width 7 height 12
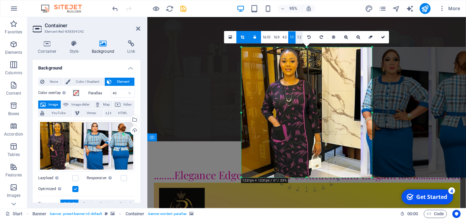
click at [299, 37] on link "1:2" at bounding box center [299, 38] width 7 height 12
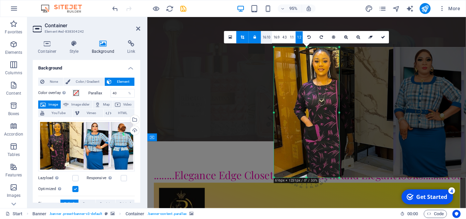
click at [268, 38] on link "16:10" at bounding box center [266, 38] width 11 height 12
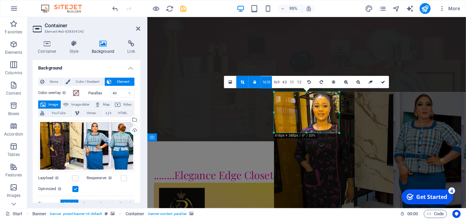
click at [258, 82] on link at bounding box center [255, 82] width 12 height 12
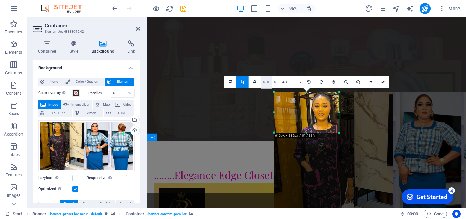
click at [268, 83] on link "16:10" at bounding box center [266, 82] width 11 height 12
click at [256, 81] on icon at bounding box center [255, 83] width 3 height 4
click at [241, 81] on link at bounding box center [242, 82] width 12 height 12
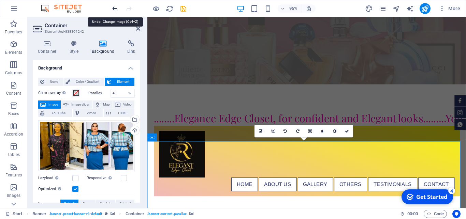
click at [114, 8] on icon "undo" at bounding box center [115, 9] width 8 height 8
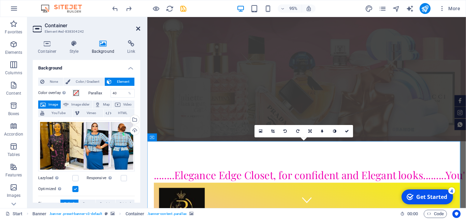
click at [136, 28] on icon at bounding box center [138, 28] width 4 height 5
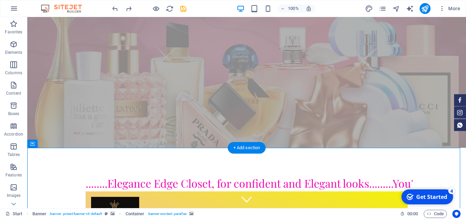
drag, startPoint x: 338, startPoint y: 174, endPoint x: 338, endPoint y: 187, distance: 13.3
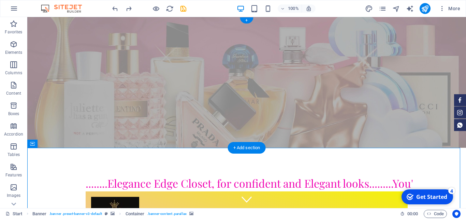
click at [66, 61] on figure at bounding box center [246, 82] width 439 height 131
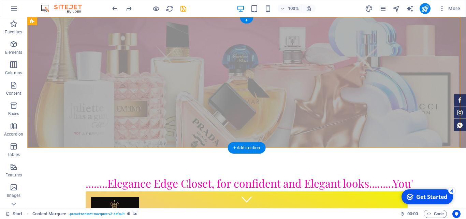
click at [66, 61] on figure at bounding box center [246, 82] width 439 height 131
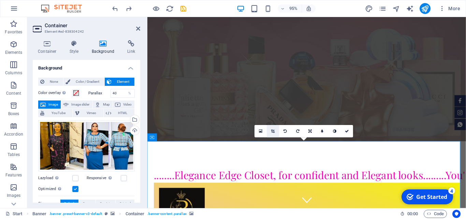
click at [272, 132] on icon at bounding box center [273, 132] width 4 height 4
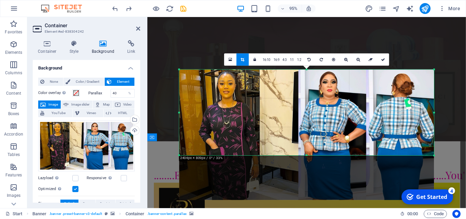
drag, startPoint x: 307, startPoint y: 177, endPoint x: 318, endPoint y: 130, distance: 48.2
click at [318, 130] on div "180 170 160 150 140 130 120 110 100 90 80 70 60 50 40 30 20 10 0 -10 -20 -30 -4…" at bounding box center [306, 113] width 255 height 86
click at [382, 60] on icon at bounding box center [383, 60] width 4 height 4
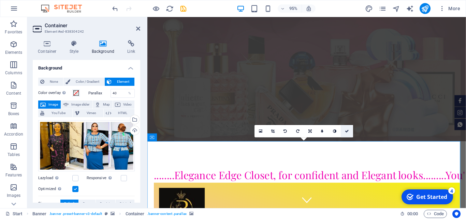
click at [348, 131] on icon at bounding box center [347, 132] width 4 height 4
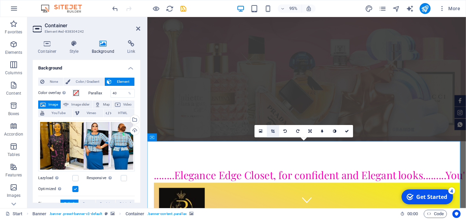
click at [272, 129] on link at bounding box center [273, 131] width 12 height 12
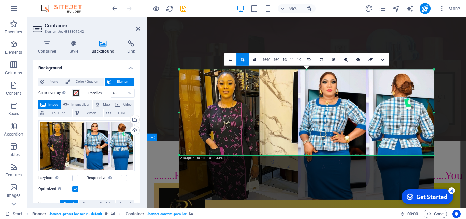
click at [308, 156] on div "180 170 160 150 140 130 120 110 100 90 80 70 60 50 40 30 20 10 0 -10 -20 -30 -4…" at bounding box center [306, 113] width 255 height 86
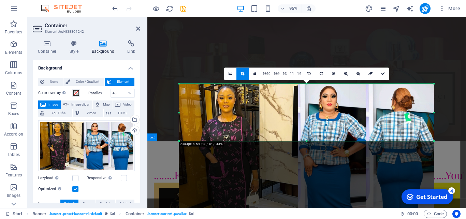
drag, startPoint x: 306, startPoint y: 155, endPoint x: 306, endPoint y: 125, distance: 30.0
click at [306, 125] on div "180 170 160 150 140 130 120 110 100 90 80 70 60 50 40 30 20 10 0 -10 -20 -30 -4…" at bounding box center [306, 112] width 255 height 57
click at [383, 76] on icon at bounding box center [383, 74] width 4 height 4
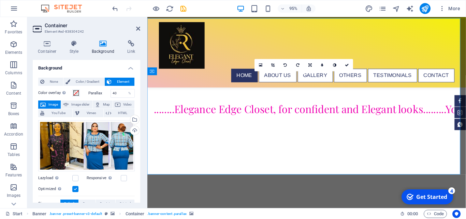
scroll to position [87, 0]
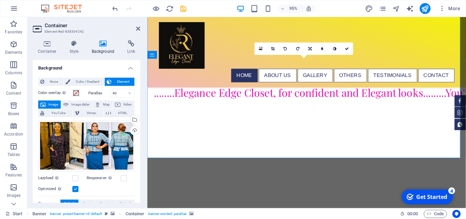
drag, startPoint x: 412, startPoint y: 114, endPoint x: 418, endPoint y: 145, distance: 32.1
click at [463, 16] on div "95% More" at bounding box center [232, 8] width 465 height 16
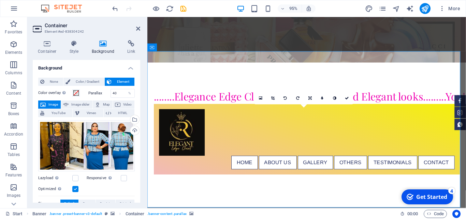
scroll to position [17, 0]
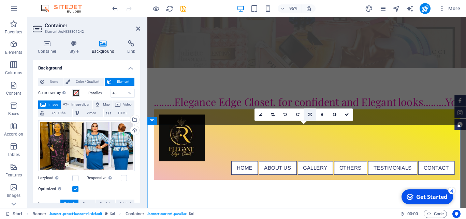
click at [311, 115] on icon at bounding box center [309, 115] width 3 height 4
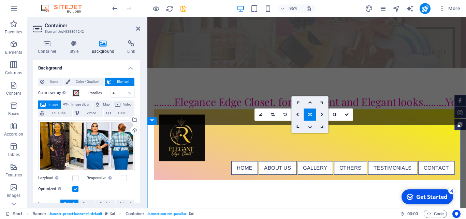
click at [309, 126] on icon at bounding box center [310, 127] width 4 height 4
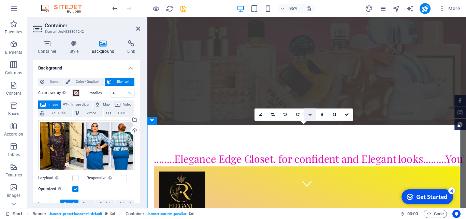
click at [309, 114] on icon at bounding box center [310, 115] width 4 height 4
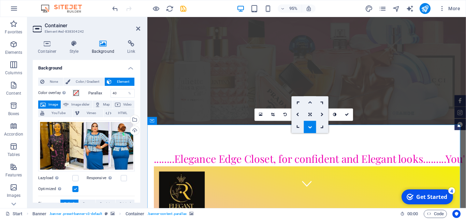
click at [309, 103] on icon at bounding box center [310, 103] width 4 height 4
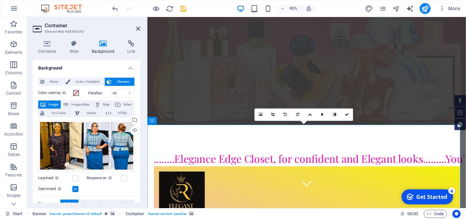
click at [317, 107] on figure at bounding box center [314, 65] width 335 height 131
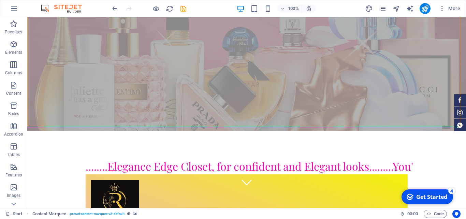
scroll to position [0, 0]
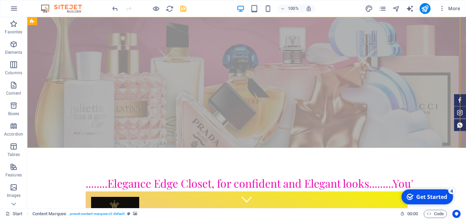
drag, startPoint x: 460, startPoint y: 27, endPoint x: 461, endPoint y: 22, distance: 4.5
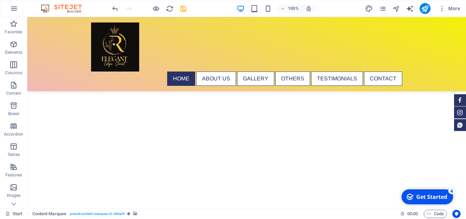
scroll to position [104, 0]
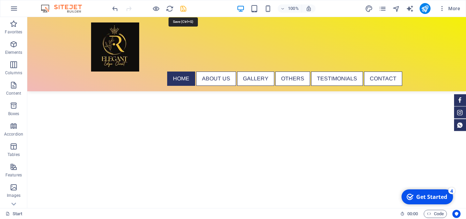
click at [183, 10] on icon "save" at bounding box center [183, 9] width 8 height 8
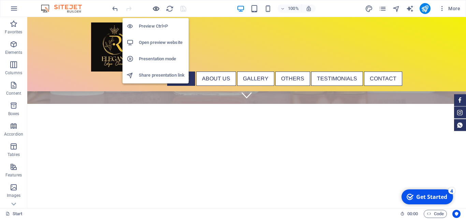
click at [156, 10] on icon "button" at bounding box center [156, 9] width 8 height 8
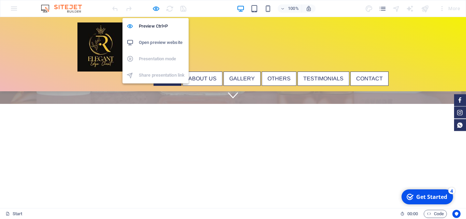
click at [160, 41] on h6 "Open preview website" at bounding box center [162, 43] width 46 height 8
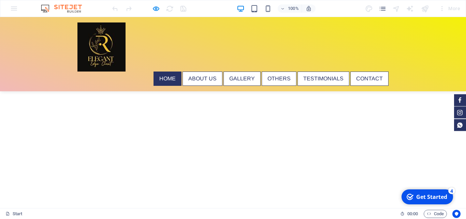
scroll to position [151, 0]
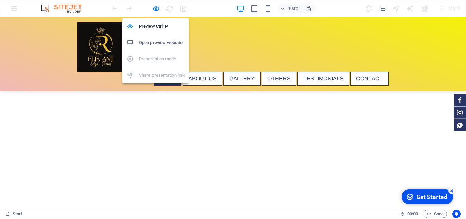
click at [154, 43] on h6 "Open preview website" at bounding box center [162, 43] width 46 height 8
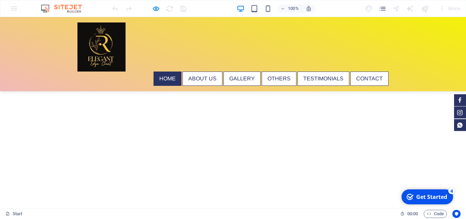
scroll to position [0, 0]
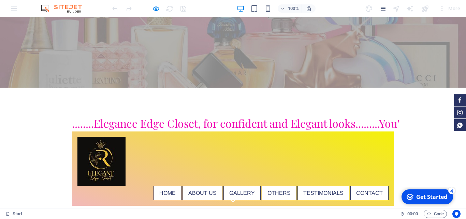
drag, startPoint x: 466, startPoint y: 33, endPoint x: 381, endPoint y: 20, distance: 85.7
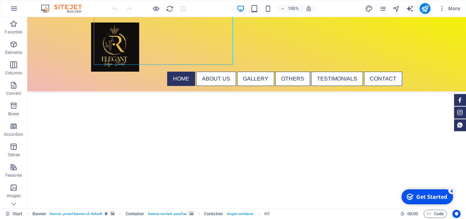
scroll to position [128, 0]
click at [114, 126] on div at bounding box center [246, 177] width 439 height 172
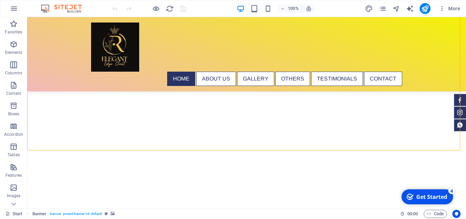
scroll to position [103, 0]
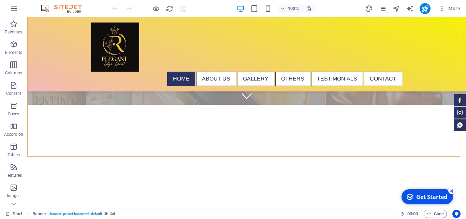
click at [191, 149] on div at bounding box center [246, 142] width 439 height 172
click at [189, 150] on div at bounding box center [246, 142] width 439 height 172
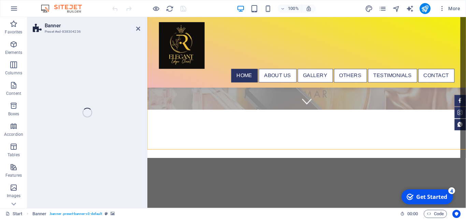
select select "vh"
select select "banner"
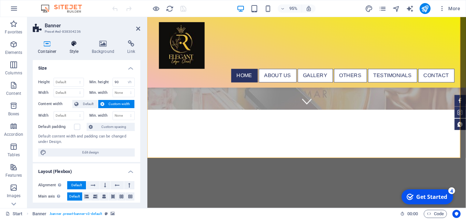
click at [74, 45] on icon at bounding box center [73, 43] width 19 height 7
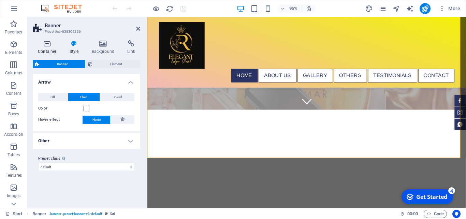
click at [46, 45] on icon at bounding box center [47, 43] width 29 height 7
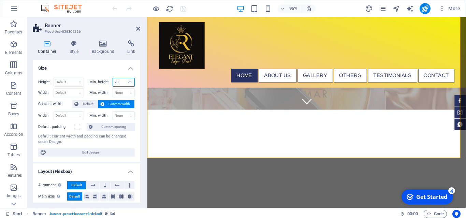
drag, startPoint x: 117, startPoint y: 80, endPoint x: 106, endPoint y: 81, distance: 10.6
click at [113, 81] on input "90" at bounding box center [124, 82] width 22 height 8
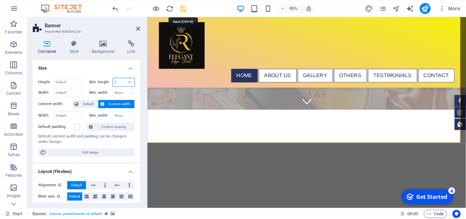
type input "1"
click at [184, 9] on icon "save" at bounding box center [183, 9] width 8 height 8
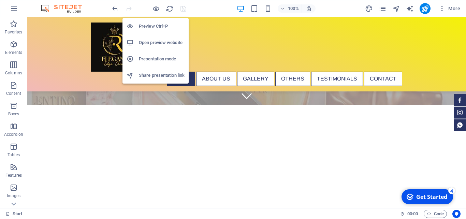
click at [155, 42] on h6 "Open preview website" at bounding box center [162, 43] width 46 height 8
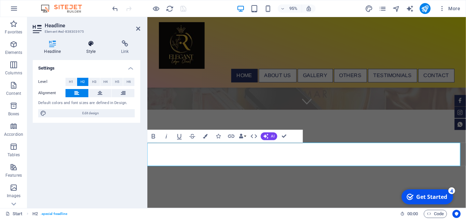
click at [89, 44] on icon at bounding box center [91, 43] width 32 height 7
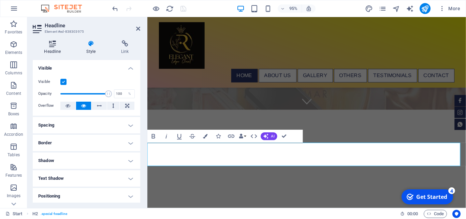
click at [53, 45] on icon at bounding box center [53, 43] width 40 height 7
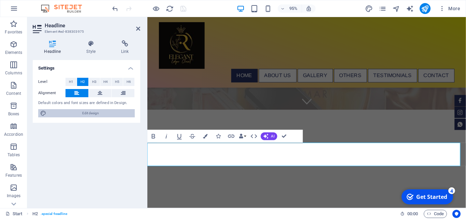
click at [90, 115] on span "Edit design" at bounding box center [90, 113] width 84 height 8
select select "px"
select select "300"
select select "px"
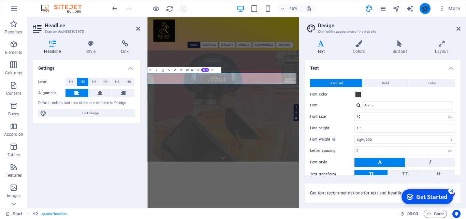
click at [426, 9] on icon "publish" at bounding box center [425, 9] width 8 height 8
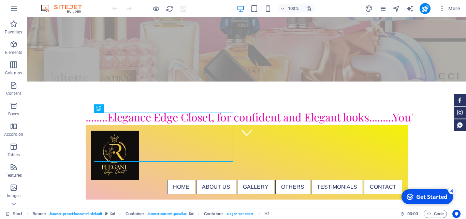
scroll to position [109, 0]
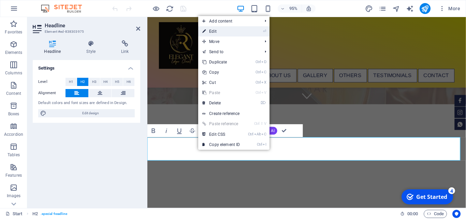
click at [220, 31] on link "⏎ Edit" at bounding box center [221, 31] width 46 height 10
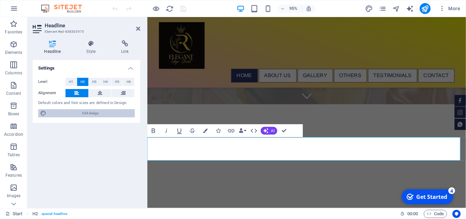
click at [95, 113] on span "Edit design" at bounding box center [90, 113] width 84 height 8
select select "px"
select select "300"
select select "px"
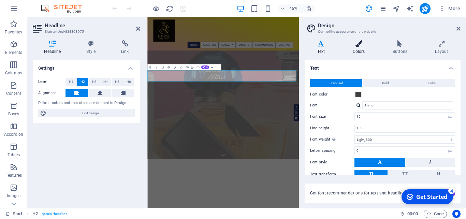
click at [359, 51] on h4 "Colors" at bounding box center [360, 47] width 40 height 14
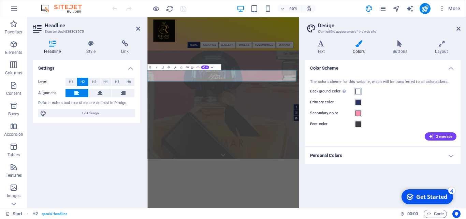
click at [357, 92] on span at bounding box center [358, 91] width 5 height 5
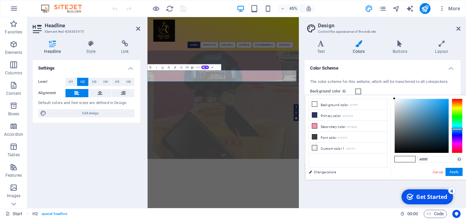
click at [455, 129] on div at bounding box center [457, 126] width 11 height 55
type input "#e9f0f4"
click at [397, 101] on div at bounding box center [422, 126] width 54 height 54
click at [454, 172] on button "Apply" at bounding box center [454, 172] width 17 height 8
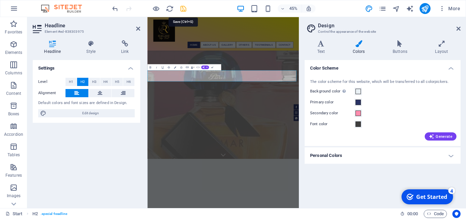
click at [181, 9] on icon "save" at bounding box center [183, 9] width 8 height 8
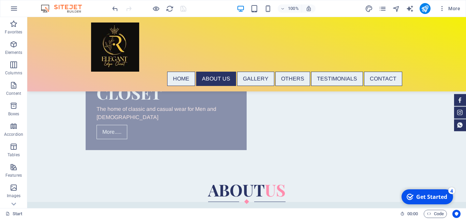
scroll to position [462, 0]
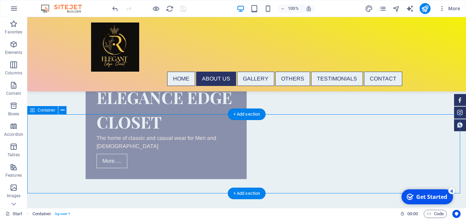
scroll to position [470, 0]
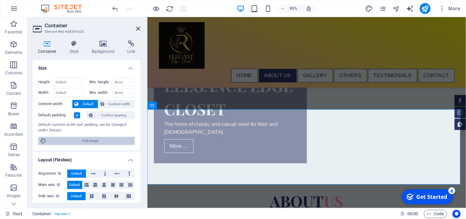
click at [96, 139] on span "Edit design" at bounding box center [90, 141] width 84 height 8
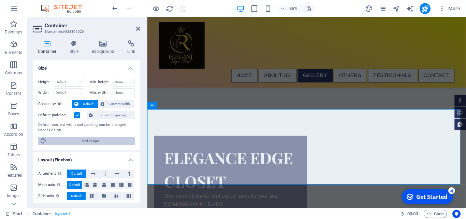
select select "rem"
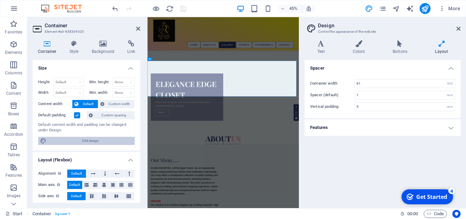
scroll to position [462, 0]
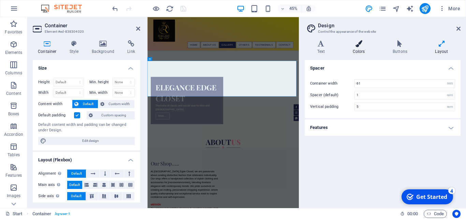
click at [360, 49] on h4 "Colors" at bounding box center [360, 47] width 40 height 14
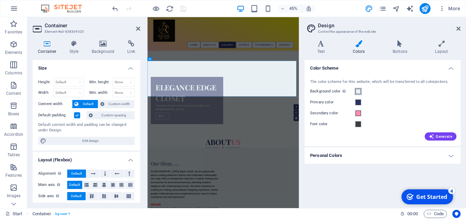
click at [358, 90] on span at bounding box center [358, 91] width 5 height 5
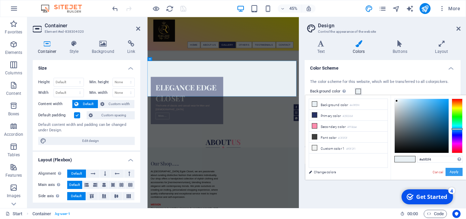
click at [454, 173] on button "Apply" at bounding box center [454, 172] width 17 height 8
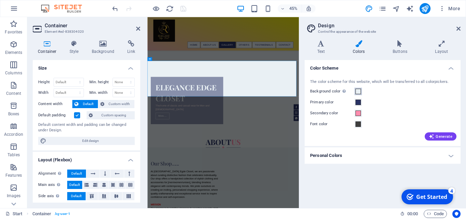
click at [359, 92] on span at bounding box center [358, 91] width 5 height 5
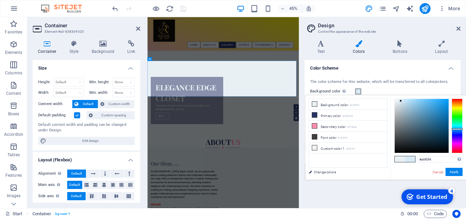
type input "#d7e9f4"
click at [401, 101] on div at bounding box center [422, 126] width 54 height 54
click at [455, 172] on button "Apply" at bounding box center [454, 172] width 17 height 8
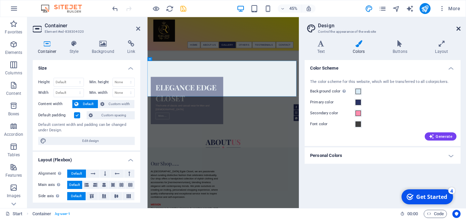
drag, startPoint x: 460, startPoint y: 27, endPoint x: 280, endPoint y: 9, distance: 180.7
click at [460, 27] on icon at bounding box center [459, 28] width 4 height 5
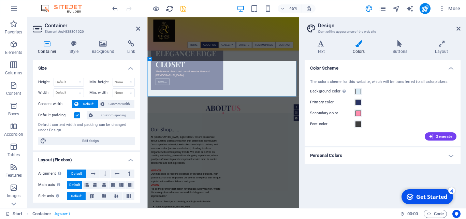
scroll to position [470, 0]
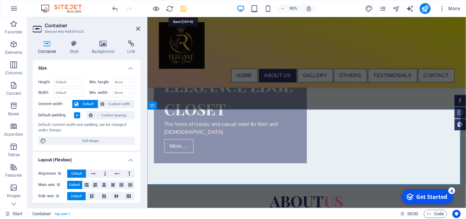
click at [186, 7] on icon "save" at bounding box center [183, 9] width 8 height 8
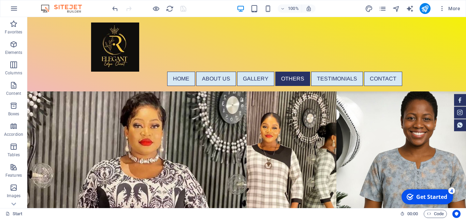
scroll to position [1603, 0]
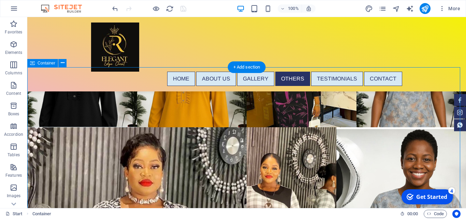
scroll to position [1420, 0]
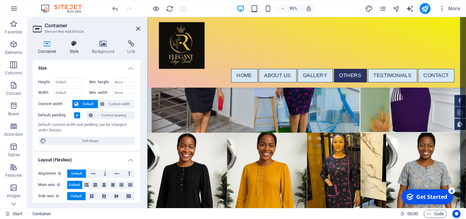
click at [71, 49] on h4 "Style" at bounding box center [75, 47] width 22 height 14
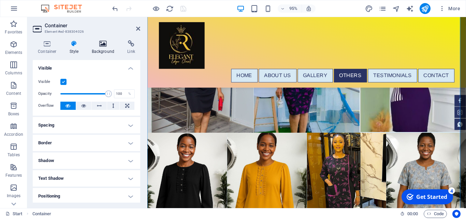
click at [99, 48] on h4 "Background" at bounding box center [105, 47] width 36 height 14
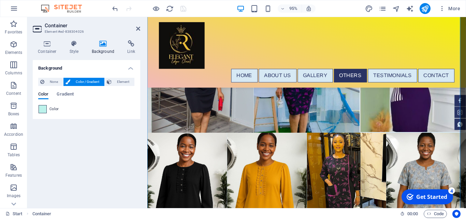
click at [45, 108] on span at bounding box center [43, 109] width 8 height 8
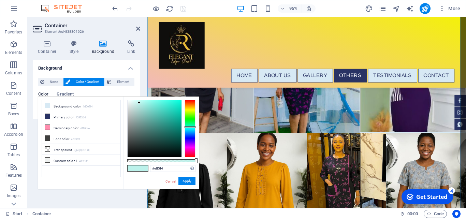
click at [129, 102] on div at bounding box center [155, 128] width 54 height 57
type input "#e3f4f1"
click at [131, 102] on div at bounding box center [155, 128] width 54 height 57
click at [185, 180] on button "Apply" at bounding box center [186, 181] width 17 height 8
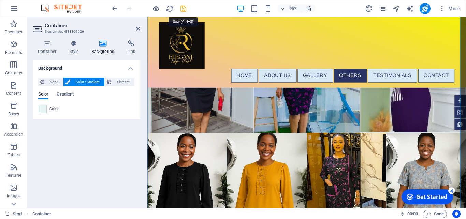
drag, startPoint x: 182, startPoint y: 10, endPoint x: 241, endPoint y: 55, distance: 74.0
click at [182, 10] on icon "save" at bounding box center [183, 9] width 8 height 8
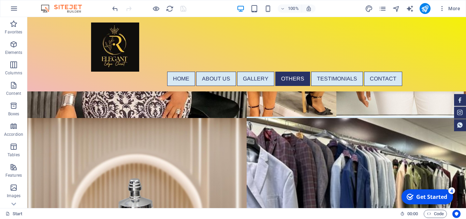
scroll to position [1923, 0]
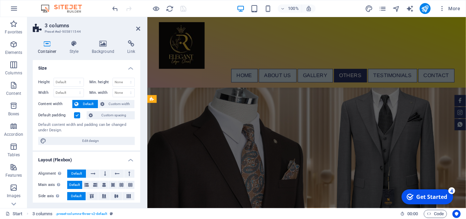
scroll to position [1713, 0]
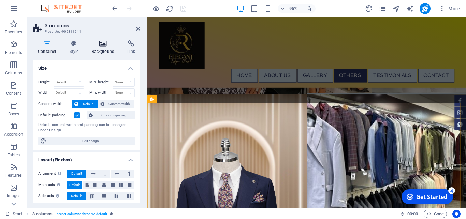
click at [106, 48] on h4 "Background" at bounding box center [105, 47] width 36 height 14
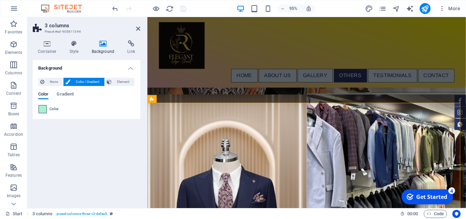
click at [44, 108] on span at bounding box center [43, 109] width 8 height 8
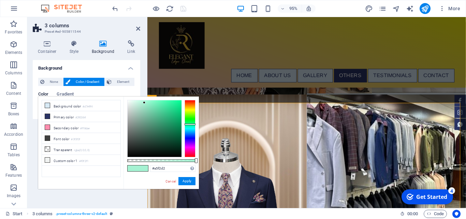
type input "#e6f4ee"
click at [130, 102] on div at bounding box center [155, 128] width 54 height 57
click at [186, 182] on button "Apply" at bounding box center [186, 181] width 17 height 8
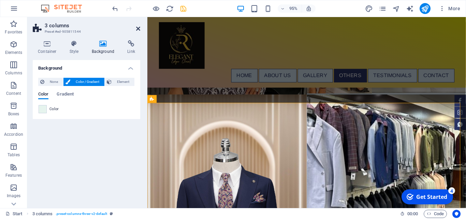
click at [137, 28] on icon at bounding box center [138, 28] width 4 height 5
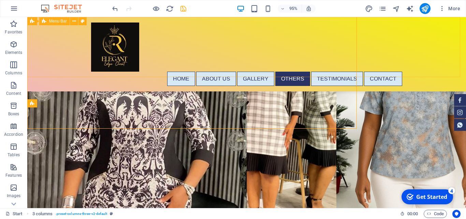
scroll to position [1923, 0]
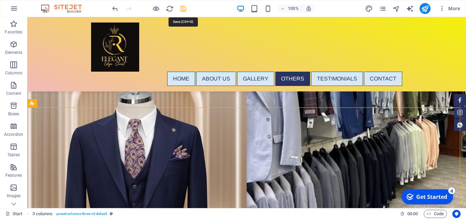
click at [183, 9] on icon "save" at bounding box center [183, 9] width 8 height 8
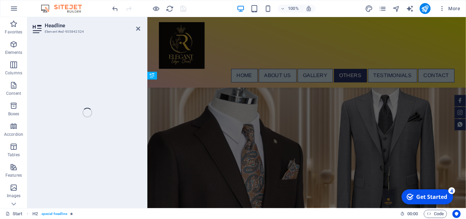
scroll to position [1713, 0]
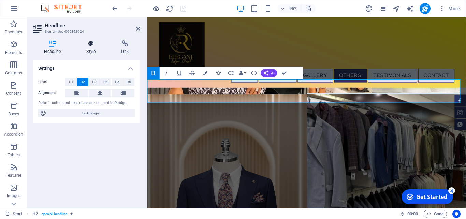
click at [93, 46] on icon at bounding box center [91, 43] width 32 height 7
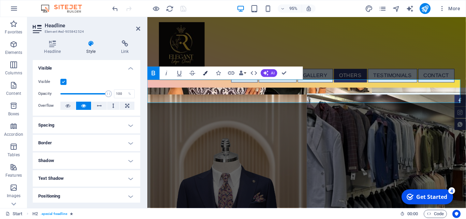
click at [205, 72] on icon "button" at bounding box center [205, 73] width 4 height 4
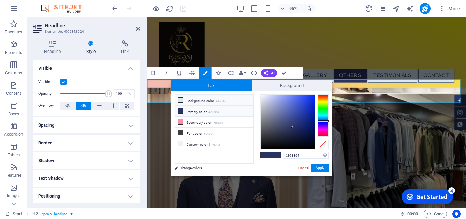
click at [180, 100] on icon at bounding box center [180, 100] width 5 height 5
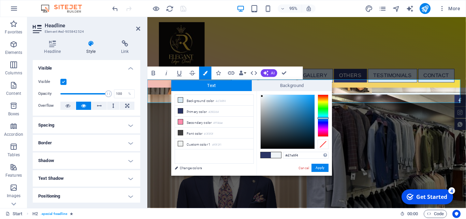
type input "#f0f4f7"
click at [262, 96] on div at bounding box center [288, 122] width 54 height 54
click at [322, 167] on button "Apply" at bounding box center [320, 168] width 17 height 8
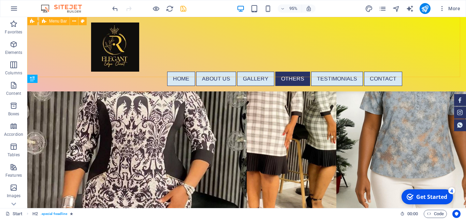
scroll to position [1923, 0]
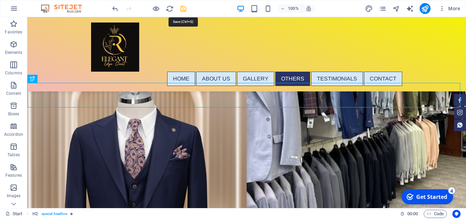
click at [185, 8] on icon "save" at bounding box center [183, 9] width 8 height 8
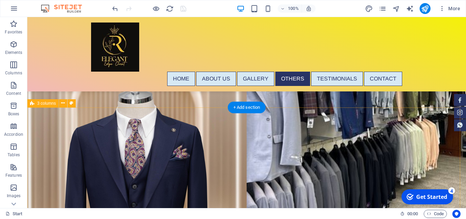
click div "Drop content here or Add elements Paste clipboard Drop content here or Add elem…"
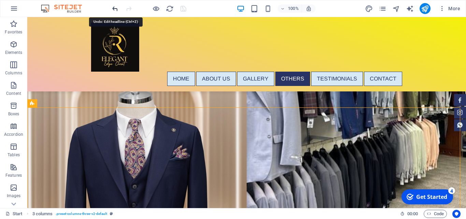
click icon "undo"
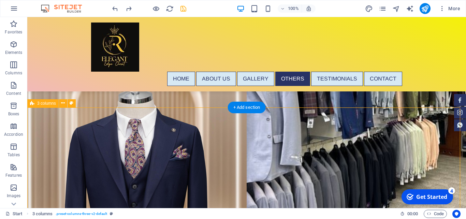
click div "Drop content here or Add elements Paste clipboard Drop content here or Add elem…"
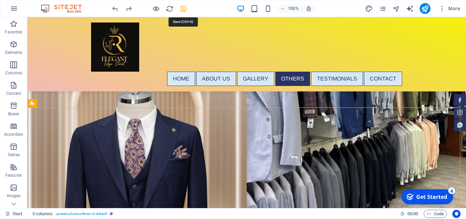
click icon "save"
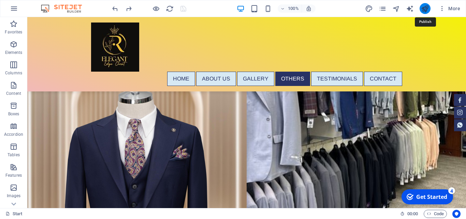
click icon "publish"
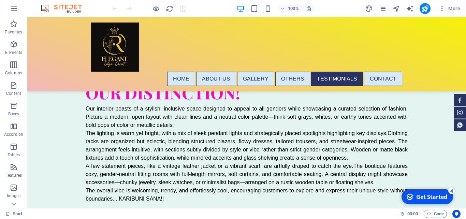
scroll to position [2350, 0]
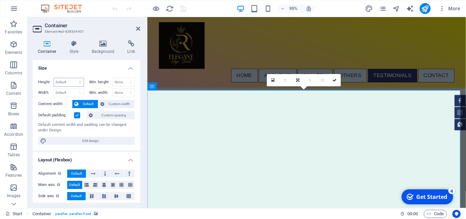
scroll to position [2139, 0]
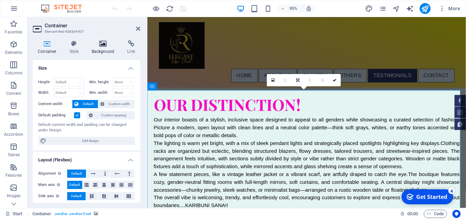
click at [103, 48] on h4 "Background" at bounding box center [105, 47] width 36 height 14
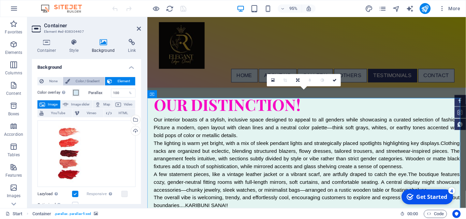
click at [84, 82] on span "Color / Gradient" at bounding box center [87, 82] width 30 height 8
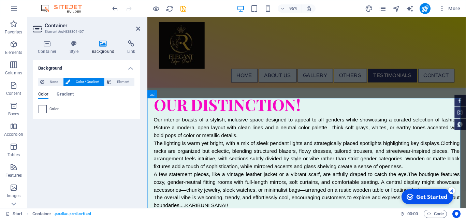
click at [42, 108] on span at bounding box center [43, 109] width 8 height 8
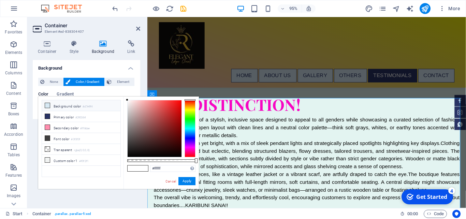
click at [50, 104] on li "Background color #d7e9f4" at bounding box center [81, 105] width 78 height 11
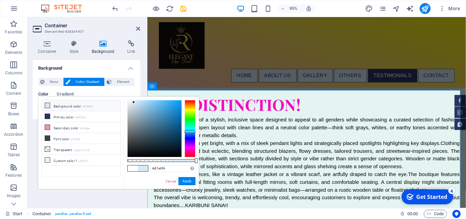
type input "#edf2f5"
click at [129, 102] on div at bounding box center [155, 128] width 54 height 57
click at [186, 181] on button "Apply" at bounding box center [186, 181] width 17 height 8
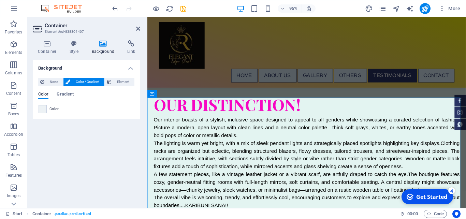
click at [140, 32] on aside "Container Element #ed-838304407 Container Style Background Link Size Height Def…" at bounding box center [87, 112] width 120 height 191
click at [139, 29] on icon at bounding box center [138, 28] width 4 height 5
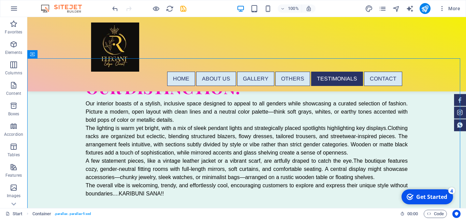
scroll to position [2391, 0]
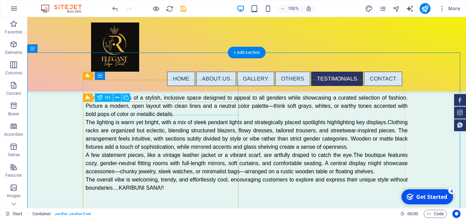
drag, startPoint x: 227, startPoint y: 110, endPoint x: 229, endPoint y: 116, distance: 6.2
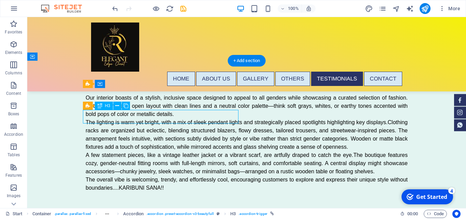
click at [146, 117] on div "Drag here to replace the existing content. Press “Ctrl” if you want to create a…" at bounding box center [246, 112] width 439 height 191
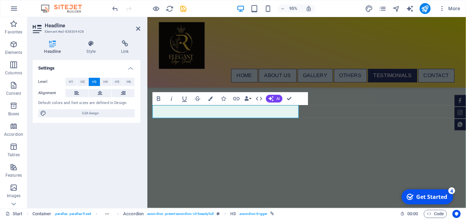
scroll to position [2180, 0]
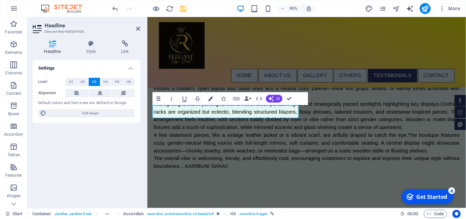
click at [211, 100] on icon "button" at bounding box center [210, 99] width 4 height 4
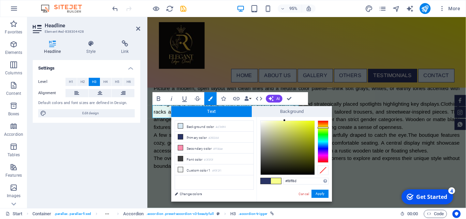
click at [324, 128] on div at bounding box center [323, 141] width 11 height 42
type input "#eaf809"
click at [312, 122] on div at bounding box center [288, 148] width 54 height 54
click at [321, 192] on button "Apply" at bounding box center [320, 194] width 17 height 8
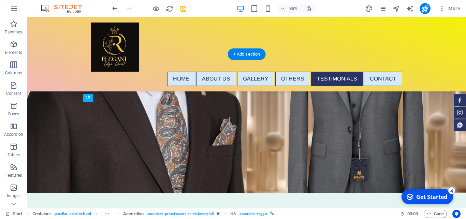
scroll to position [2391, 0]
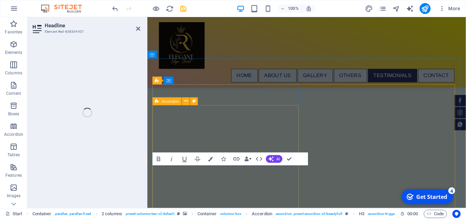
scroll to position [2180, 0]
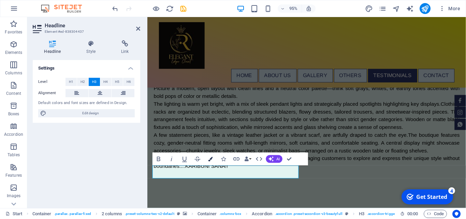
click at [211, 158] on icon "button" at bounding box center [210, 159] width 4 height 4
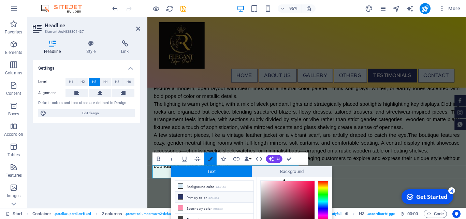
scroll to position [43, 0]
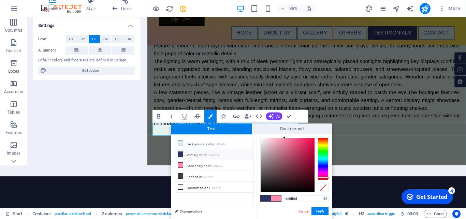
click at [324, 146] on div at bounding box center [323, 159] width 11 height 42
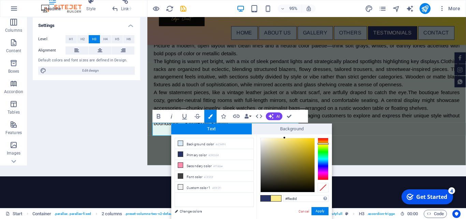
click at [324, 144] on div at bounding box center [323, 159] width 11 height 42
click at [320, 145] on div at bounding box center [323, 159] width 11 height 42
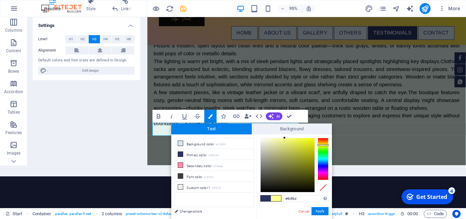
type input "#f1f908"
click at [313, 139] on div at bounding box center [288, 165] width 54 height 54
click at [321, 212] on button "Apply" at bounding box center [320, 211] width 17 height 8
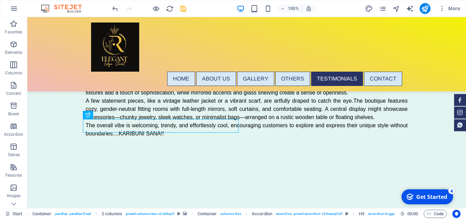
scroll to position [2463, 0]
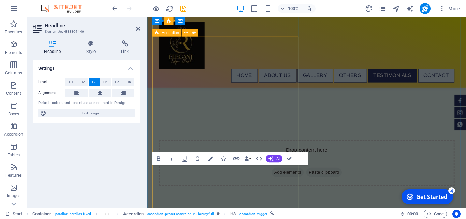
scroll to position [2252, 0]
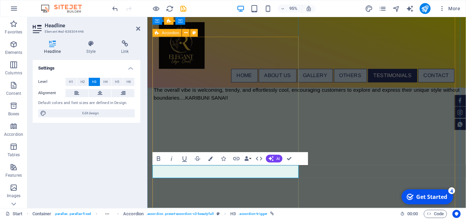
drag, startPoint x: 271, startPoint y: 178, endPoint x: 142, endPoint y: 182, distance: 128.7
click at [209, 157] on icon "button" at bounding box center [210, 158] width 4 height 4
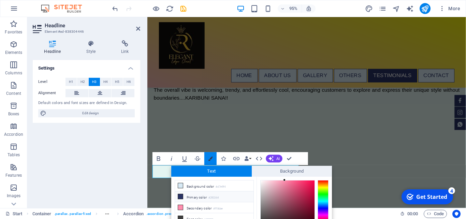
scroll to position [42, 0]
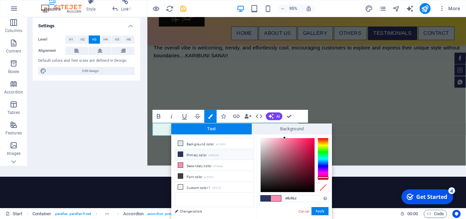
click at [324, 145] on div at bounding box center [323, 159] width 11 height 42
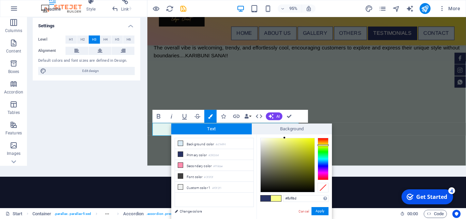
type input "#eff70d"
click at [312, 140] on div at bounding box center [288, 165] width 54 height 54
click at [320, 210] on button "Apply" at bounding box center [320, 211] width 17 height 8
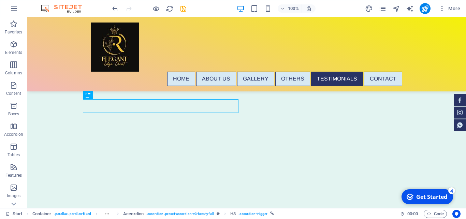
scroll to position [2550, 0]
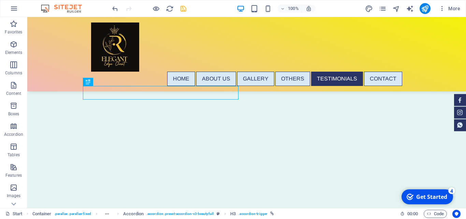
click at [185, 10] on icon "save" at bounding box center [183, 9] width 8 height 8
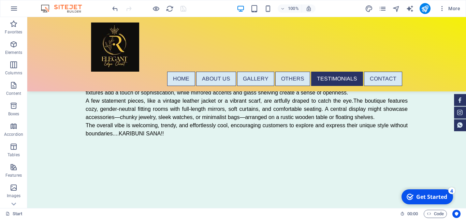
scroll to position [2374, 0]
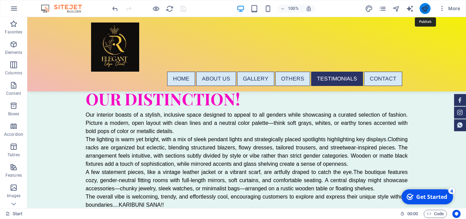
click at [428, 10] on icon "publish" at bounding box center [425, 9] width 8 height 8
